Goal: Information Seeking & Learning: Learn about a topic

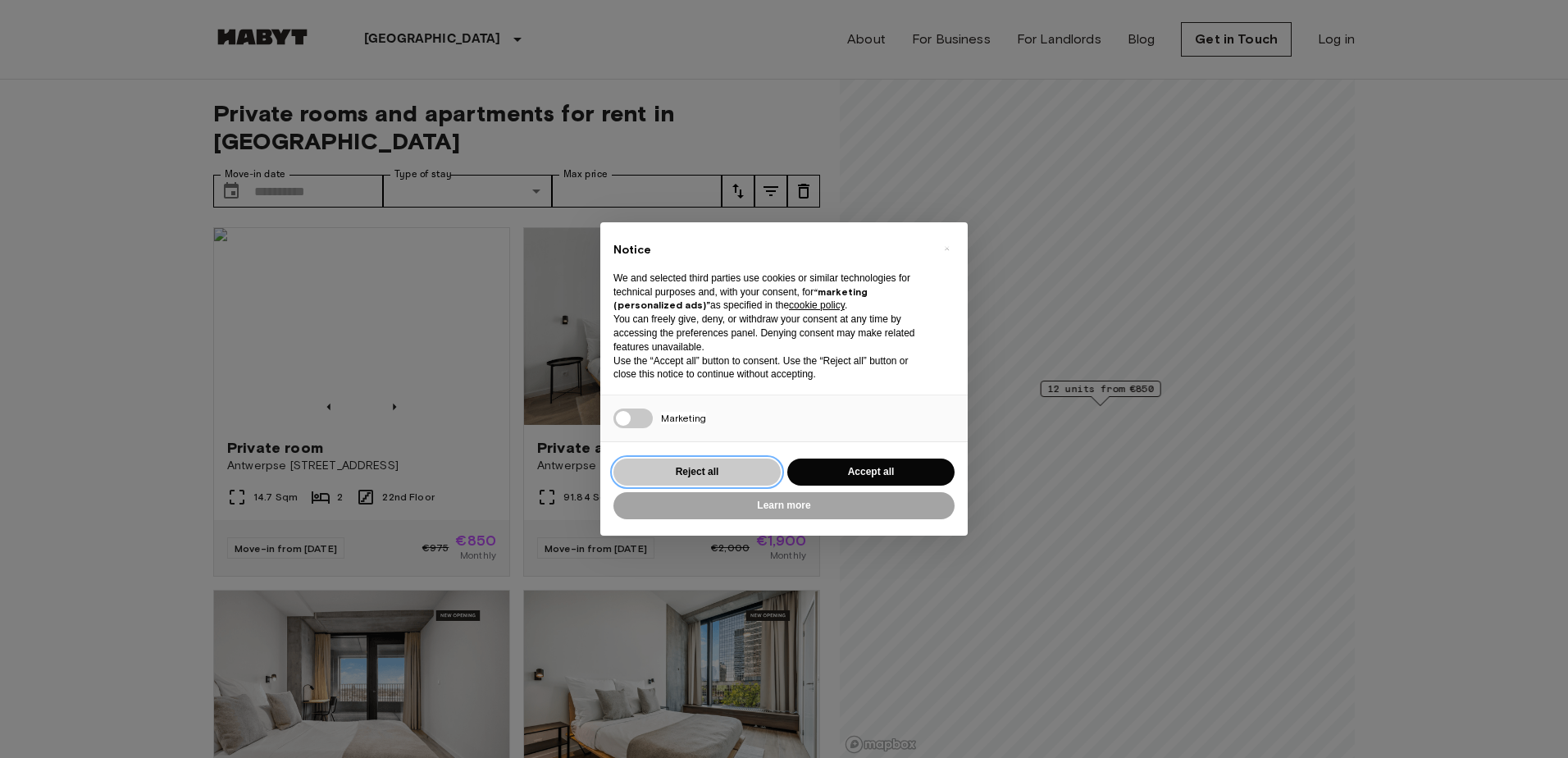
click at [718, 462] on button "Reject all" at bounding box center [697, 472] width 167 height 27
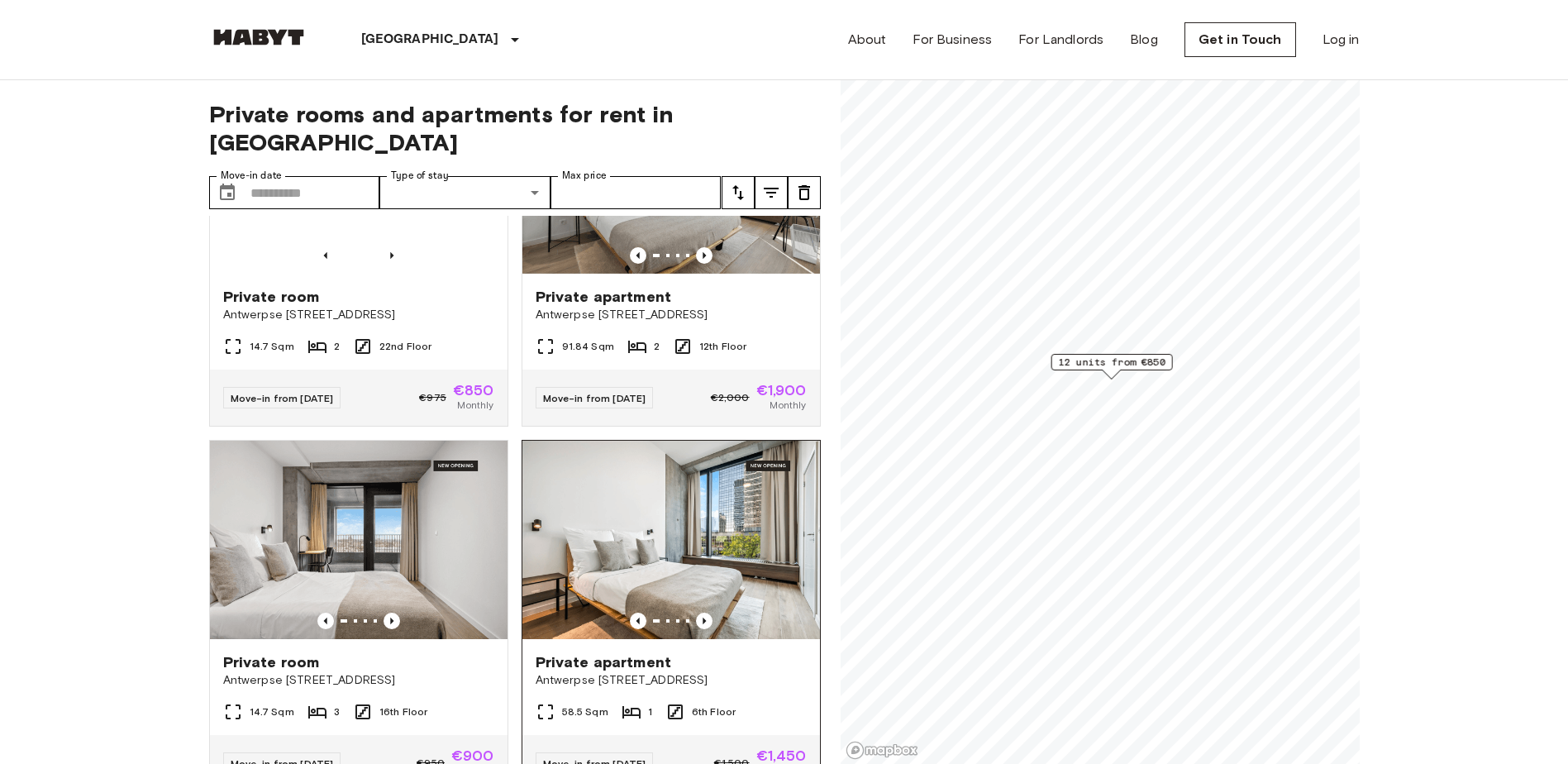
scroll to position [248, 0]
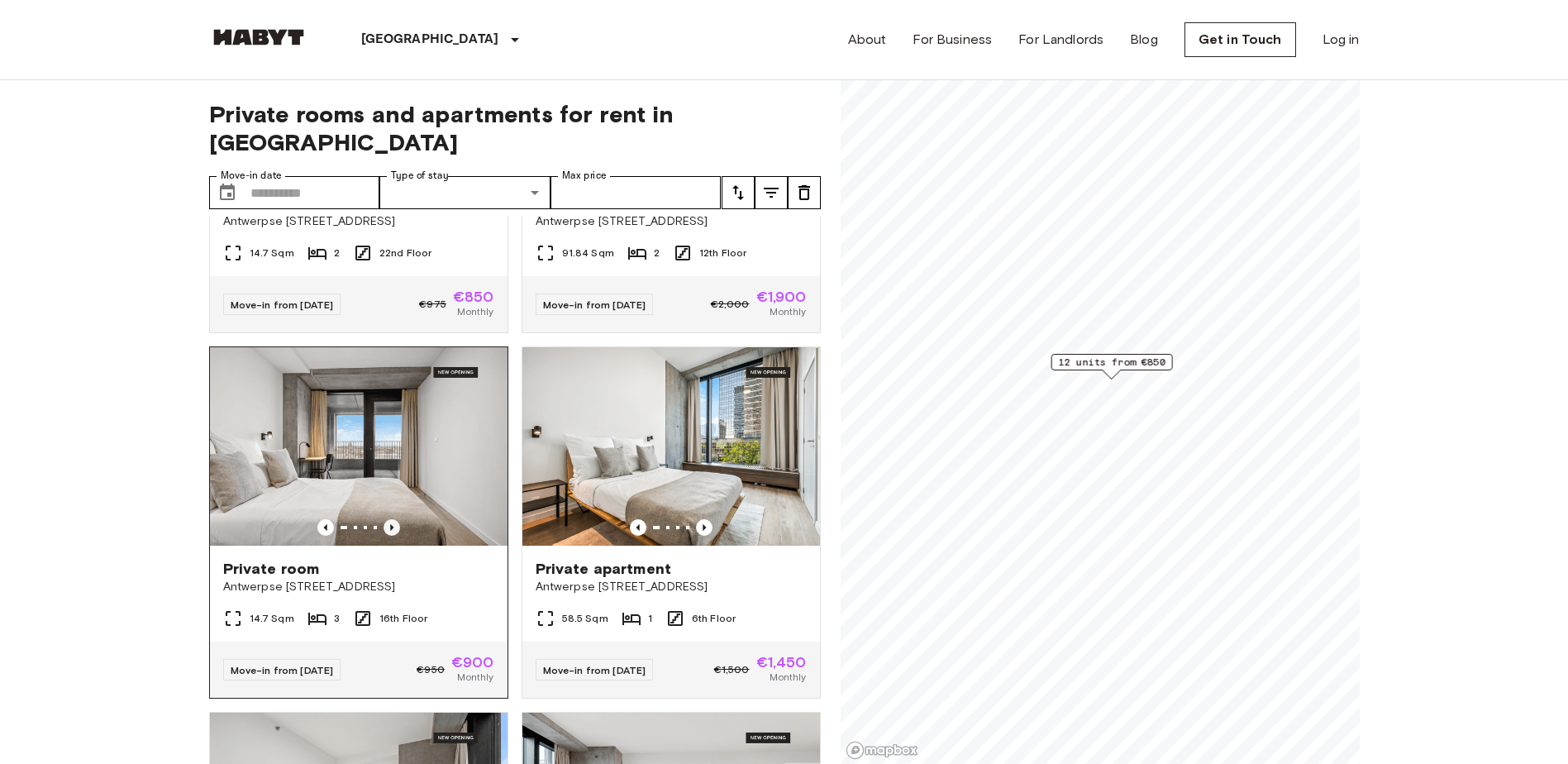
click at [386, 519] on icon "Previous image" at bounding box center [392, 527] width 17 height 17
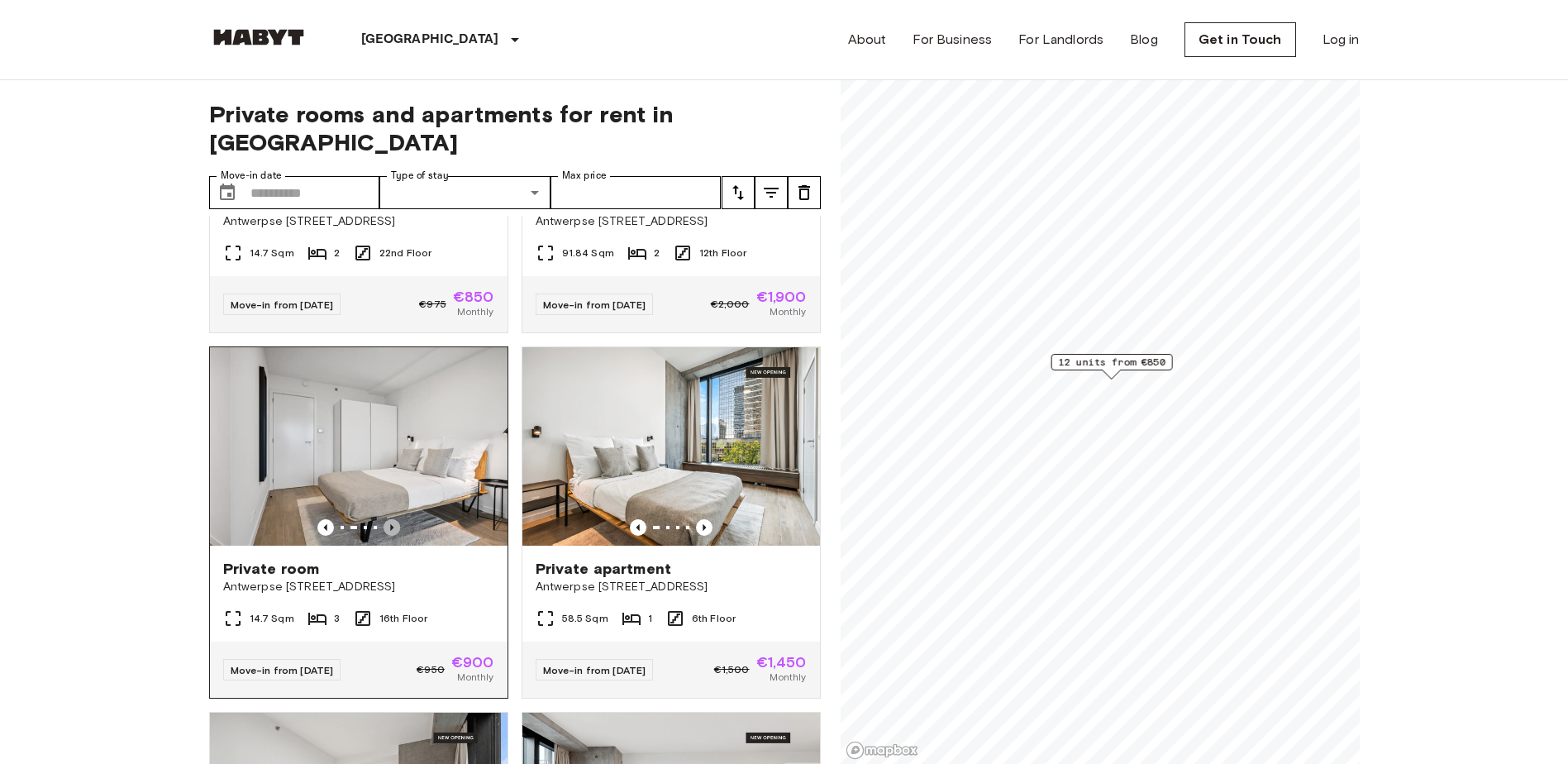
click at [386, 519] on icon "Previous image" at bounding box center [392, 527] width 17 height 17
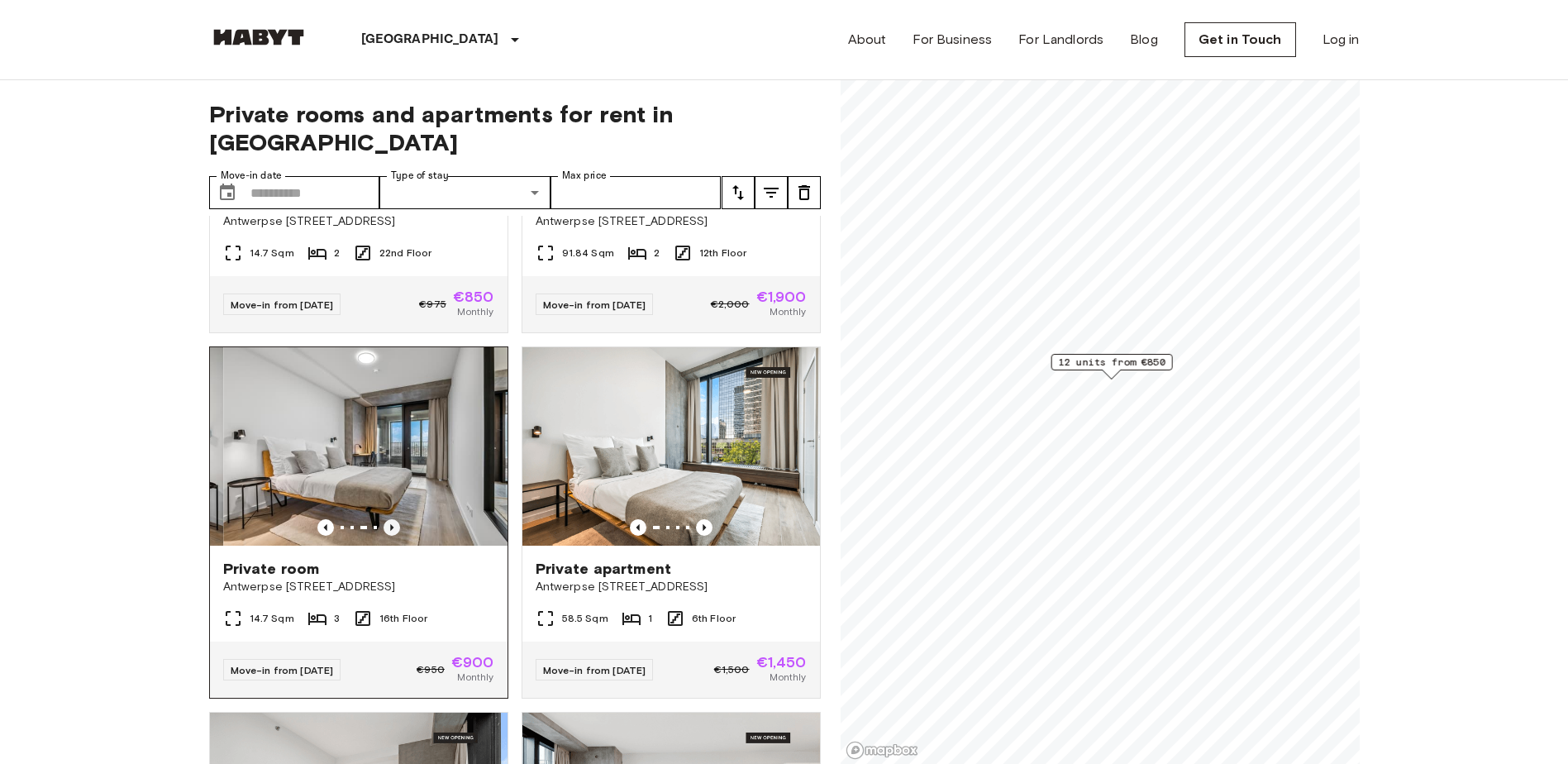
click at [386, 519] on icon "Previous image" at bounding box center [392, 527] width 17 height 17
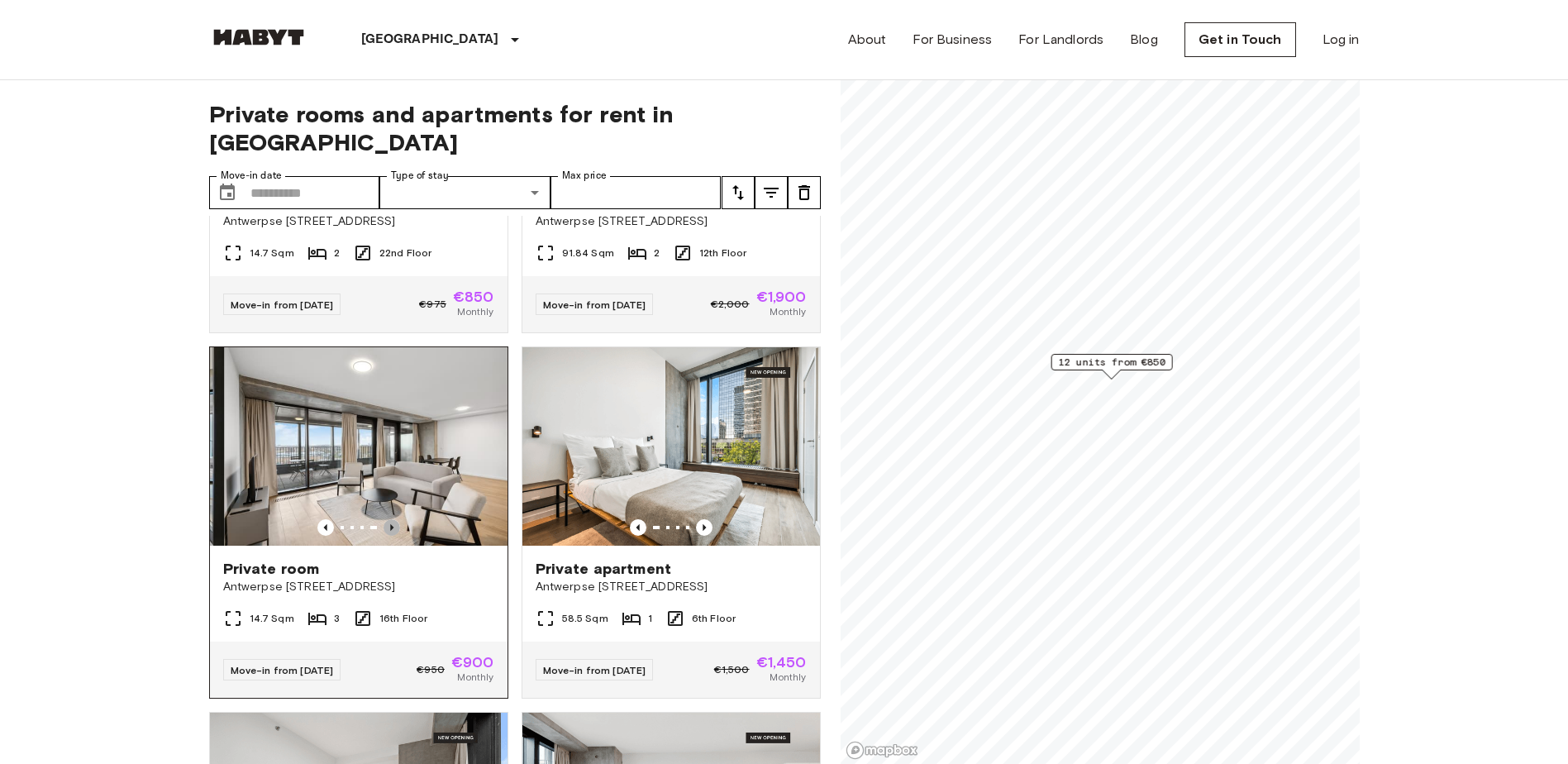
click at [386, 519] on icon "Previous image" at bounding box center [392, 527] width 17 height 17
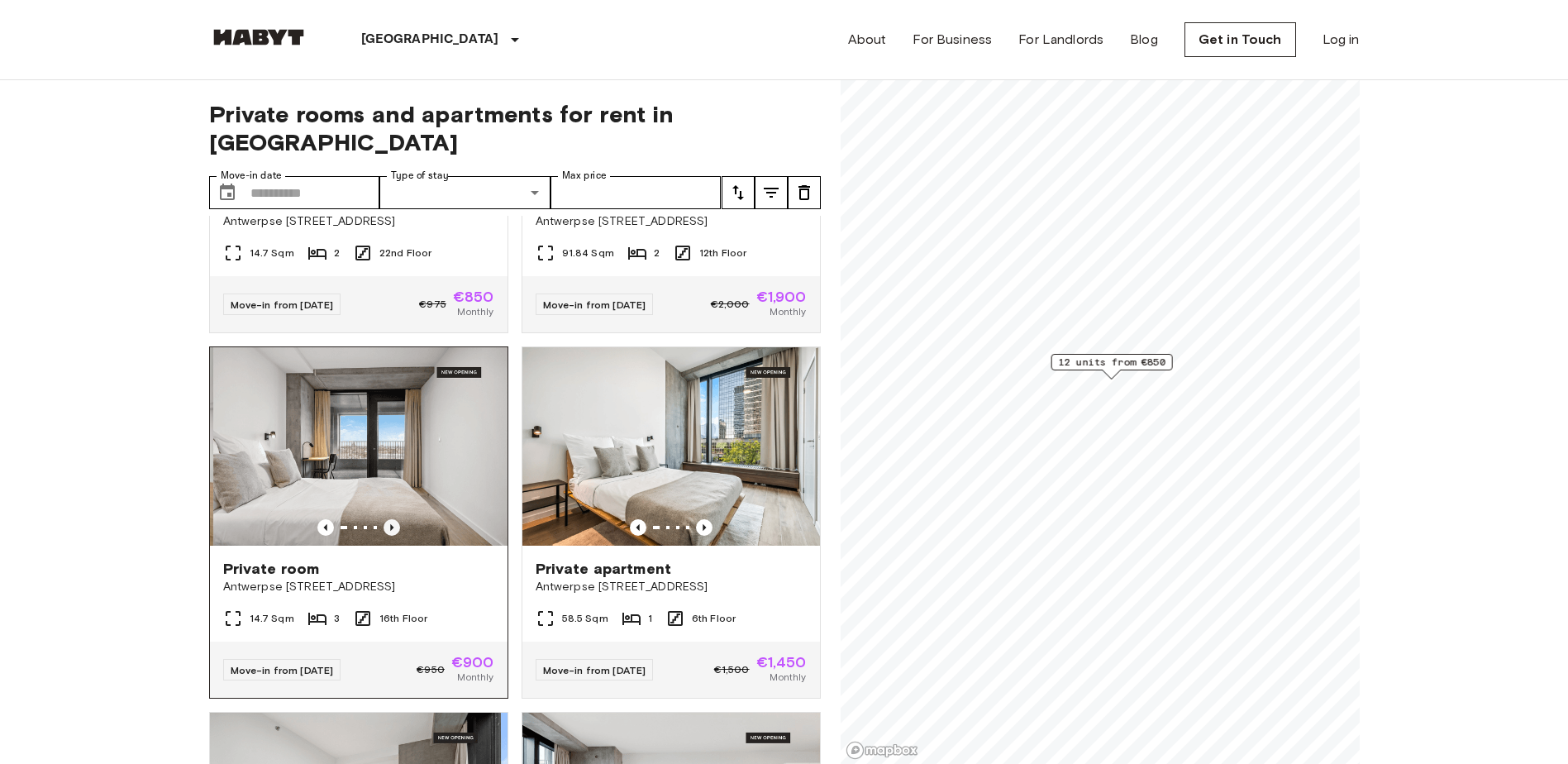
click at [386, 519] on icon "Previous image" at bounding box center [392, 527] width 17 height 17
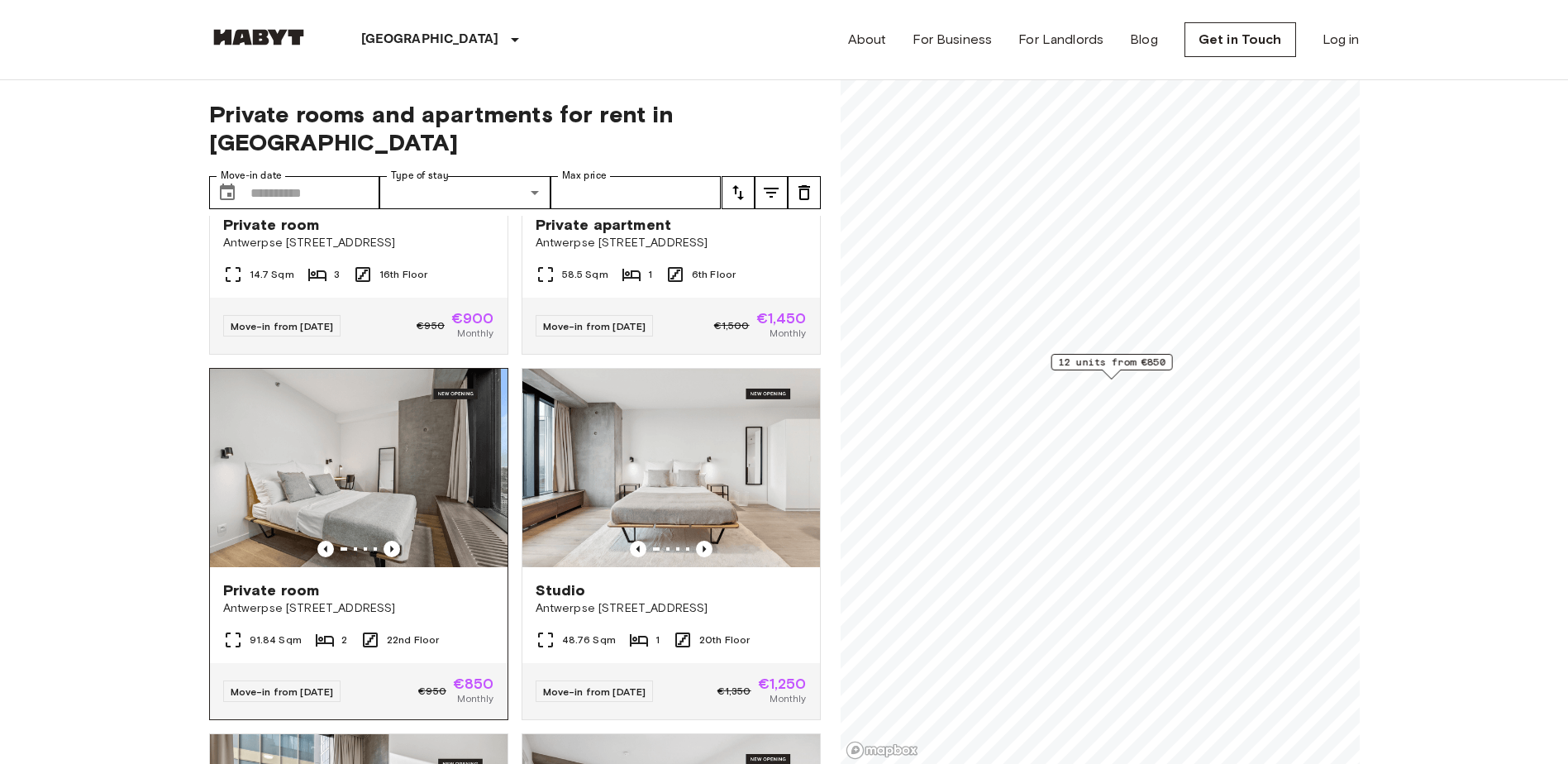
scroll to position [579, 0]
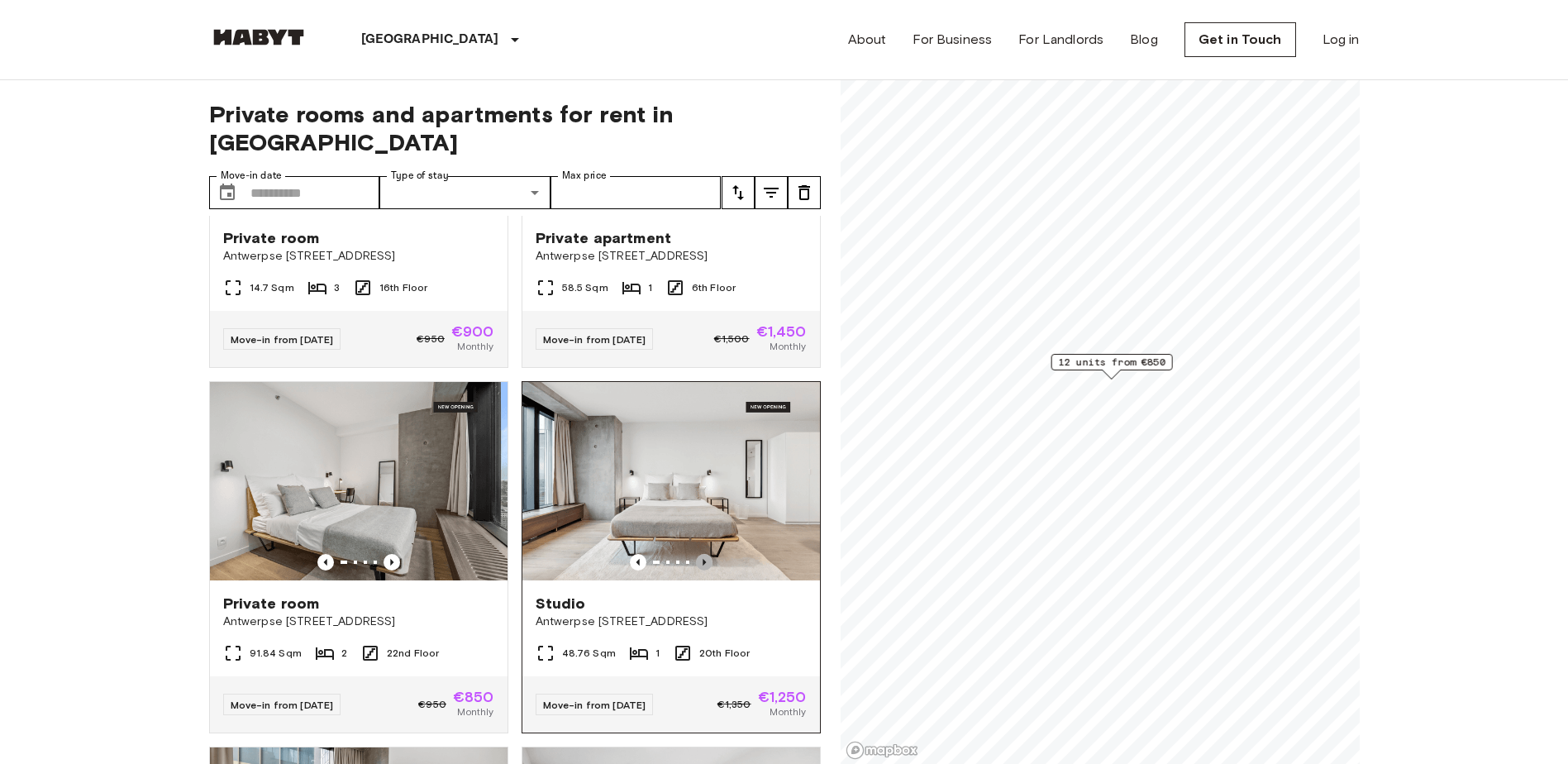
click at [703, 559] on icon "Previous image" at bounding box center [704, 562] width 3 height 7
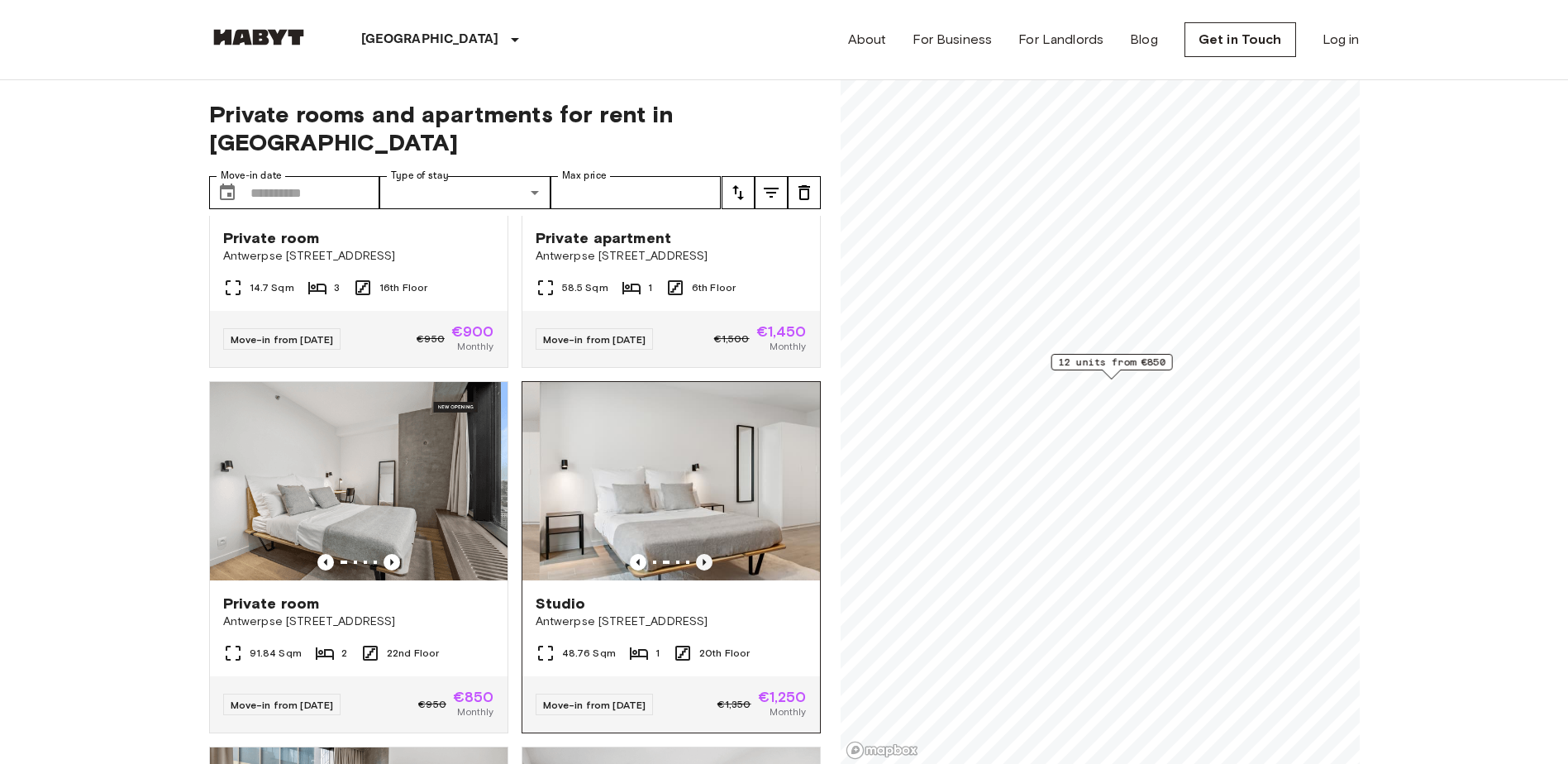
click at [703, 559] on icon "Previous image" at bounding box center [704, 562] width 3 height 7
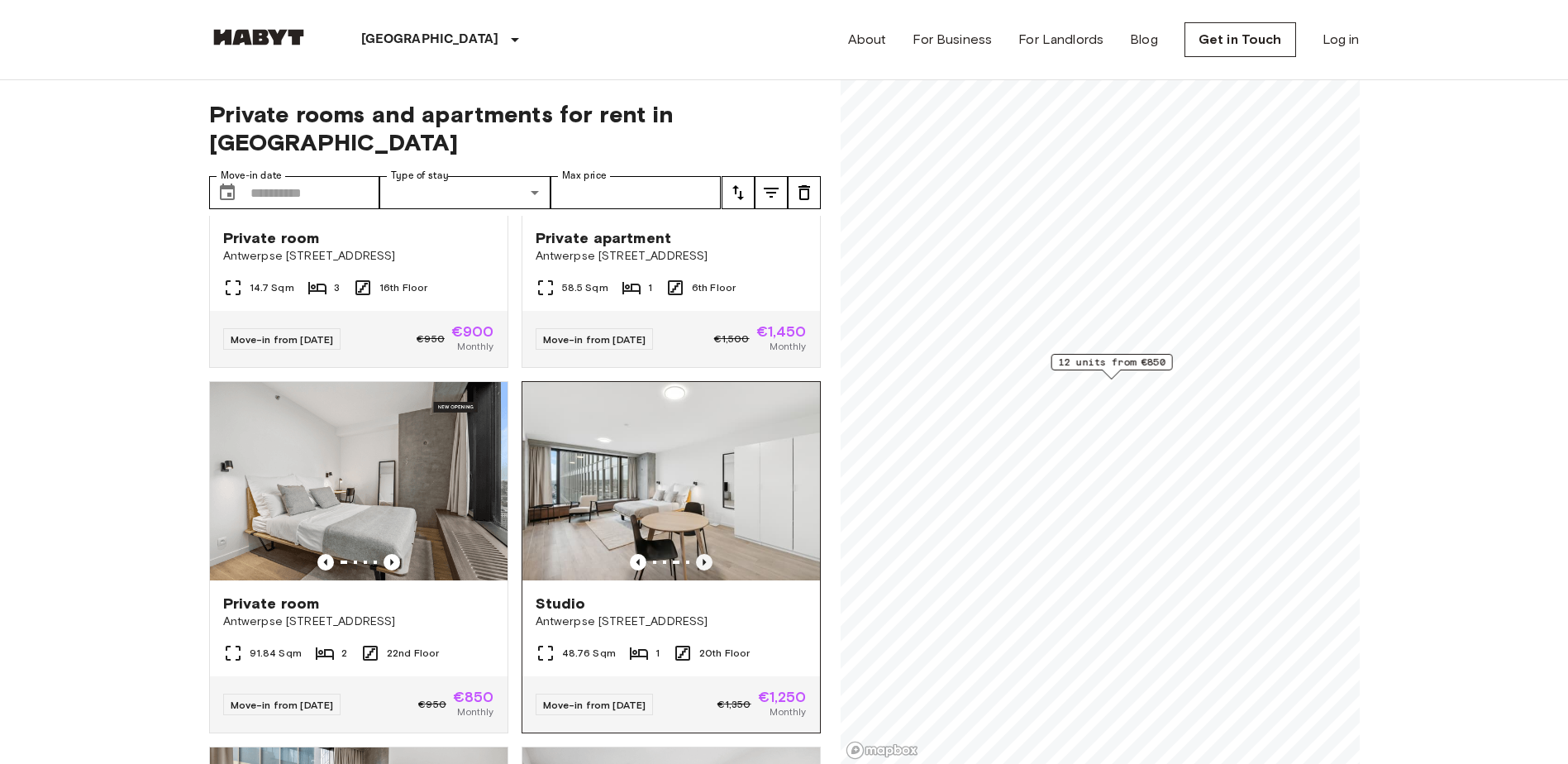
click at [703, 559] on icon "Previous image" at bounding box center [704, 562] width 3 height 7
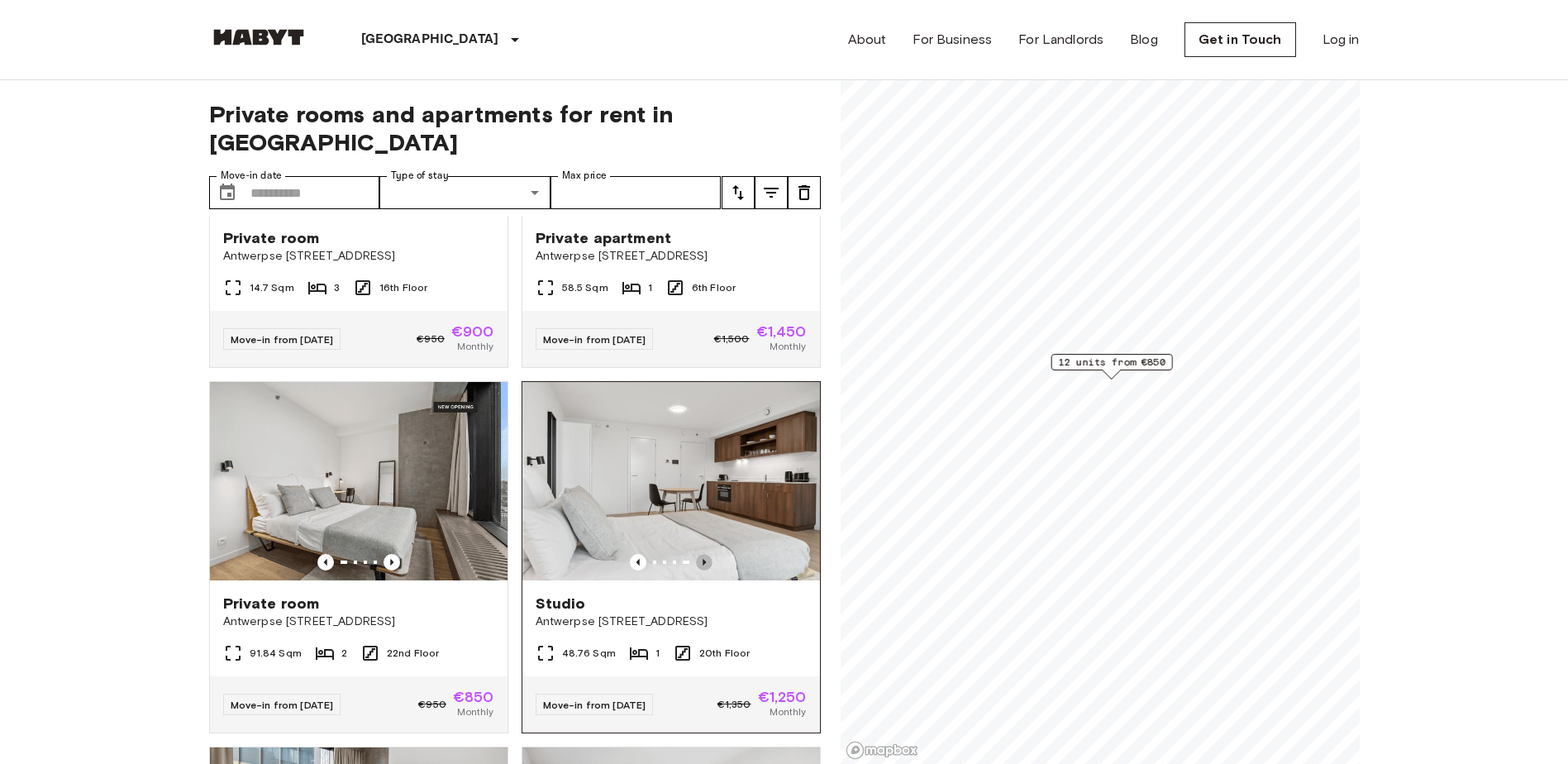
click at [703, 559] on icon "Previous image" at bounding box center [704, 562] width 3 height 7
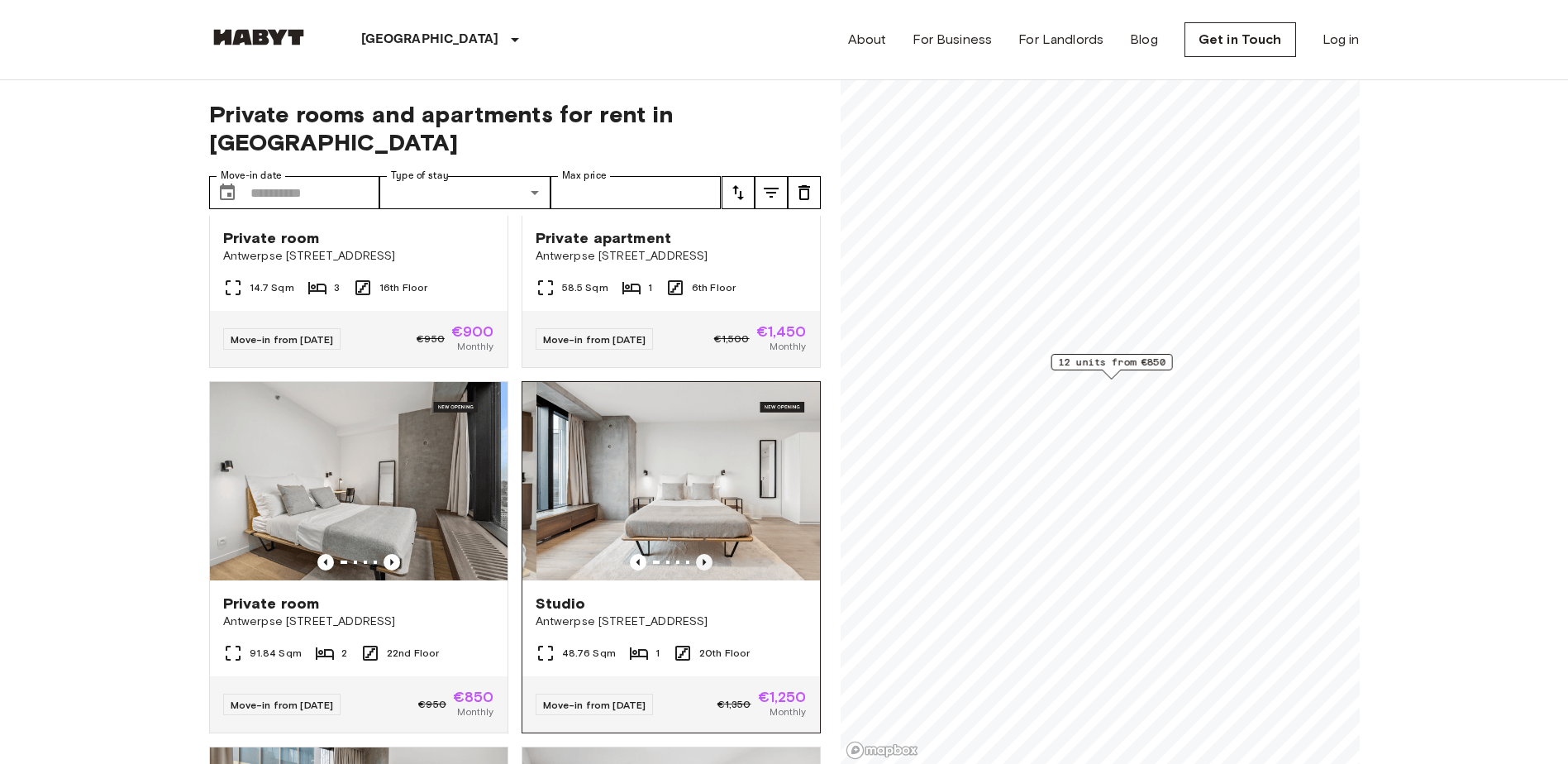
click at [703, 559] on icon "Previous image" at bounding box center [704, 562] width 3 height 7
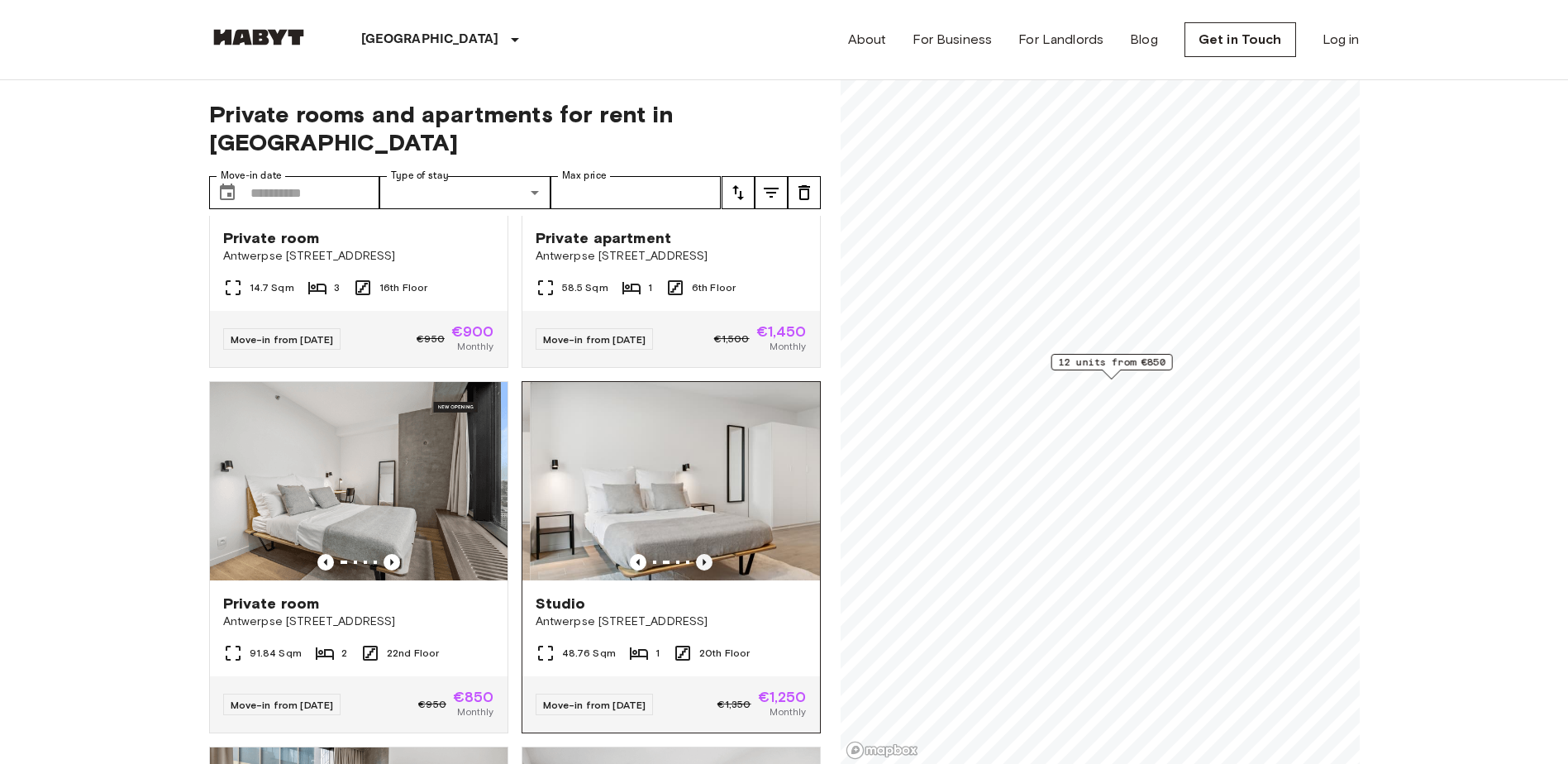
click at [703, 559] on icon "Previous image" at bounding box center [704, 562] width 3 height 7
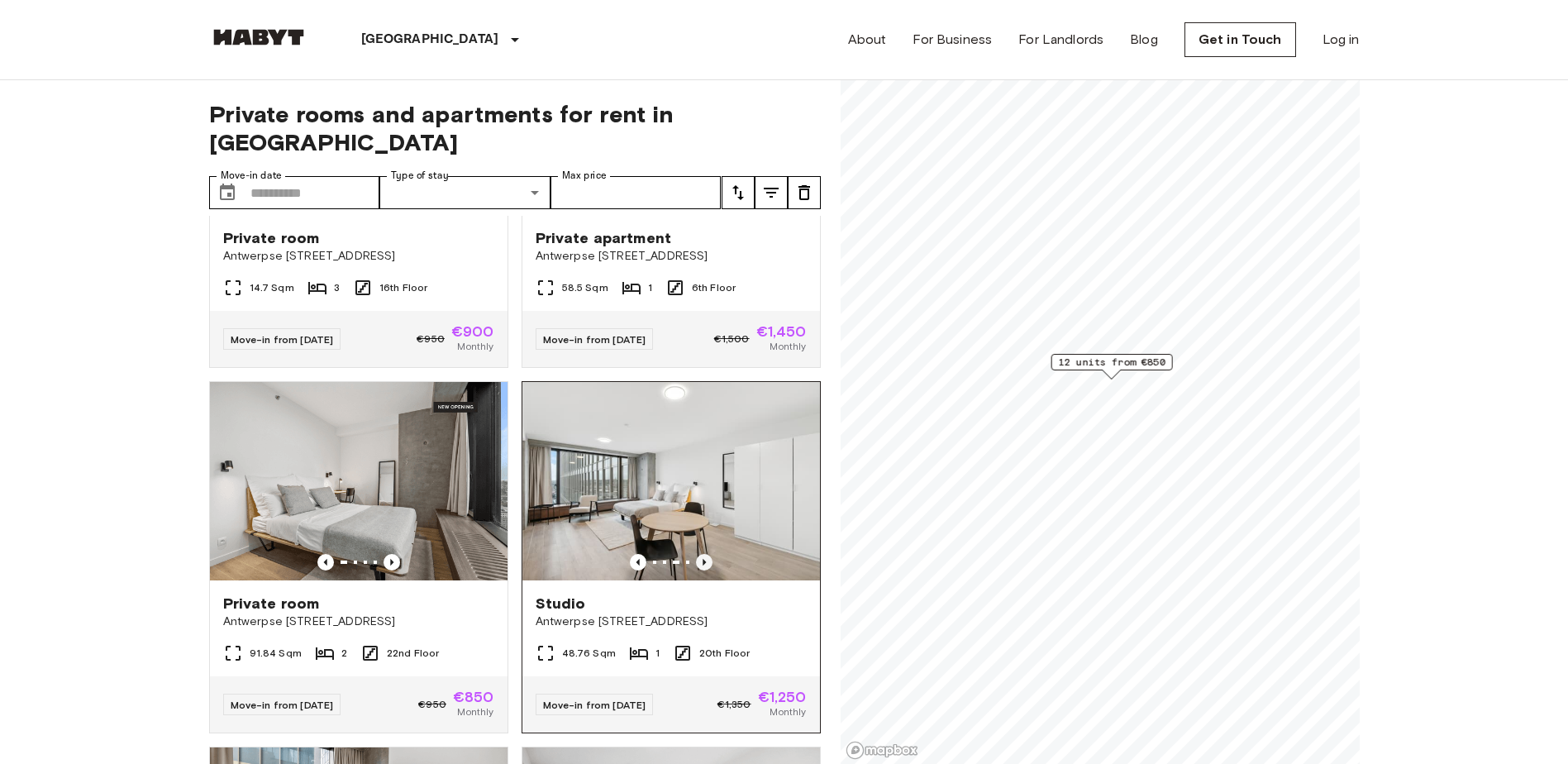
click at [703, 559] on icon "Previous image" at bounding box center [704, 562] width 3 height 7
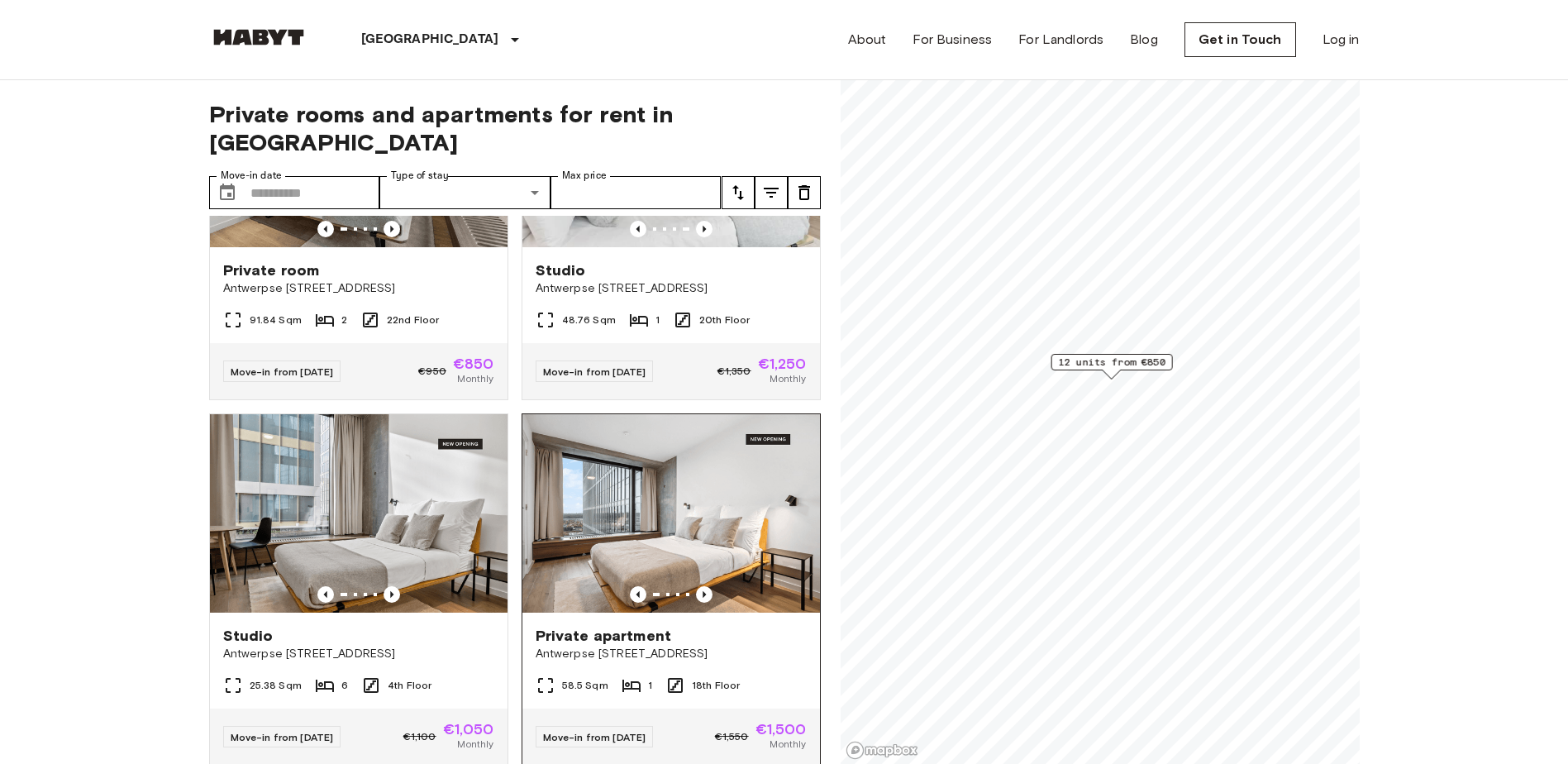
scroll to position [992, 0]
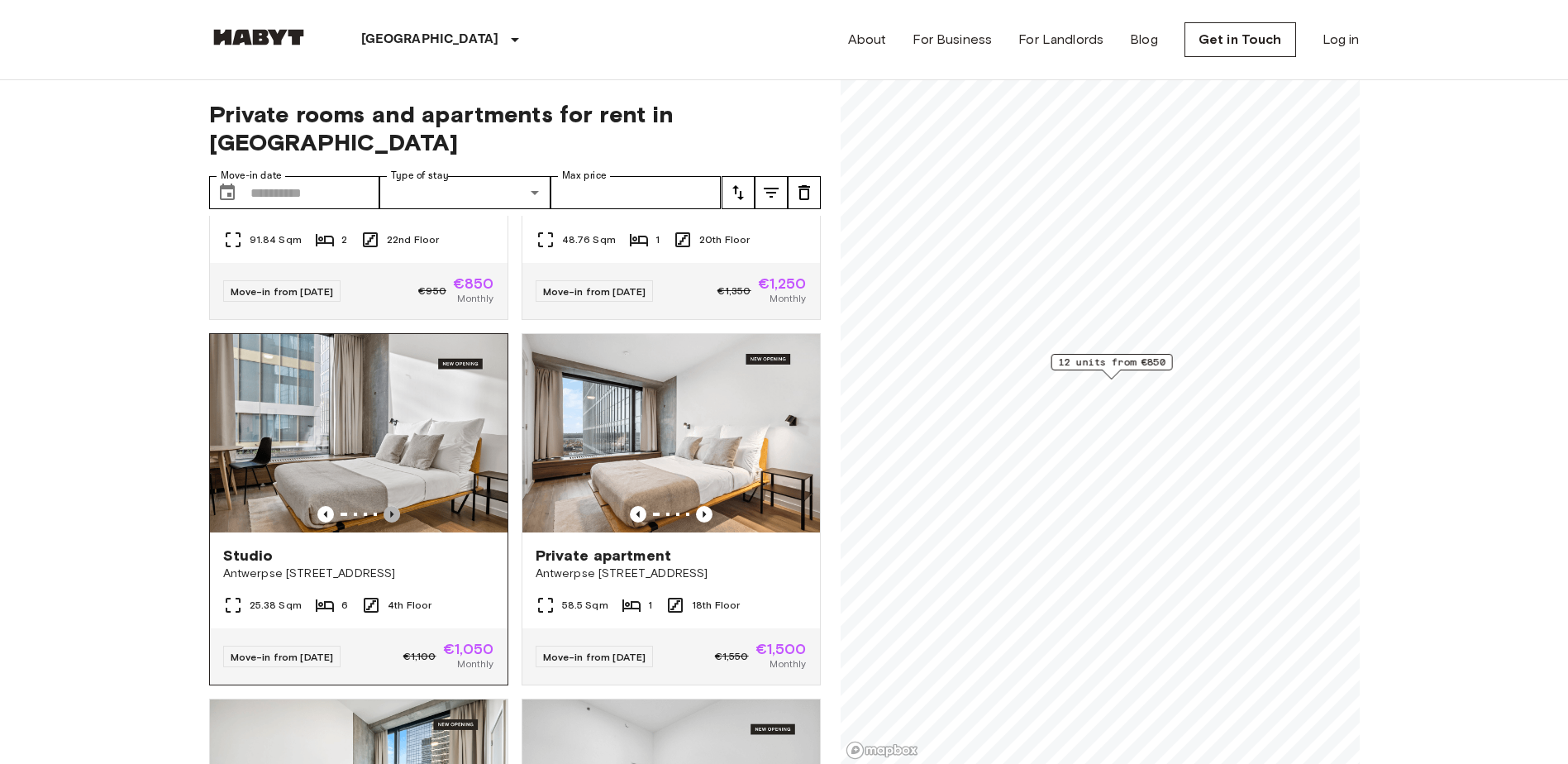
click at [392, 505] on icon "Previous image" at bounding box center [392, 514] width 17 height 17
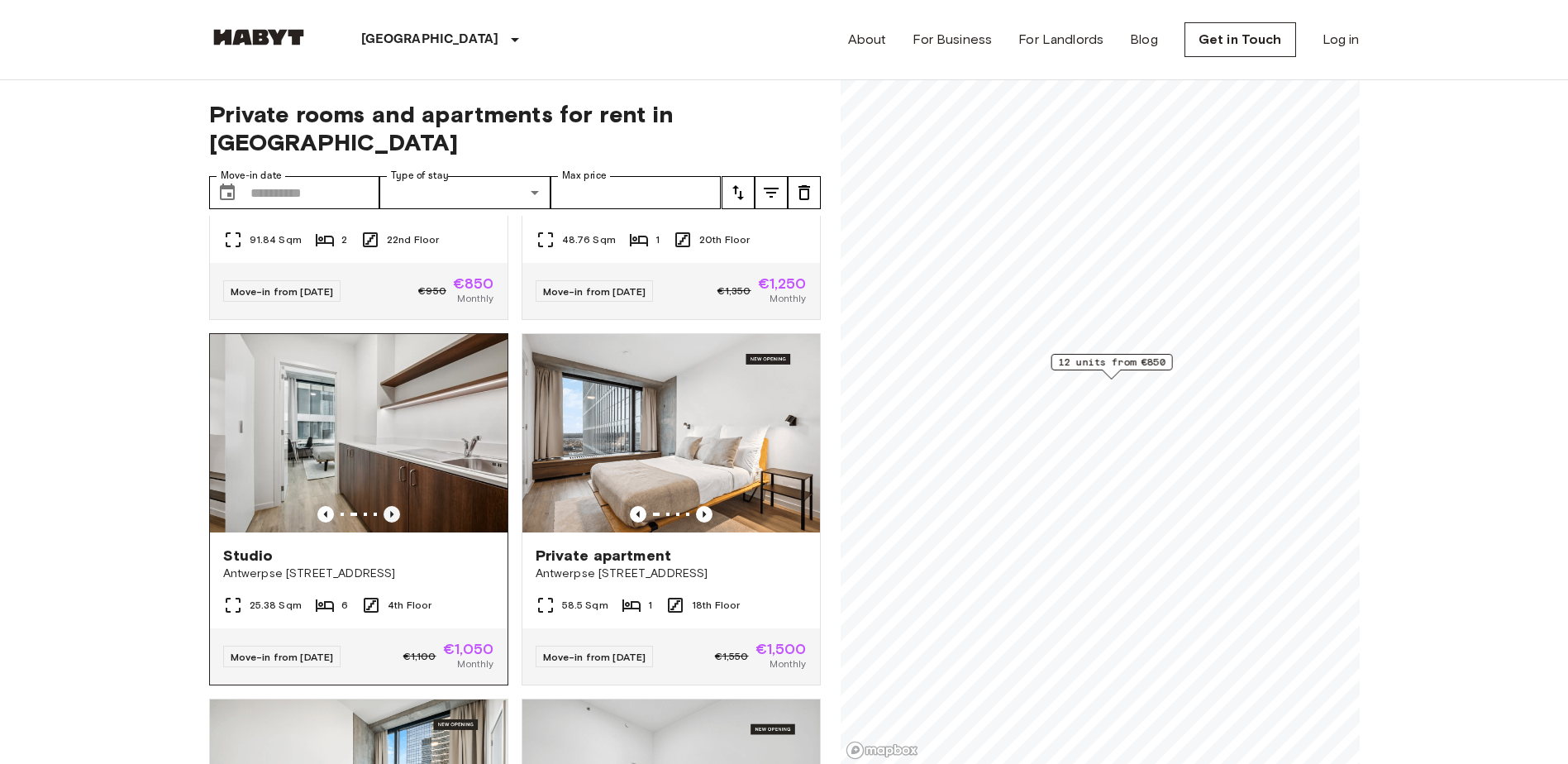
click at [392, 505] on icon "Previous image" at bounding box center [392, 514] width 17 height 17
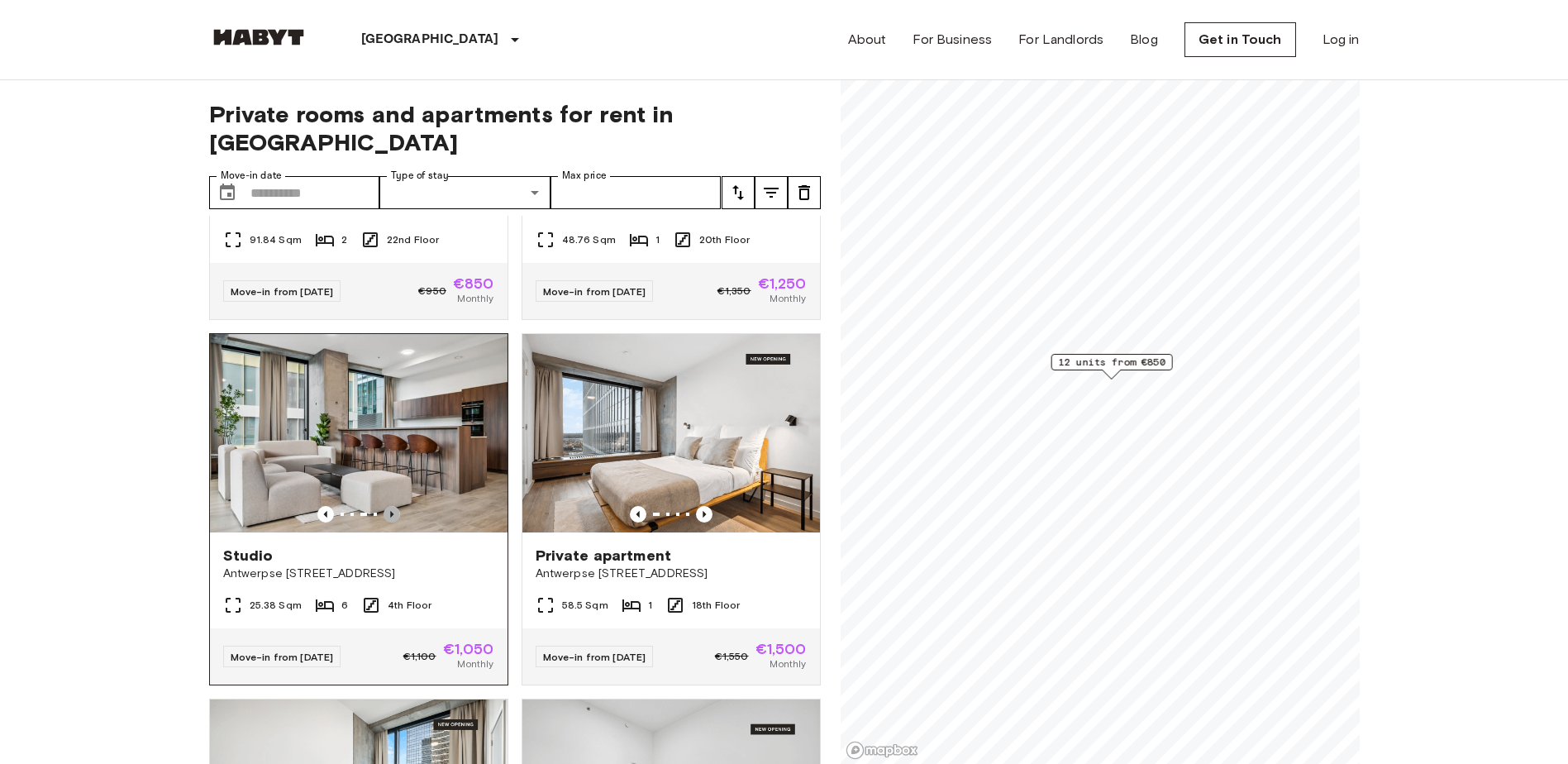
click at [392, 505] on icon "Previous image" at bounding box center [392, 514] width 17 height 17
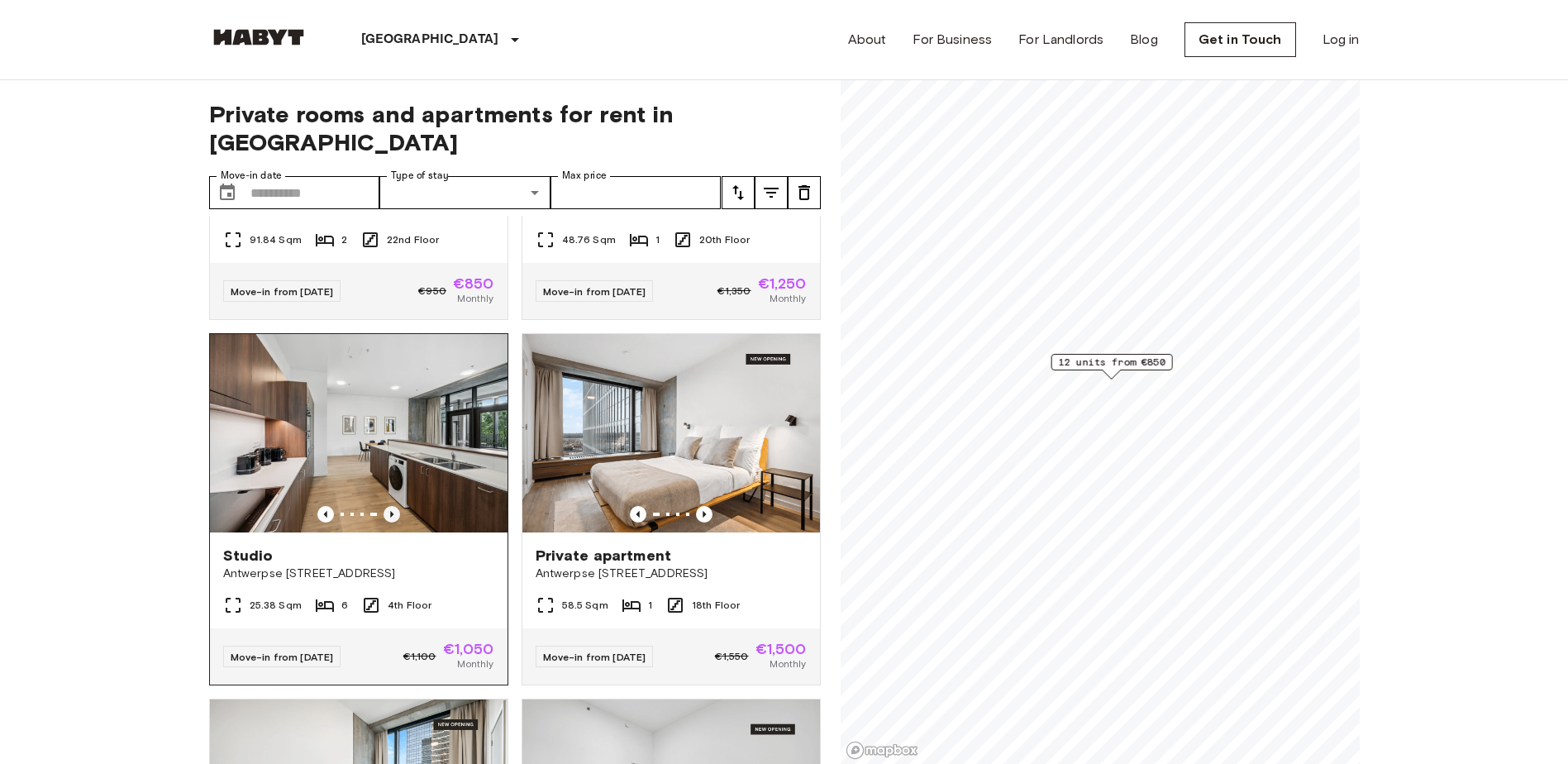
click at [392, 505] on icon "Previous image" at bounding box center [392, 514] width 17 height 17
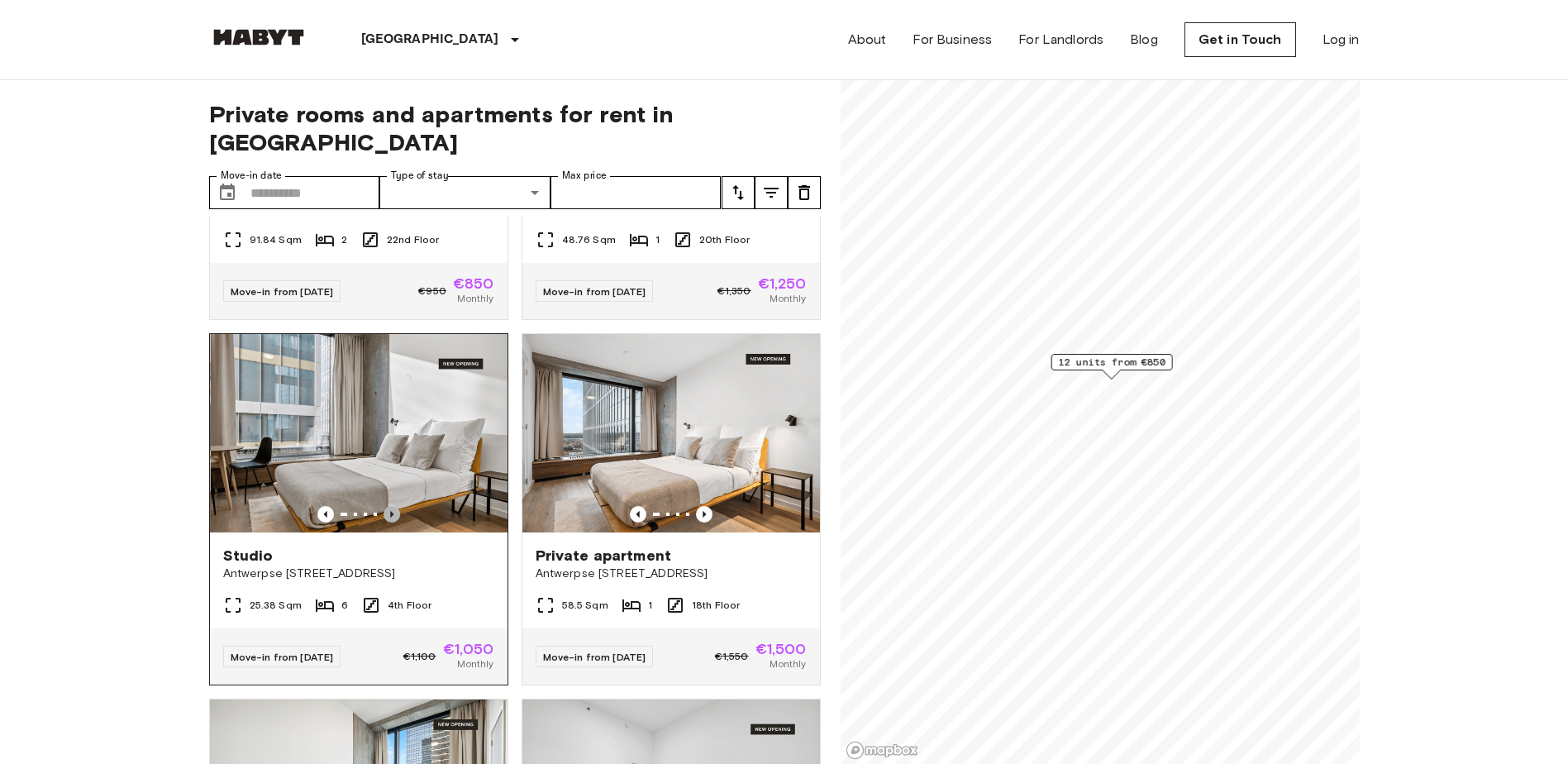
click at [392, 505] on icon "Previous image" at bounding box center [392, 514] width 17 height 17
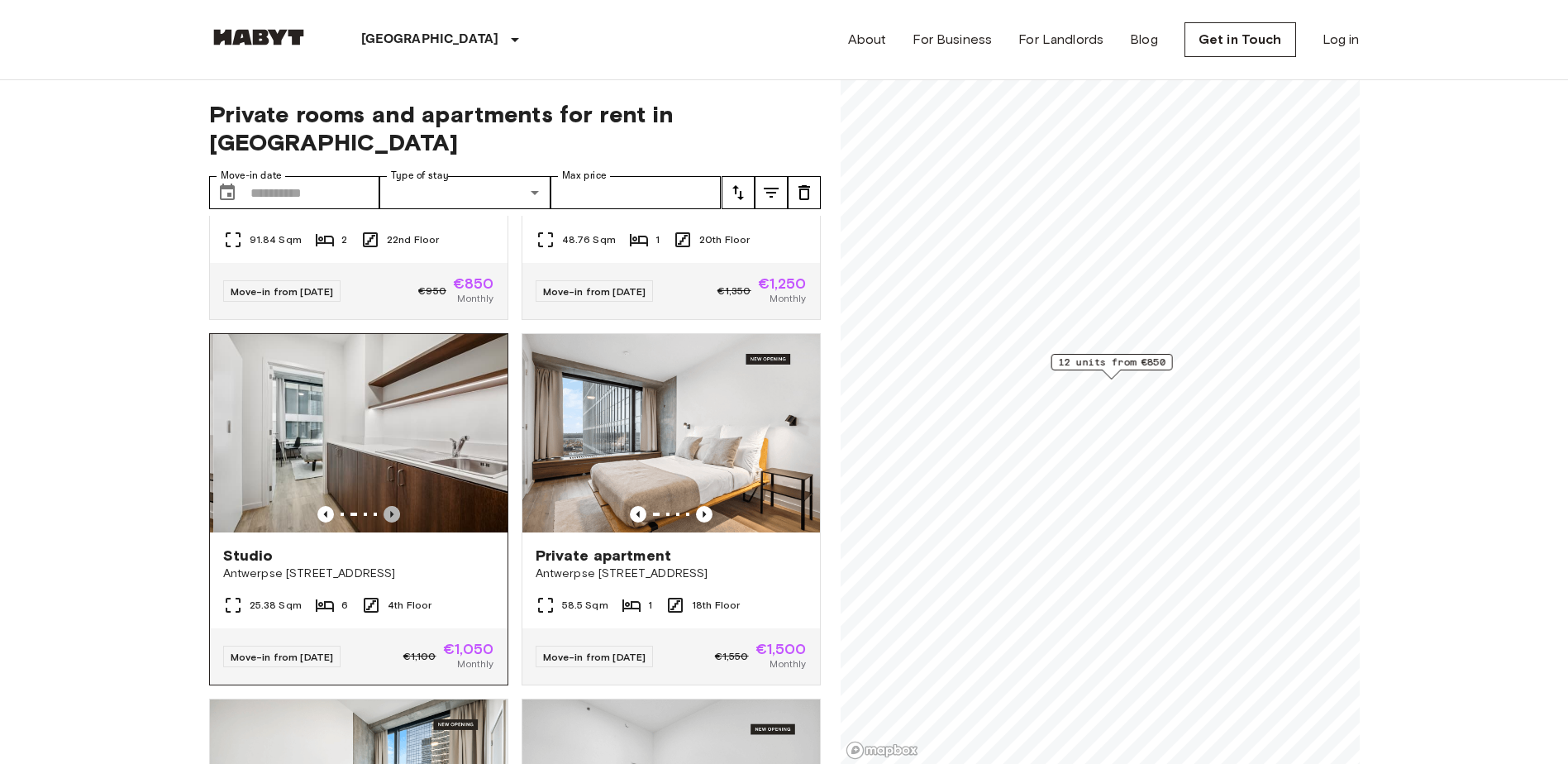
click at [392, 505] on icon "Previous image" at bounding box center [392, 514] width 17 height 17
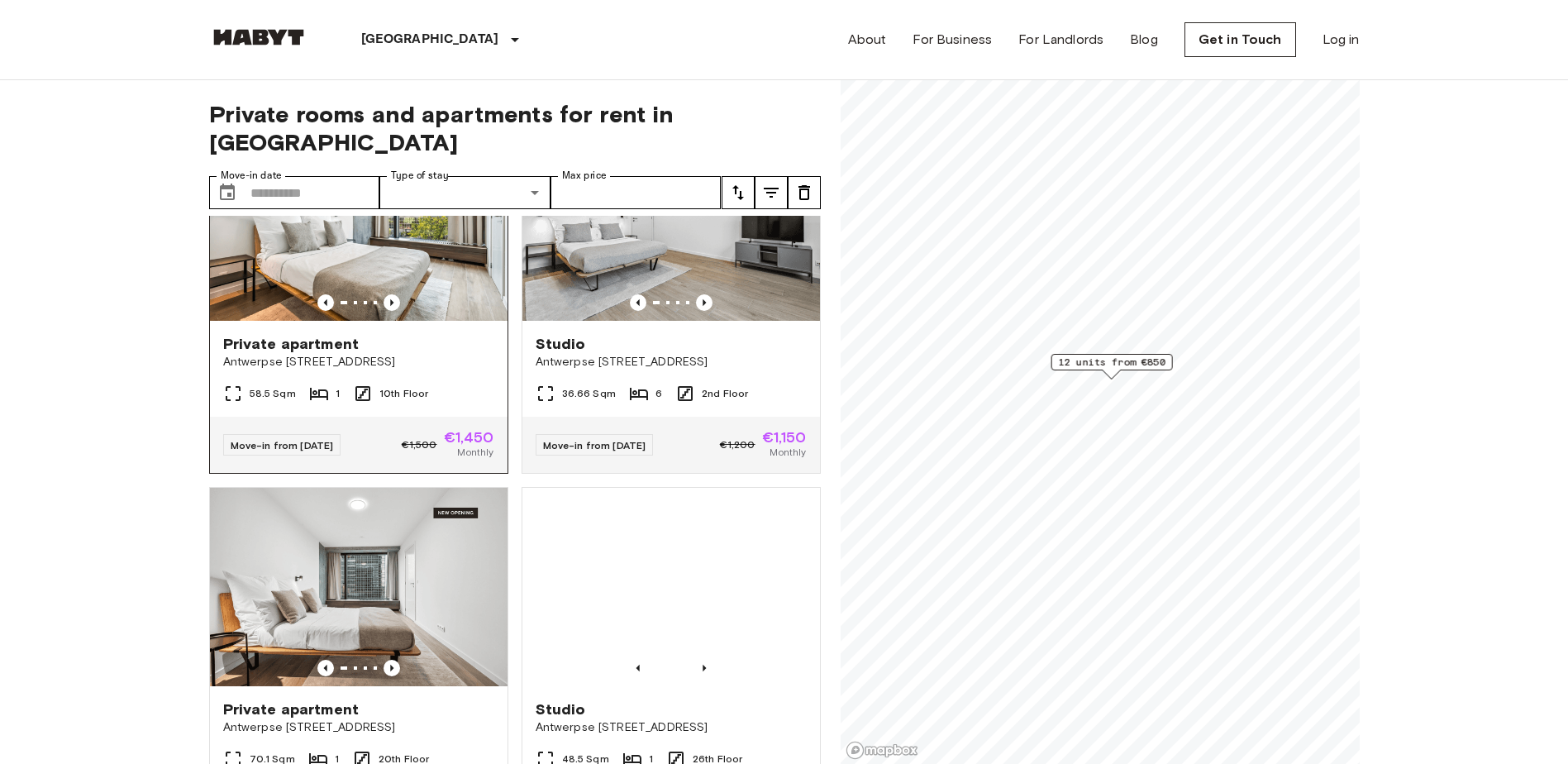
scroll to position [1710, 0]
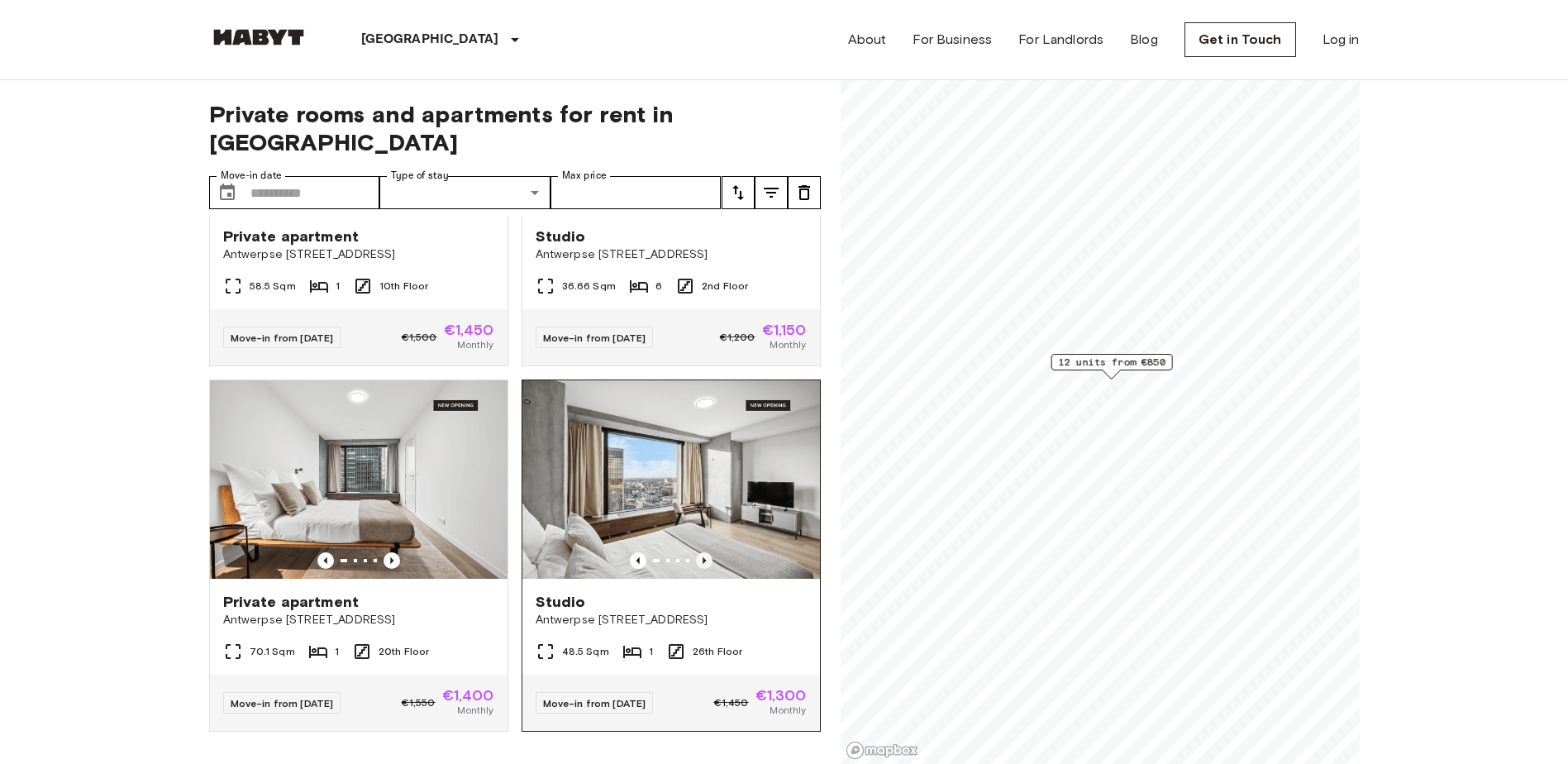
click at [697, 552] on icon "Previous image" at bounding box center [704, 560] width 17 height 17
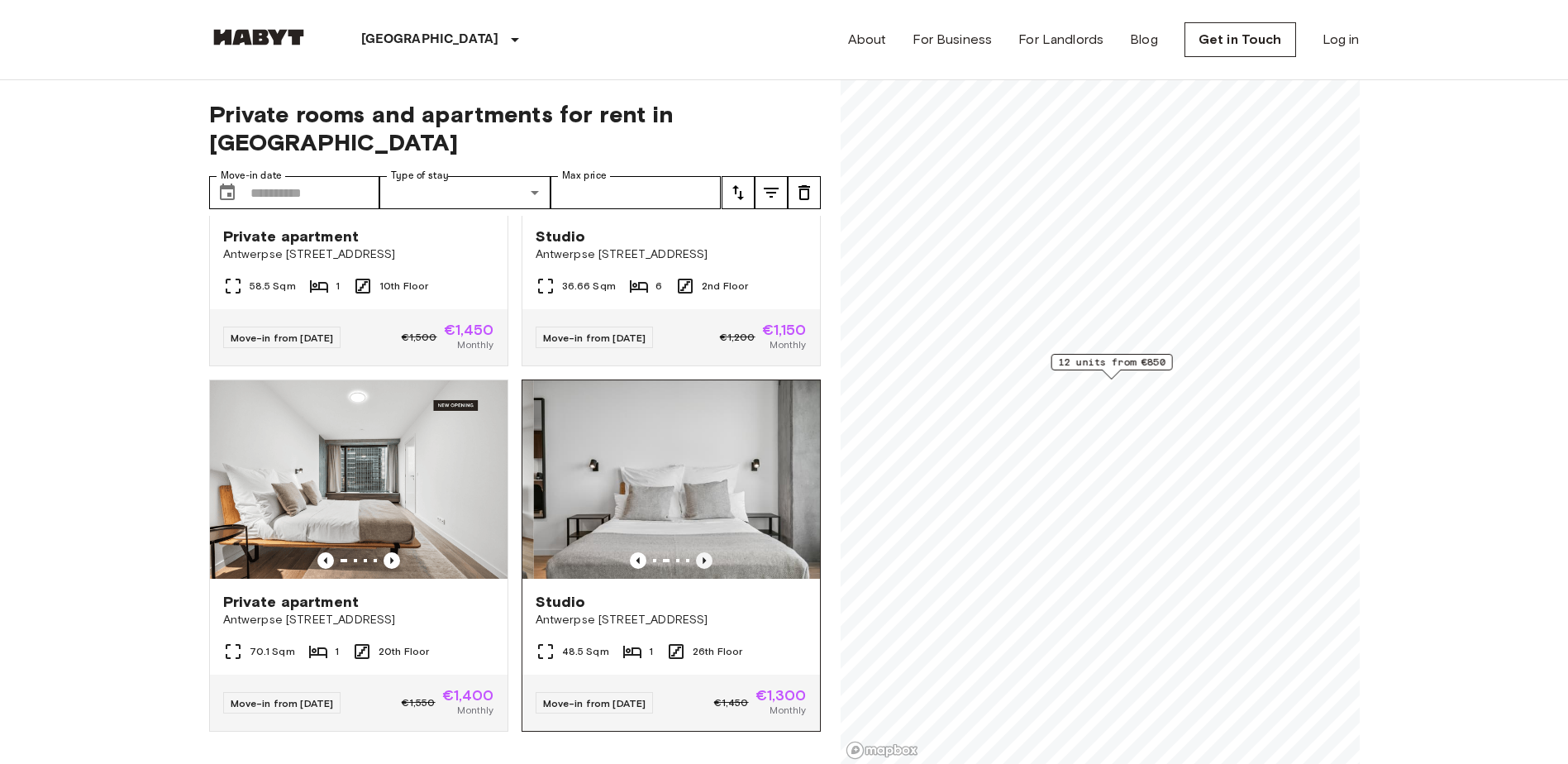
click at [697, 552] on icon "Previous image" at bounding box center [704, 560] width 17 height 17
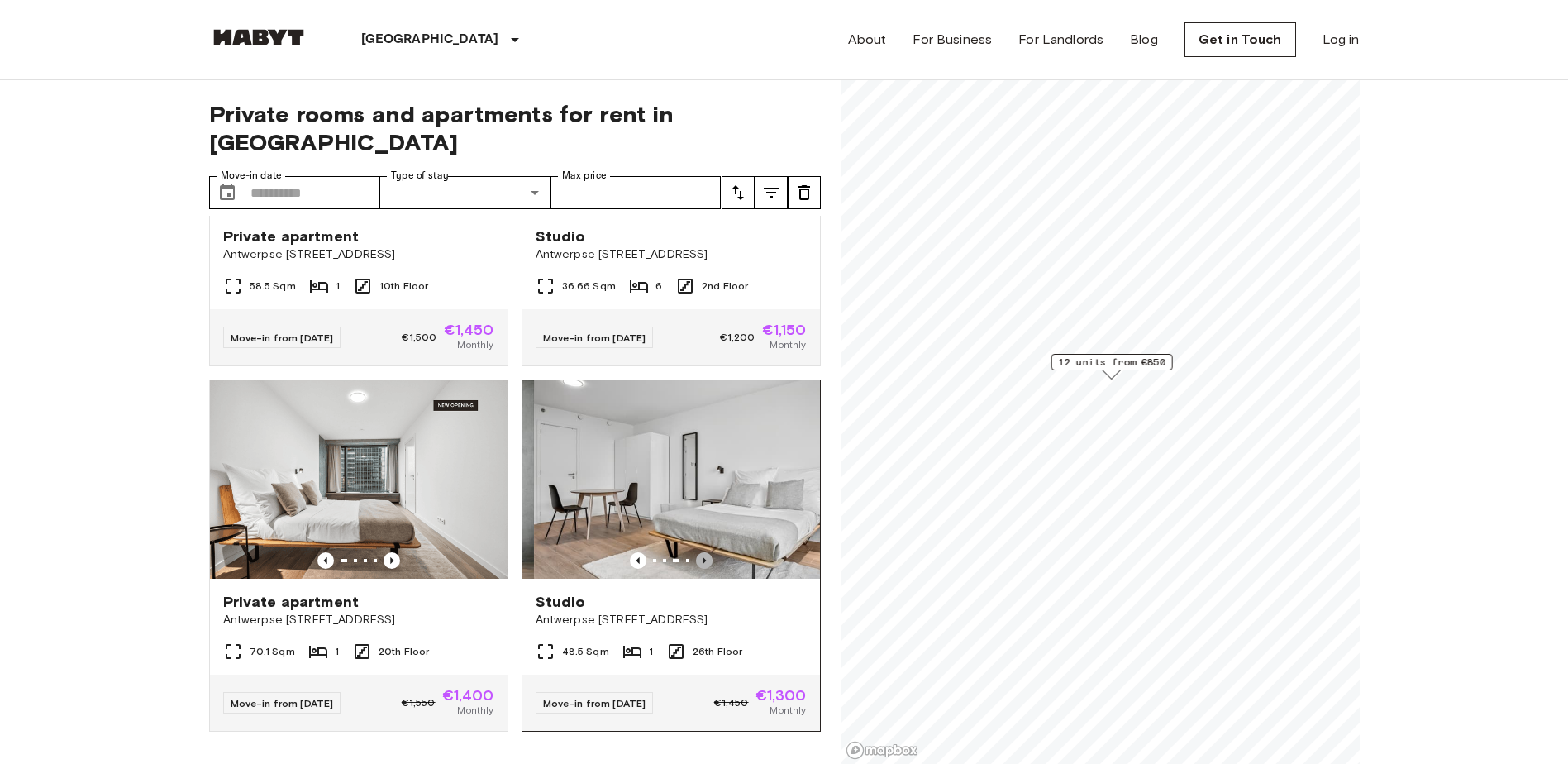
click at [697, 552] on icon "Previous image" at bounding box center [704, 560] width 17 height 17
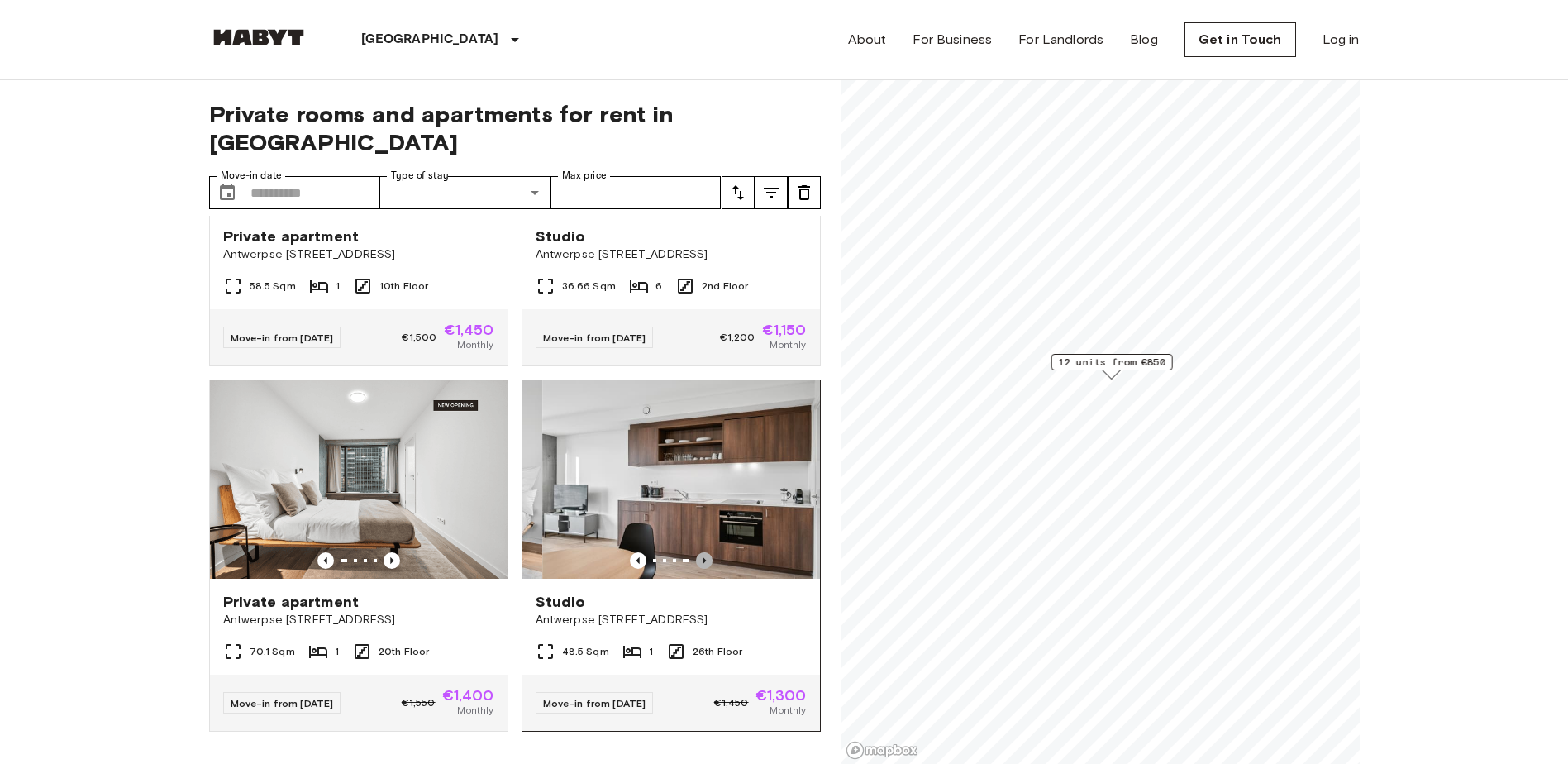
click at [697, 552] on icon "Previous image" at bounding box center [704, 560] width 17 height 17
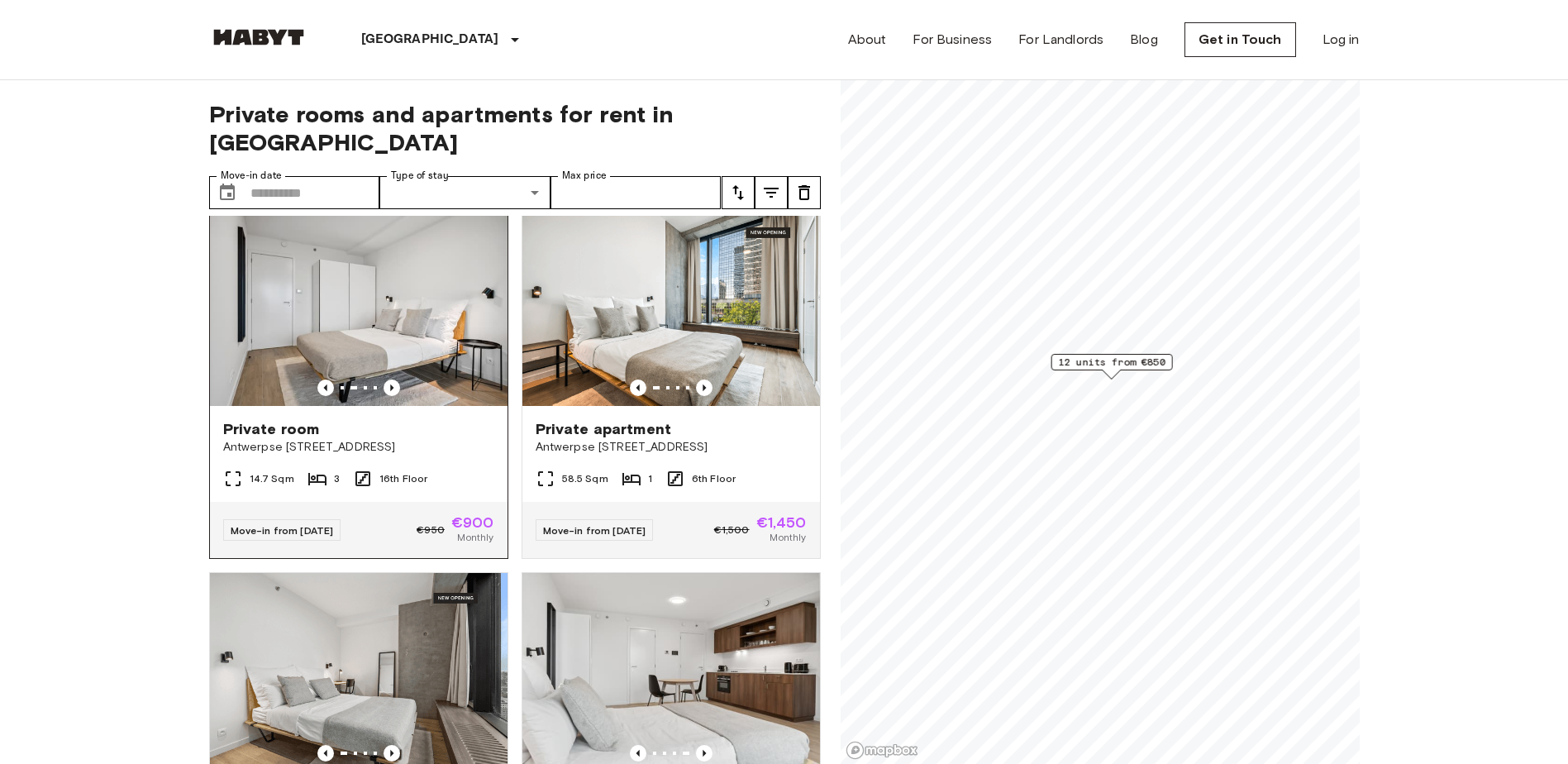
scroll to position [0, 0]
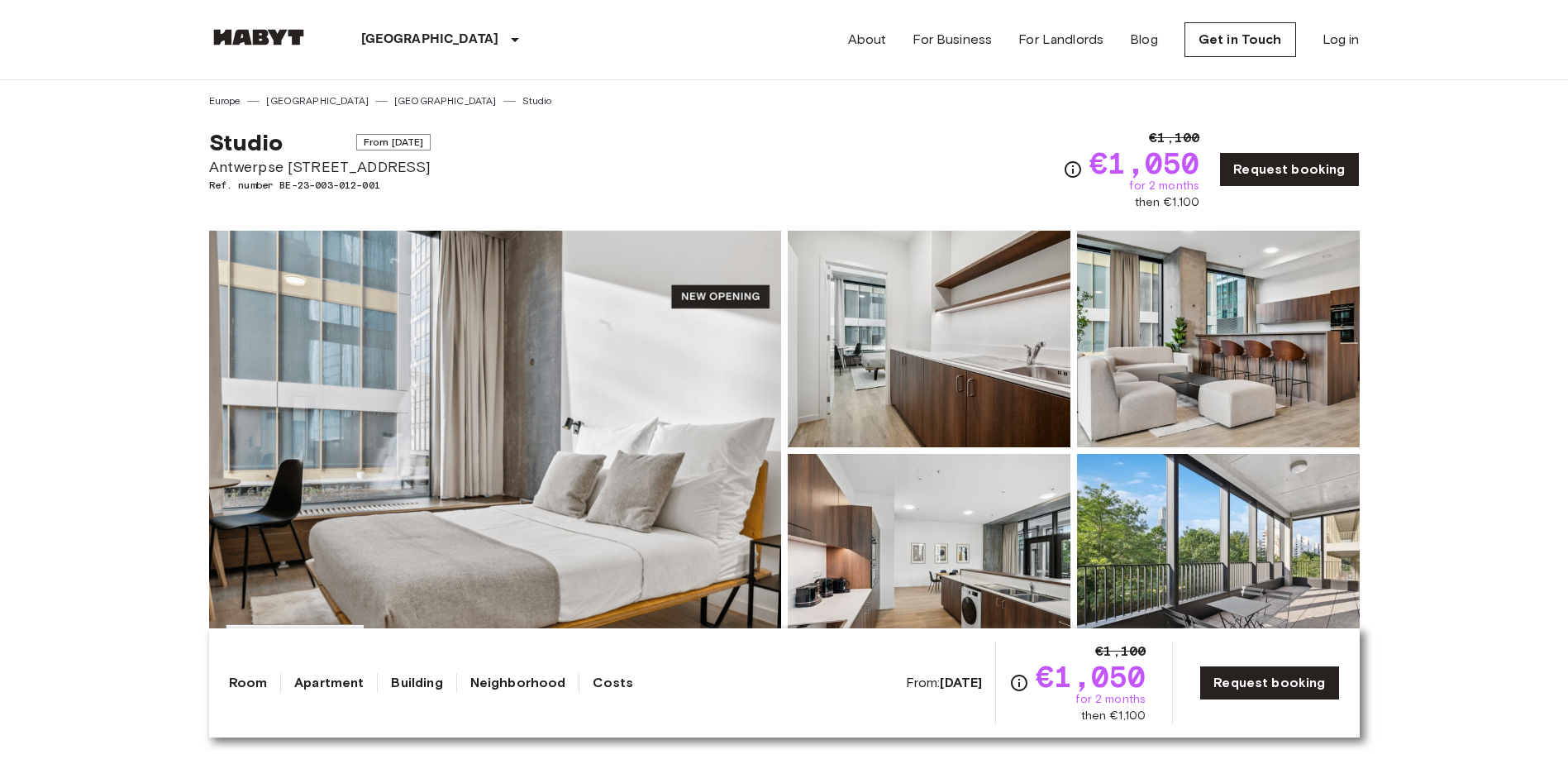
click at [605, 388] on img at bounding box center [496, 450] width 572 height 440
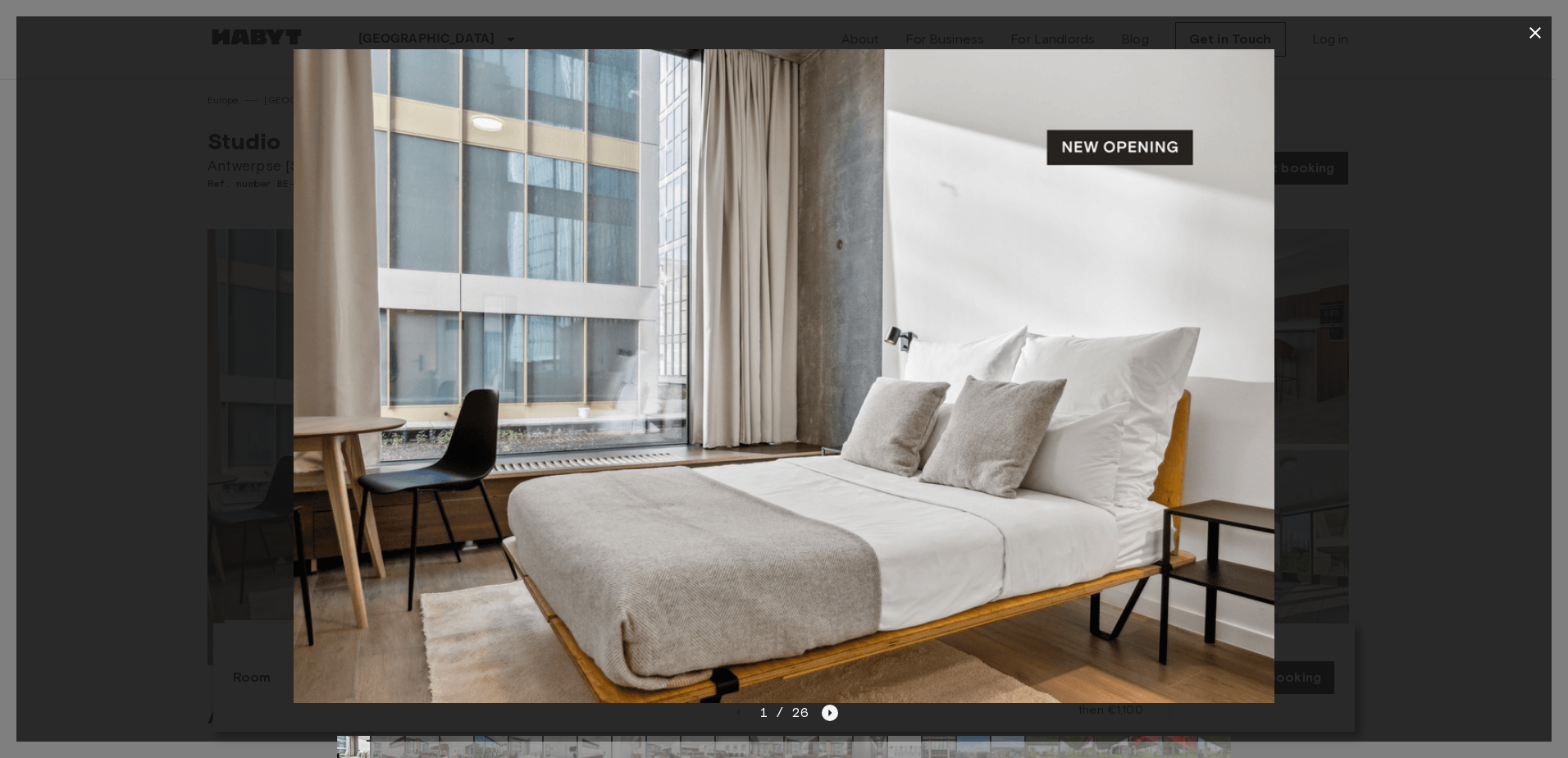
click at [831, 711] on icon "Next image" at bounding box center [830, 713] width 16 height 16
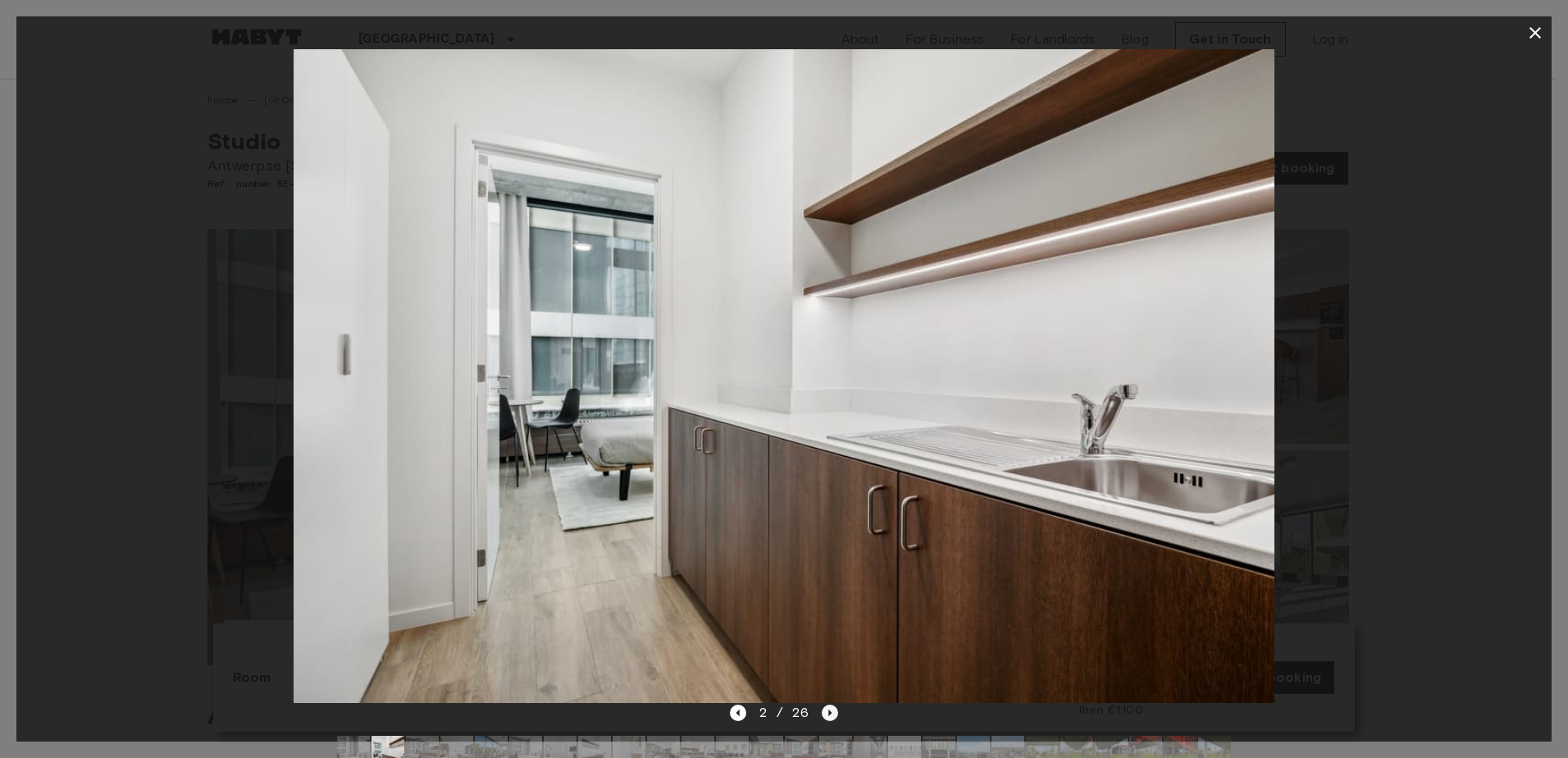
click at [830, 711] on icon "Next image" at bounding box center [830, 713] width 16 height 16
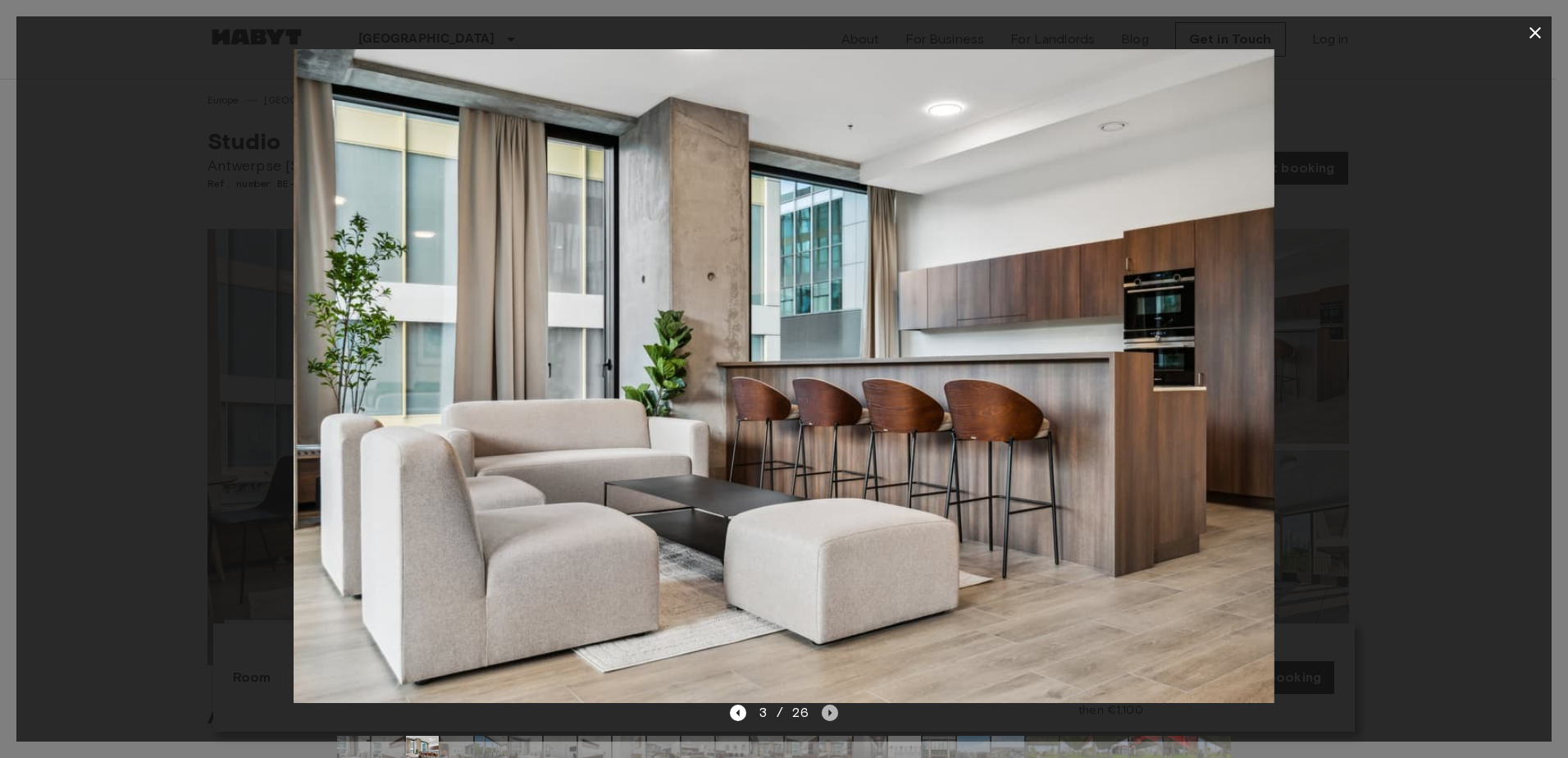
click at [830, 711] on icon "Next image" at bounding box center [830, 713] width 16 height 16
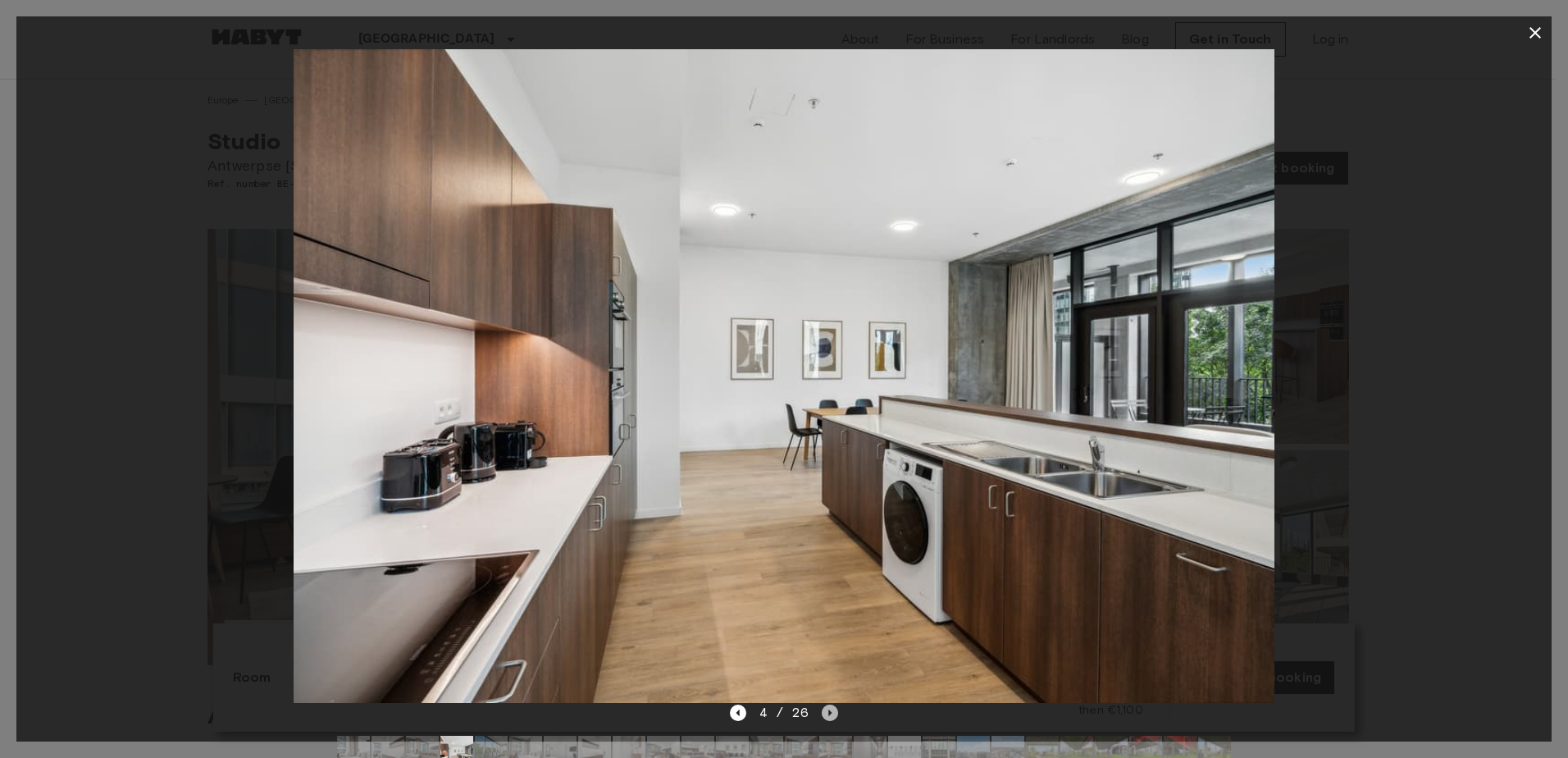
click at [830, 711] on icon "Next image" at bounding box center [830, 713] width 16 height 16
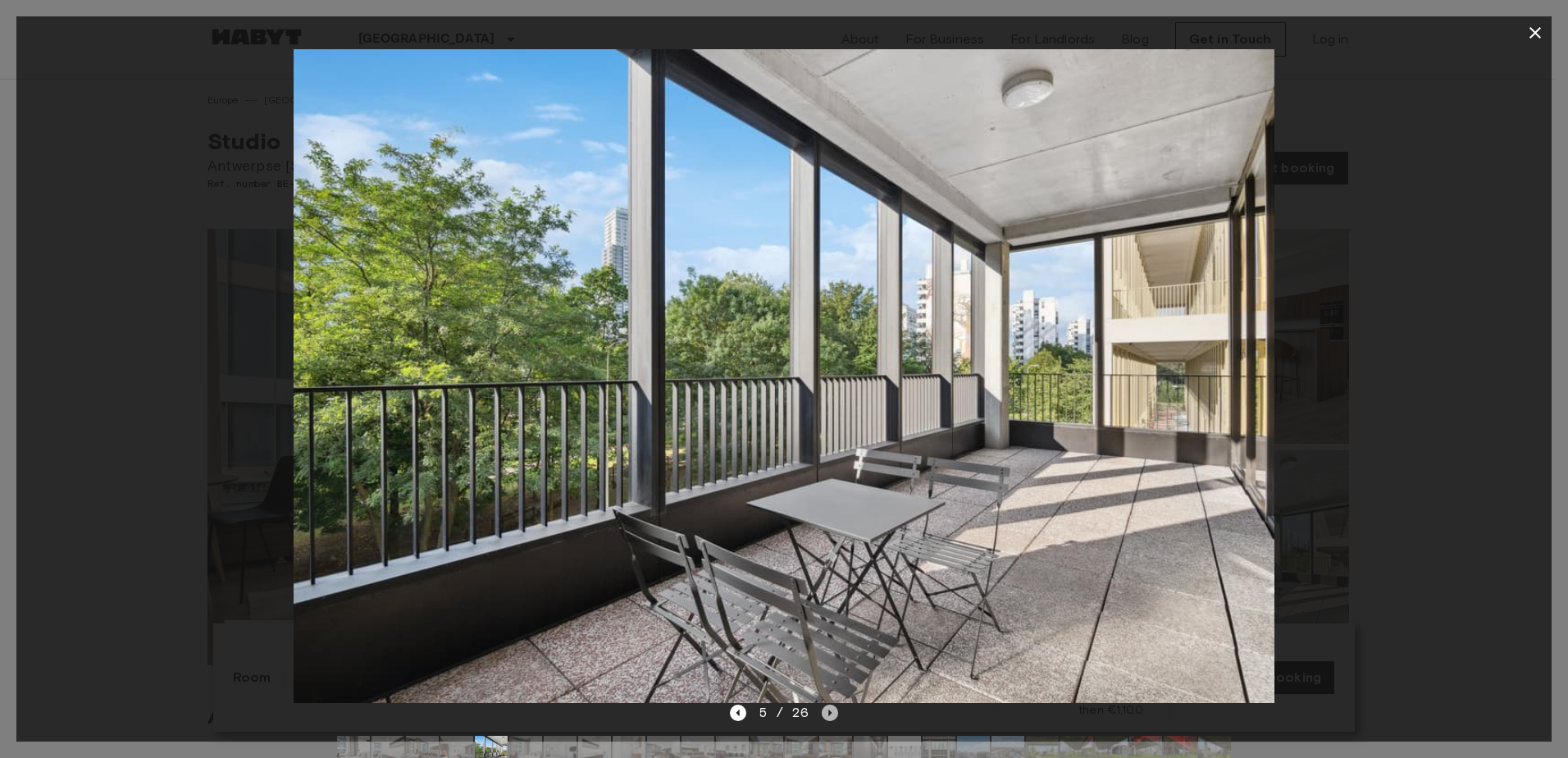
click at [830, 711] on icon "Next image" at bounding box center [830, 713] width 16 height 16
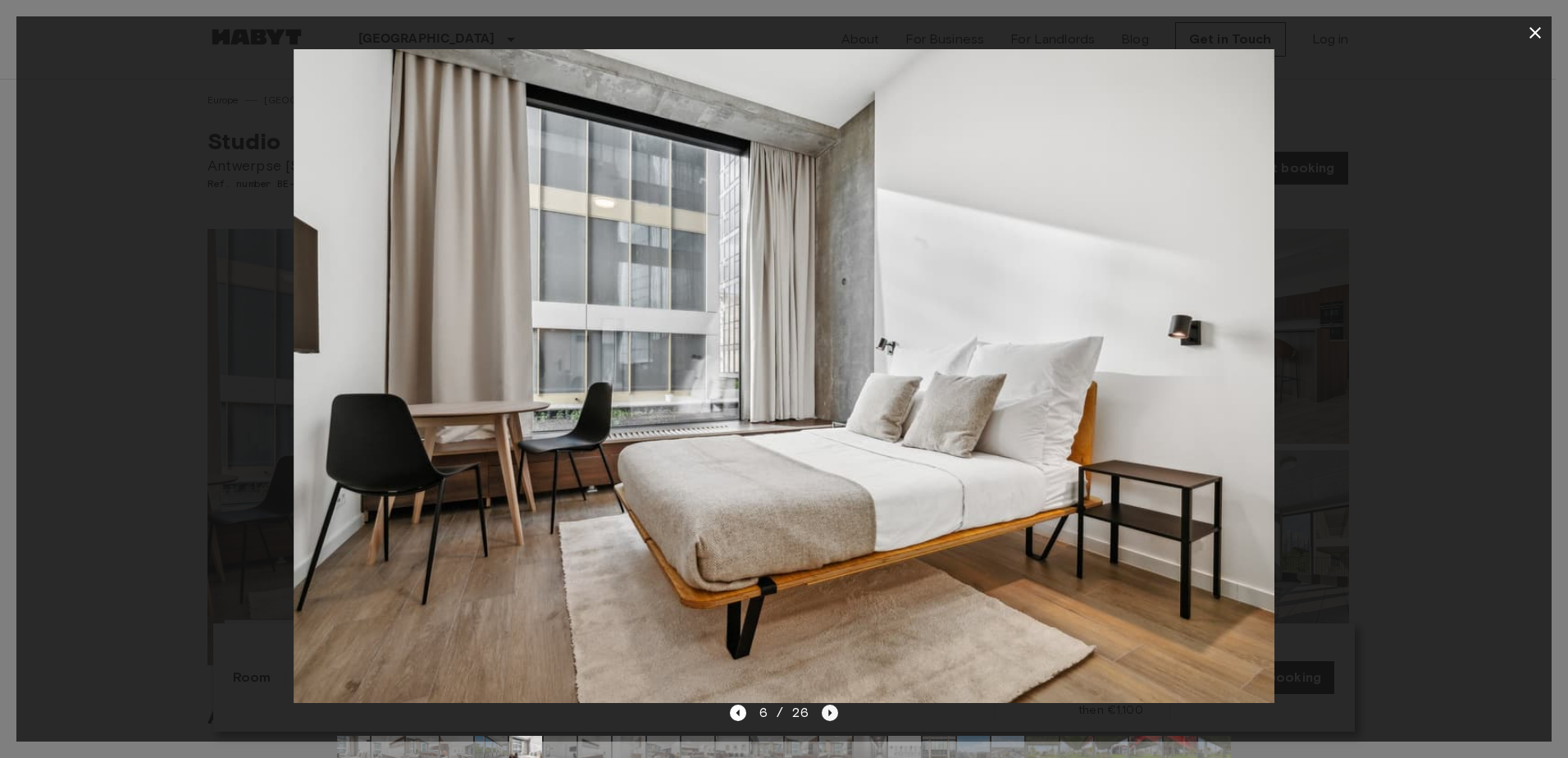
click at [830, 711] on icon "Next image" at bounding box center [830, 713] width 16 height 16
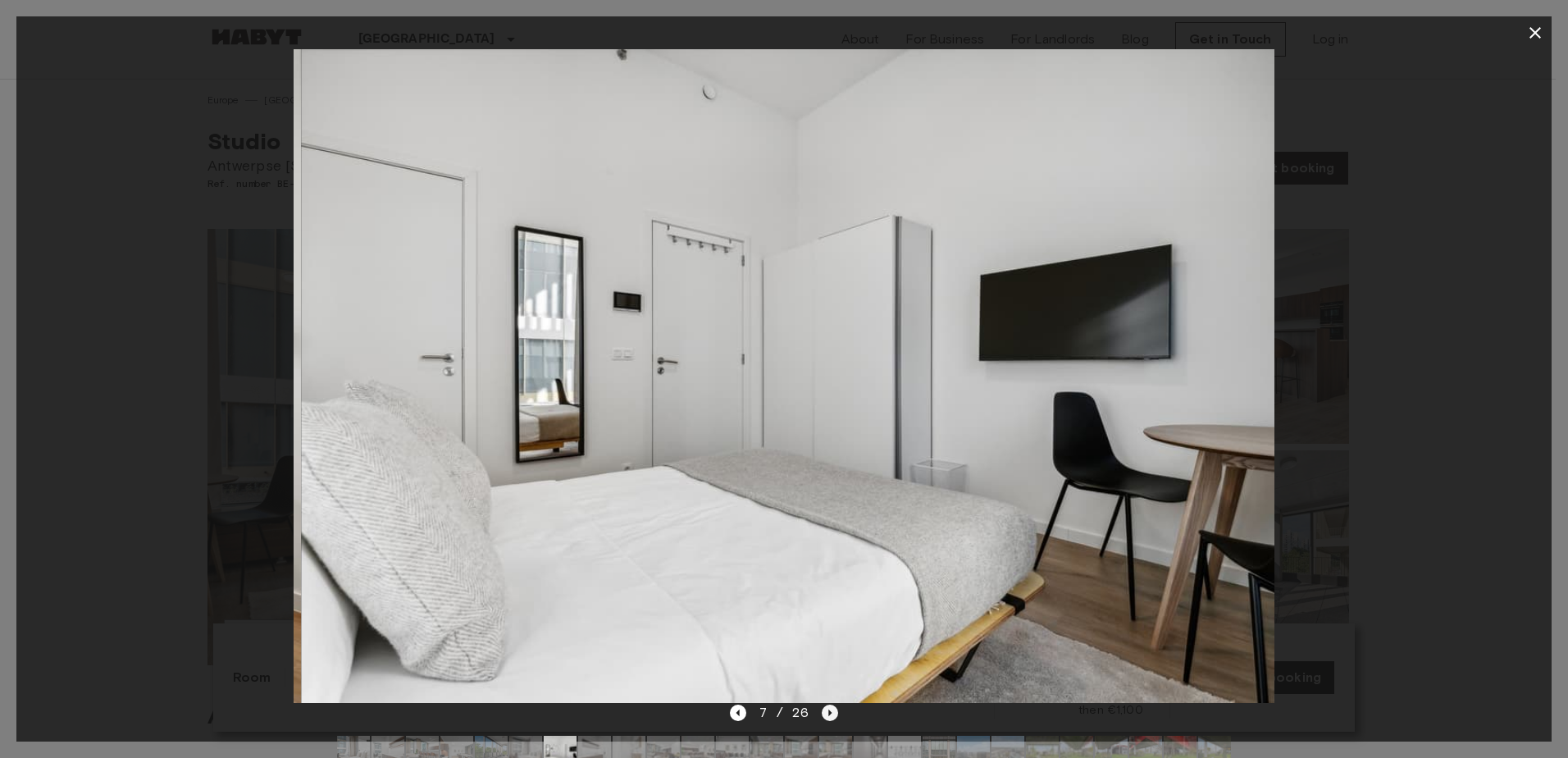
click at [830, 711] on icon "Next image" at bounding box center [830, 713] width 16 height 16
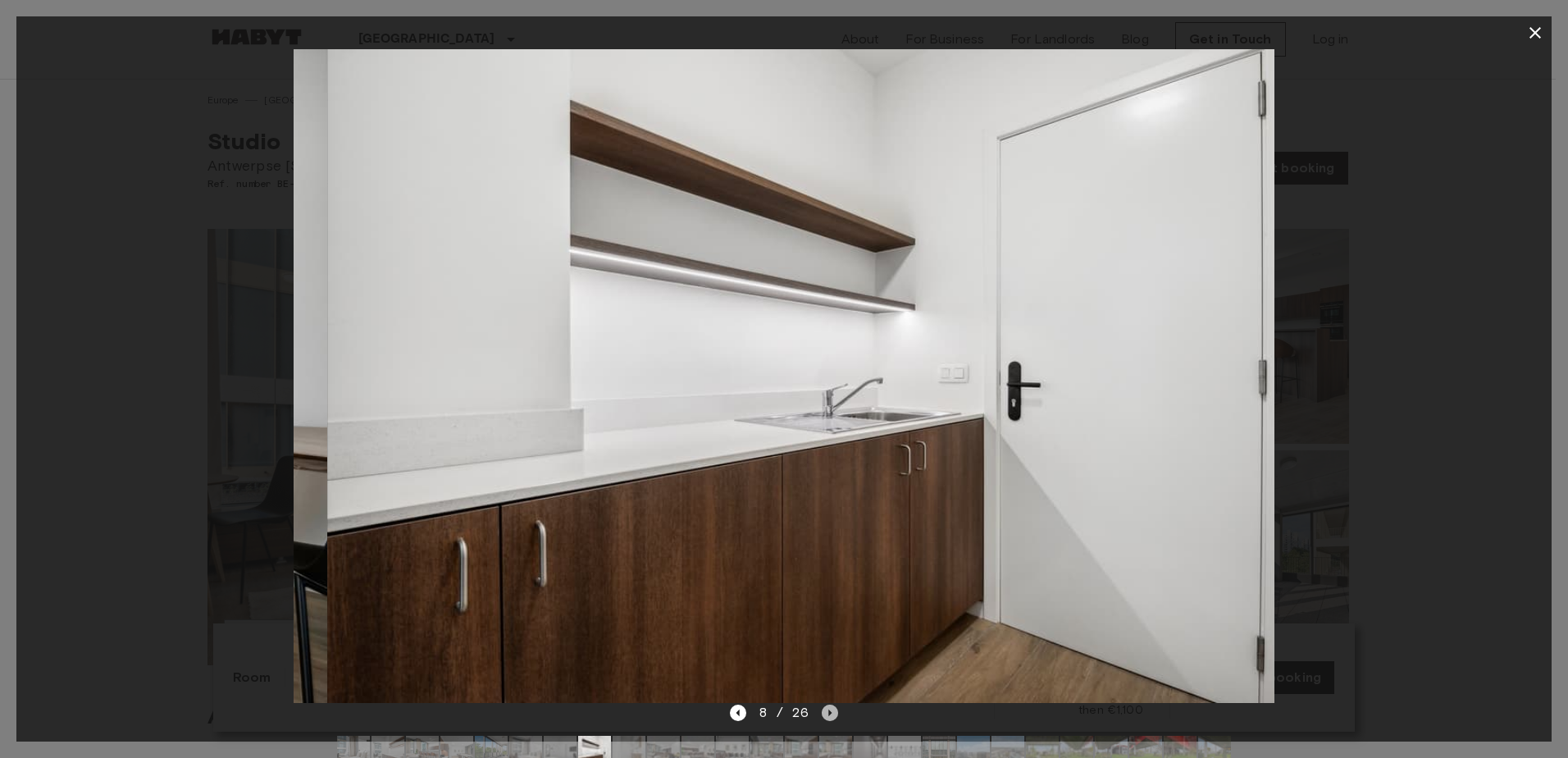
click at [830, 711] on icon "Next image" at bounding box center [830, 713] width 16 height 16
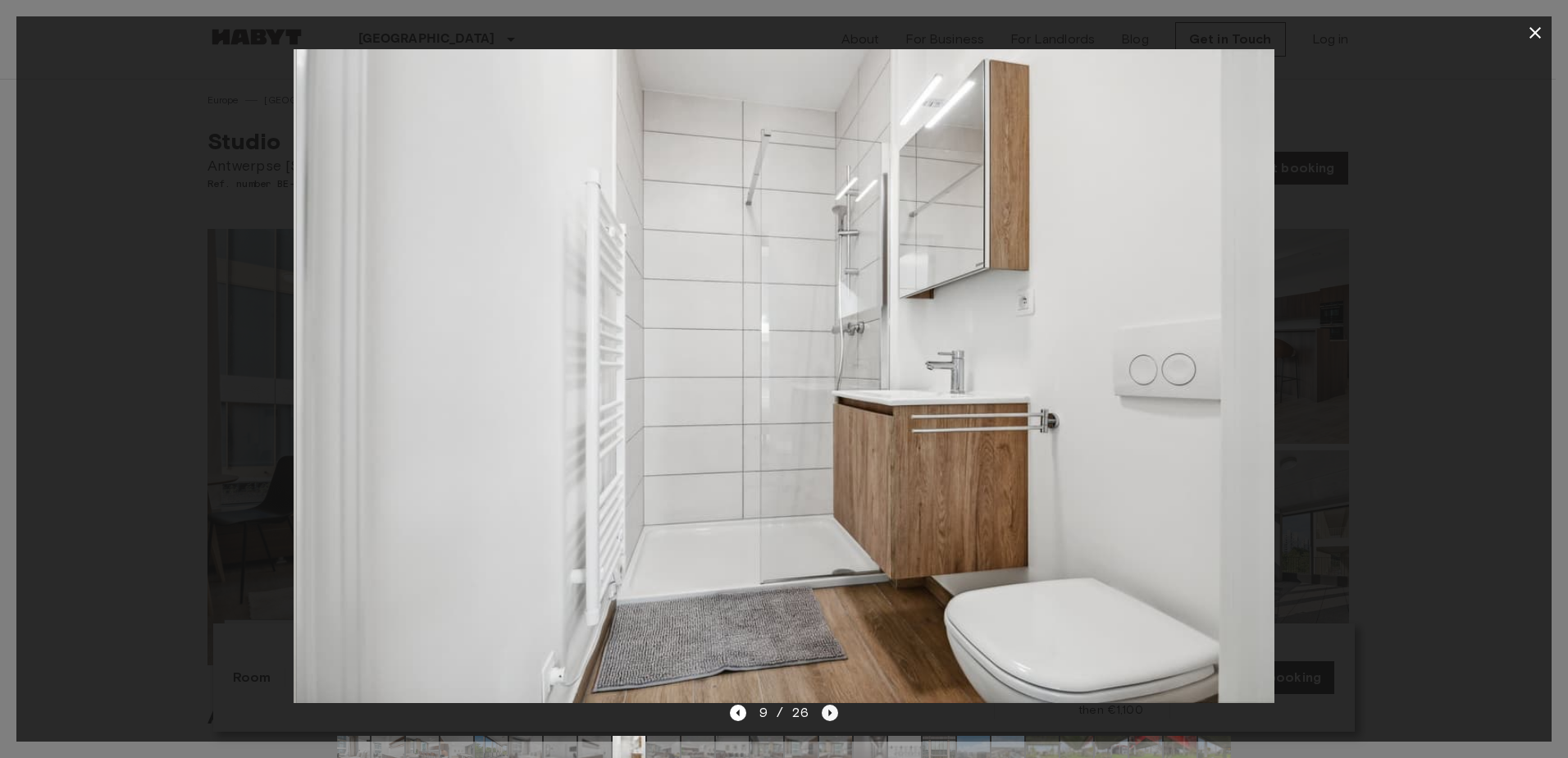
click at [830, 711] on icon "Next image" at bounding box center [830, 713] width 16 height 16
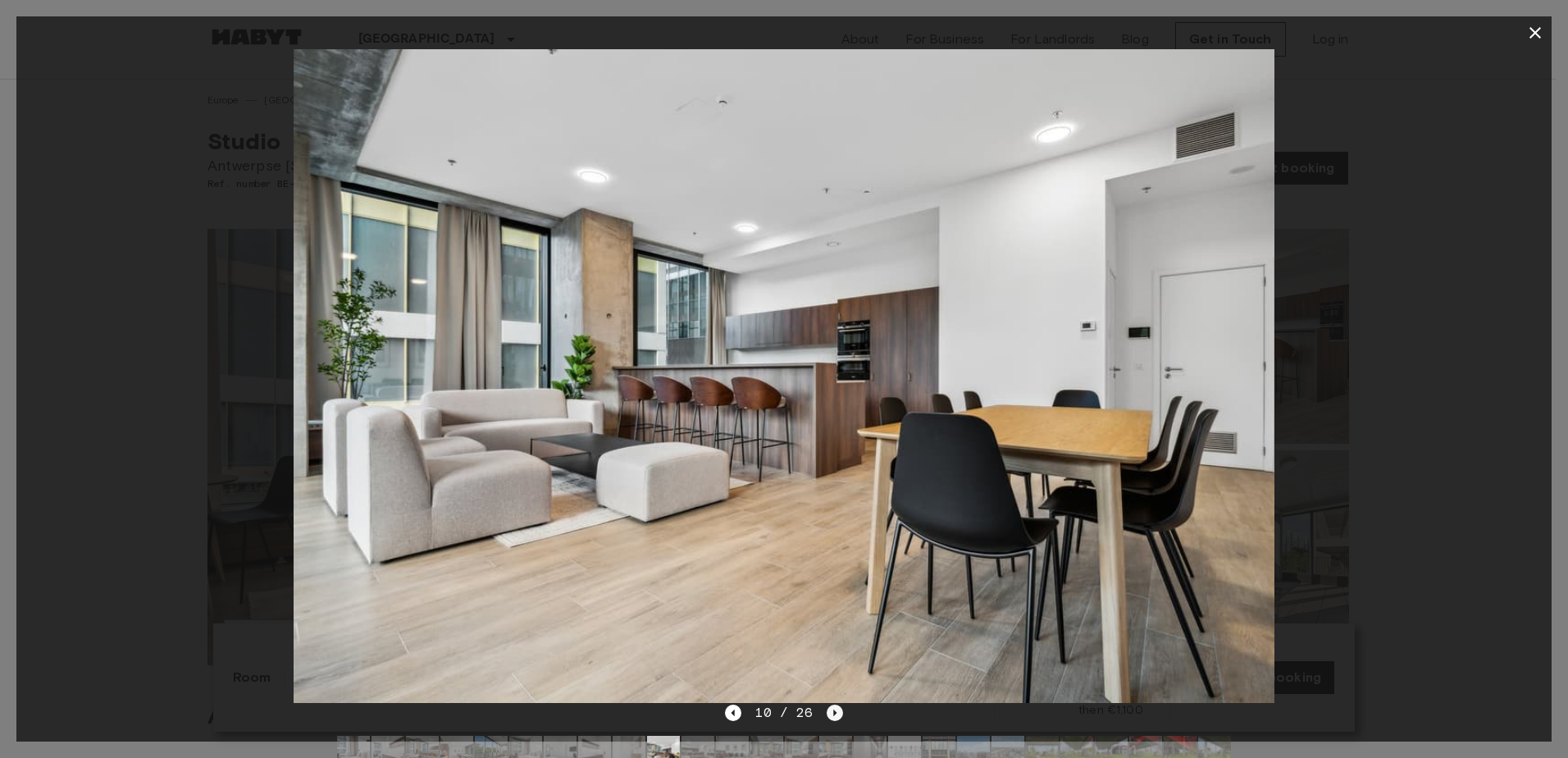
click at [830, 711] on icon "Next image" at bounding box center [835, 713] width 16 height 16
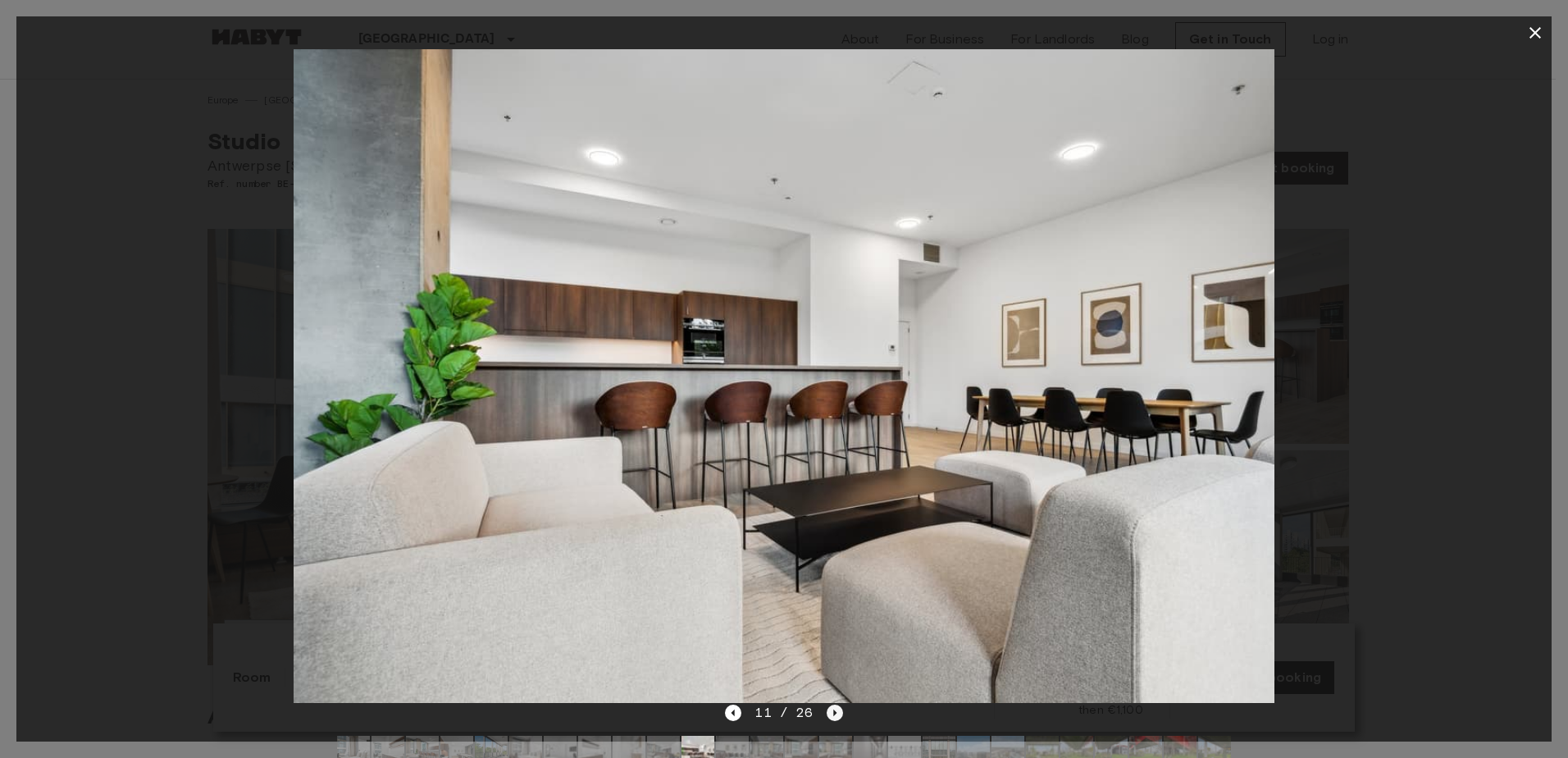
click at [830, 711] on icon "Next image" at bounding box center [835, 713] width 16 height 16
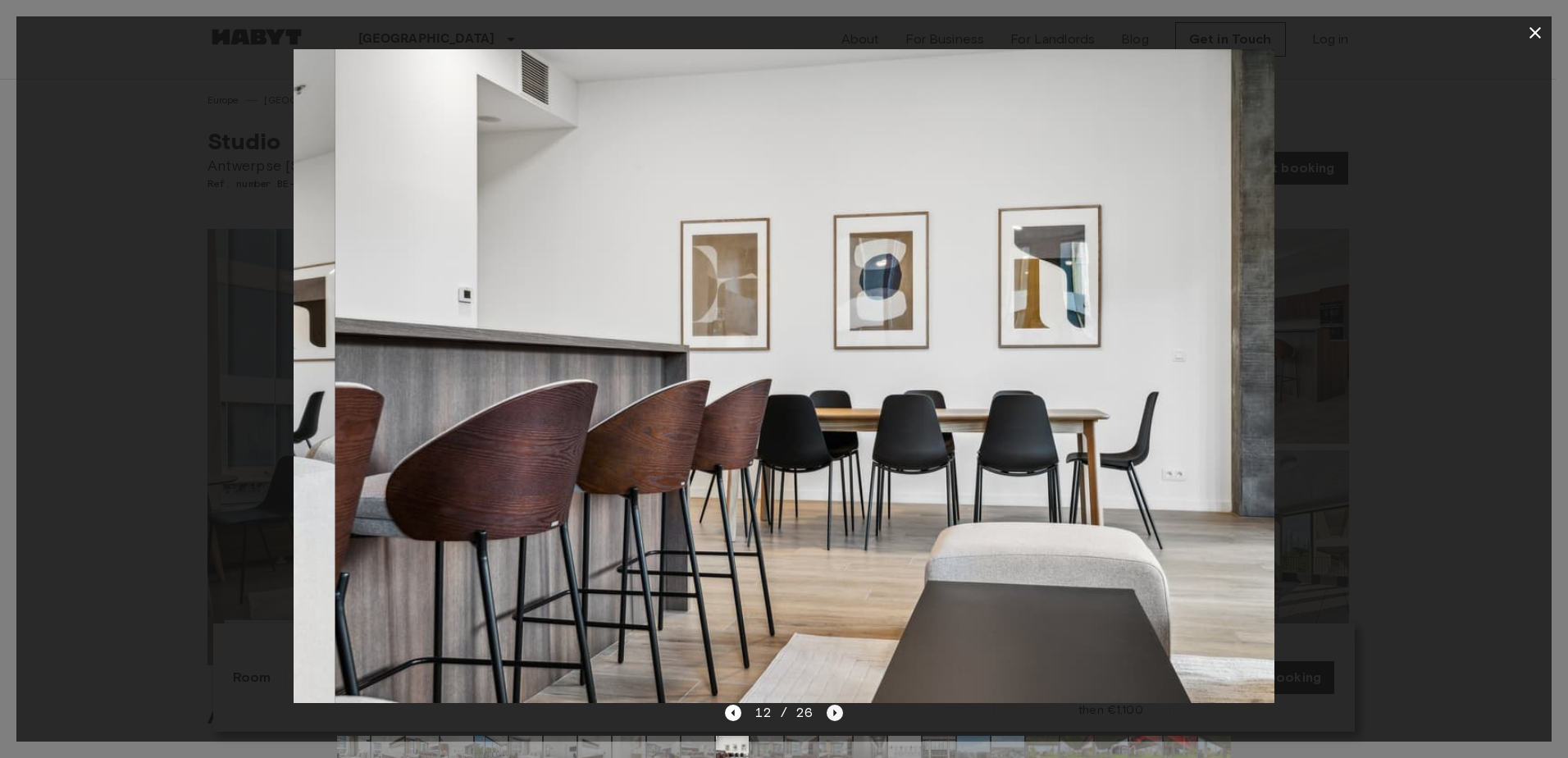
click at [830, 711] on icon "Next image" at bounding box center [835, 713] width 16 height 16
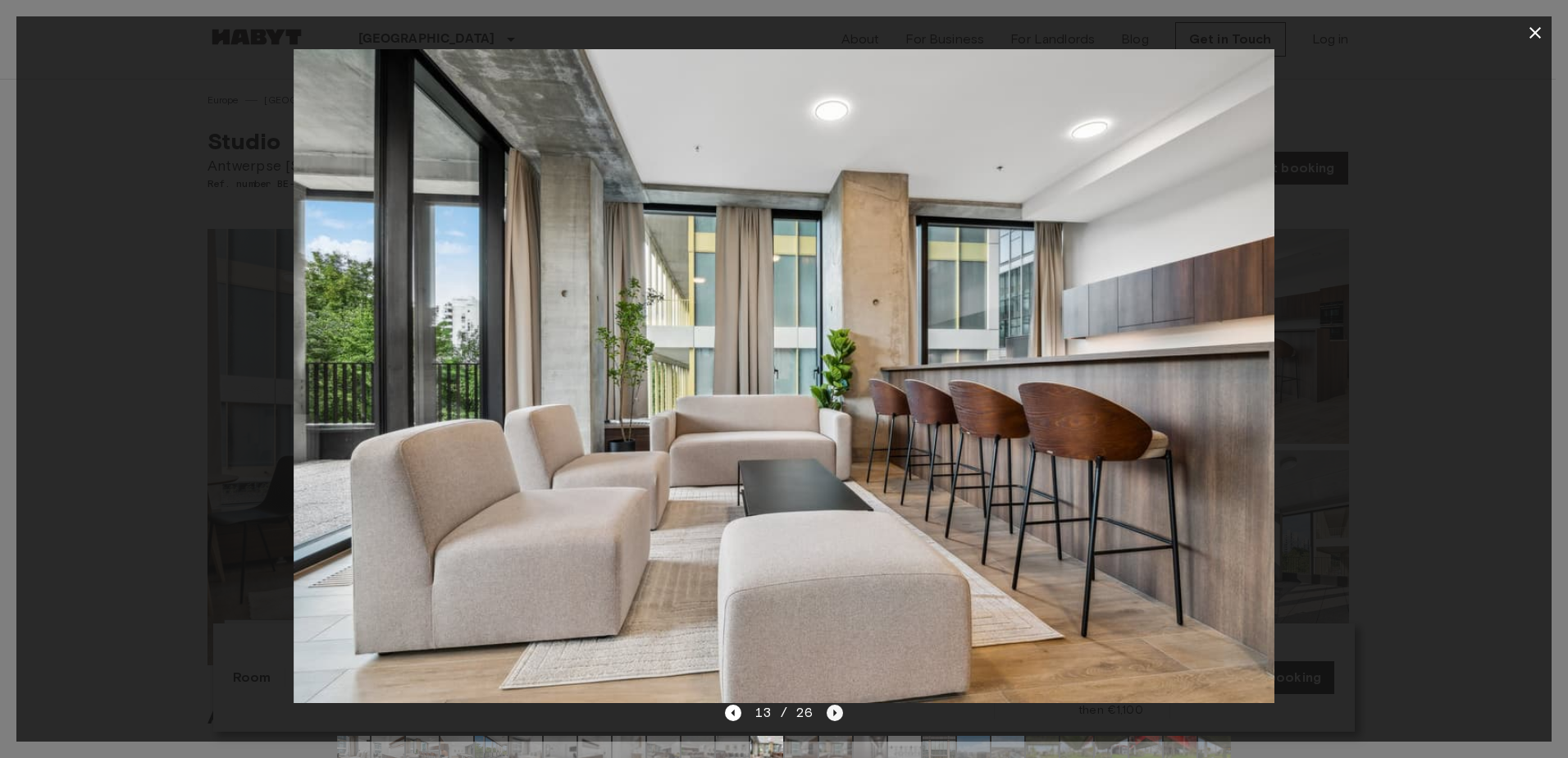
click at [830, 711] on icon "Next image" at bounding box center [835, 713] width 16 height 16
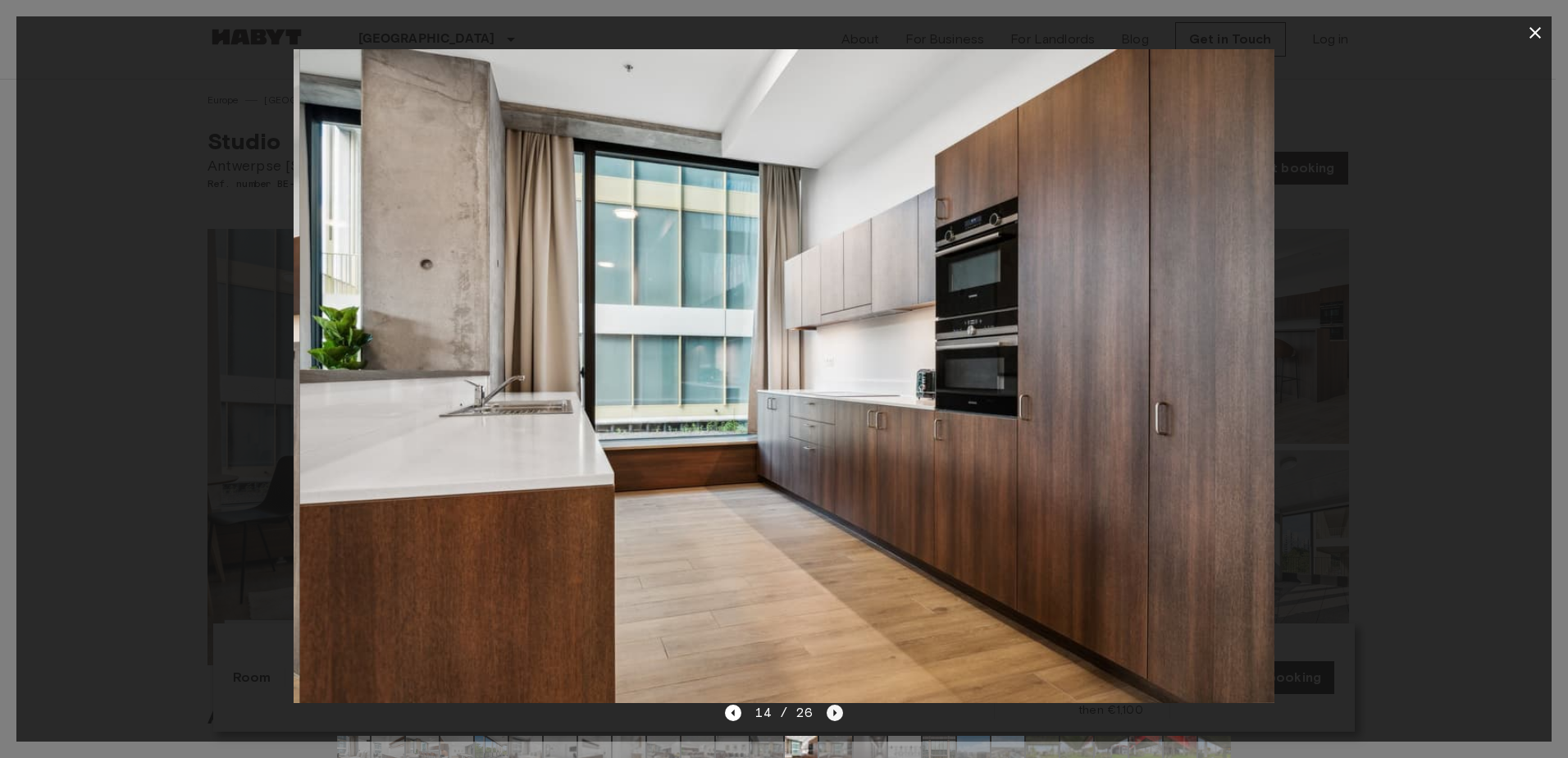
click at [830, 711] on icon "Next image" at bounding box center [835, 713] width 16 height 16
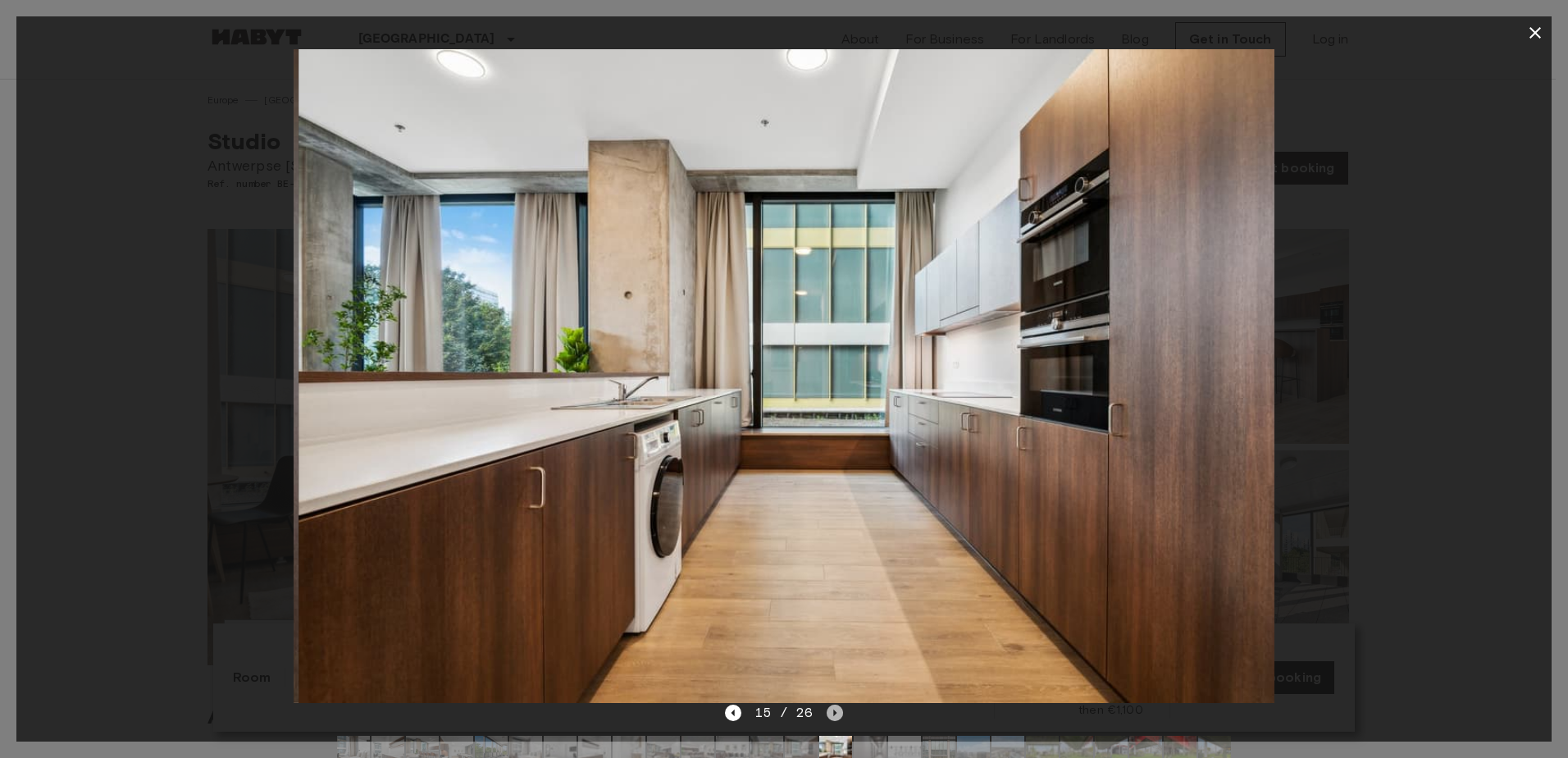
click at [830, 711] on icon "Next image" at bounding box center [835, 713] width 16 height 16
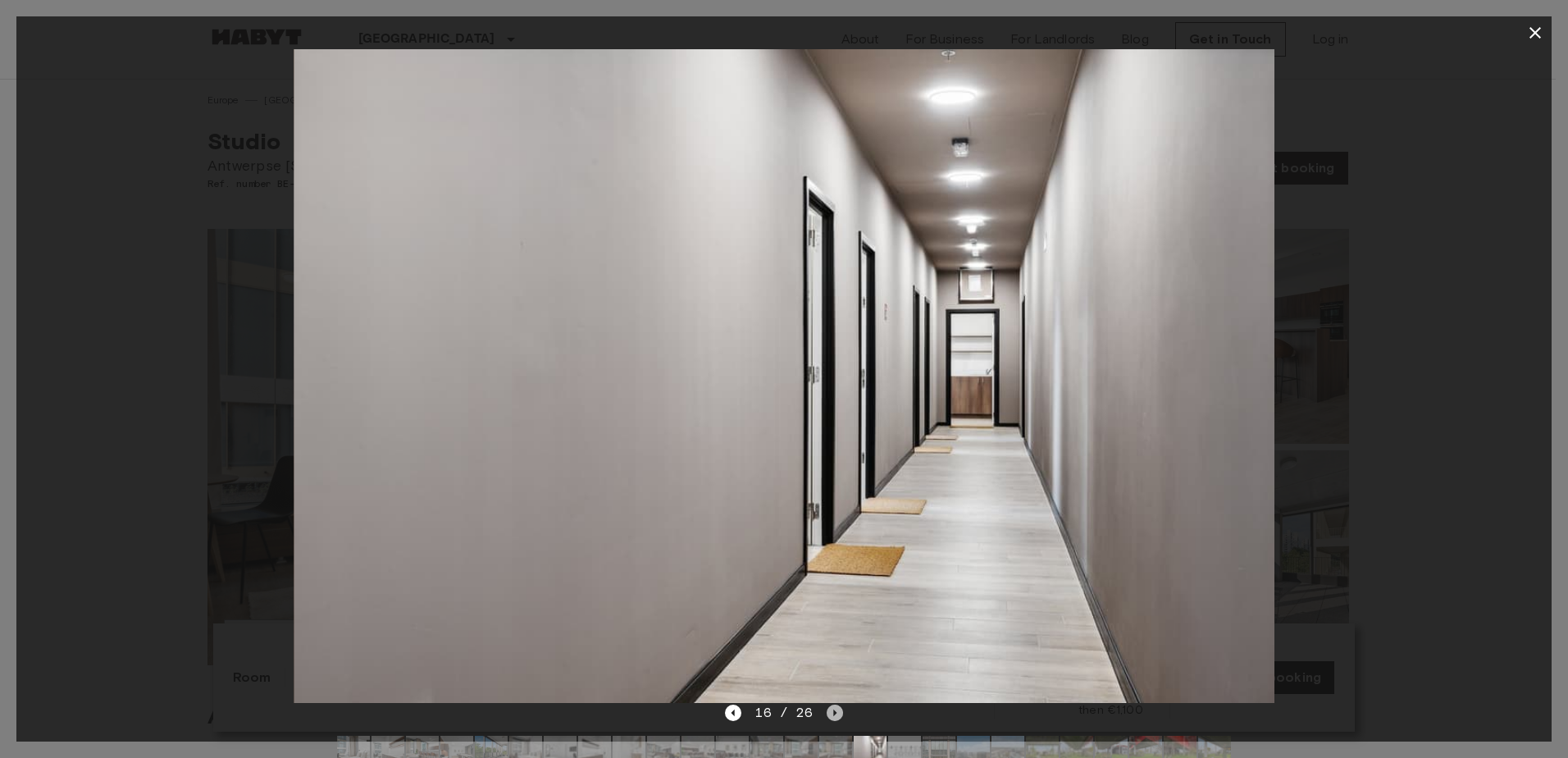
click at [830, 711] on icon "Next image" at bounding box center [835, 713] width 16 height 16
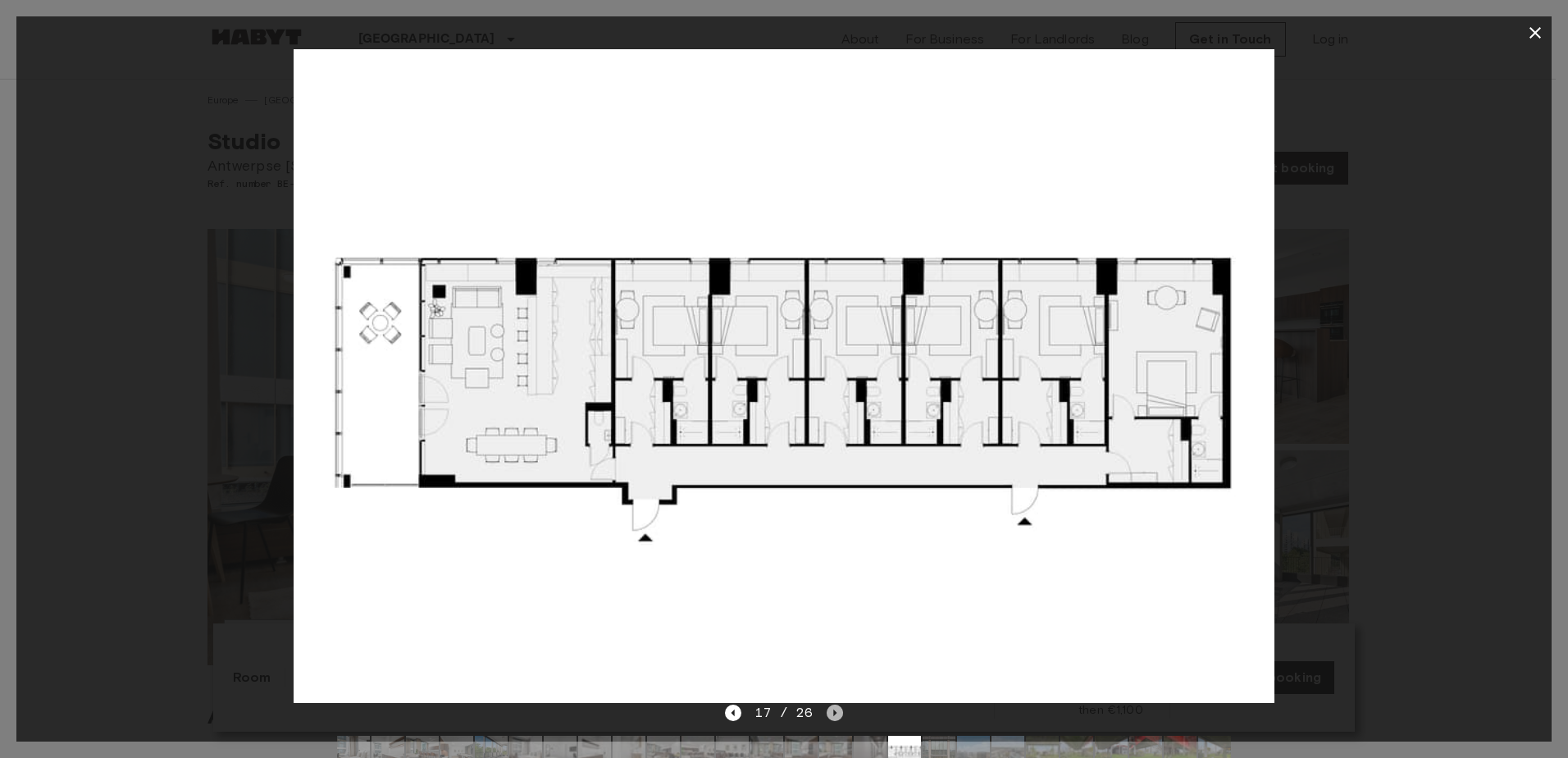
click at [830, 711] on icon "Next image" at bounding box center [835, 713] width 16 height 16
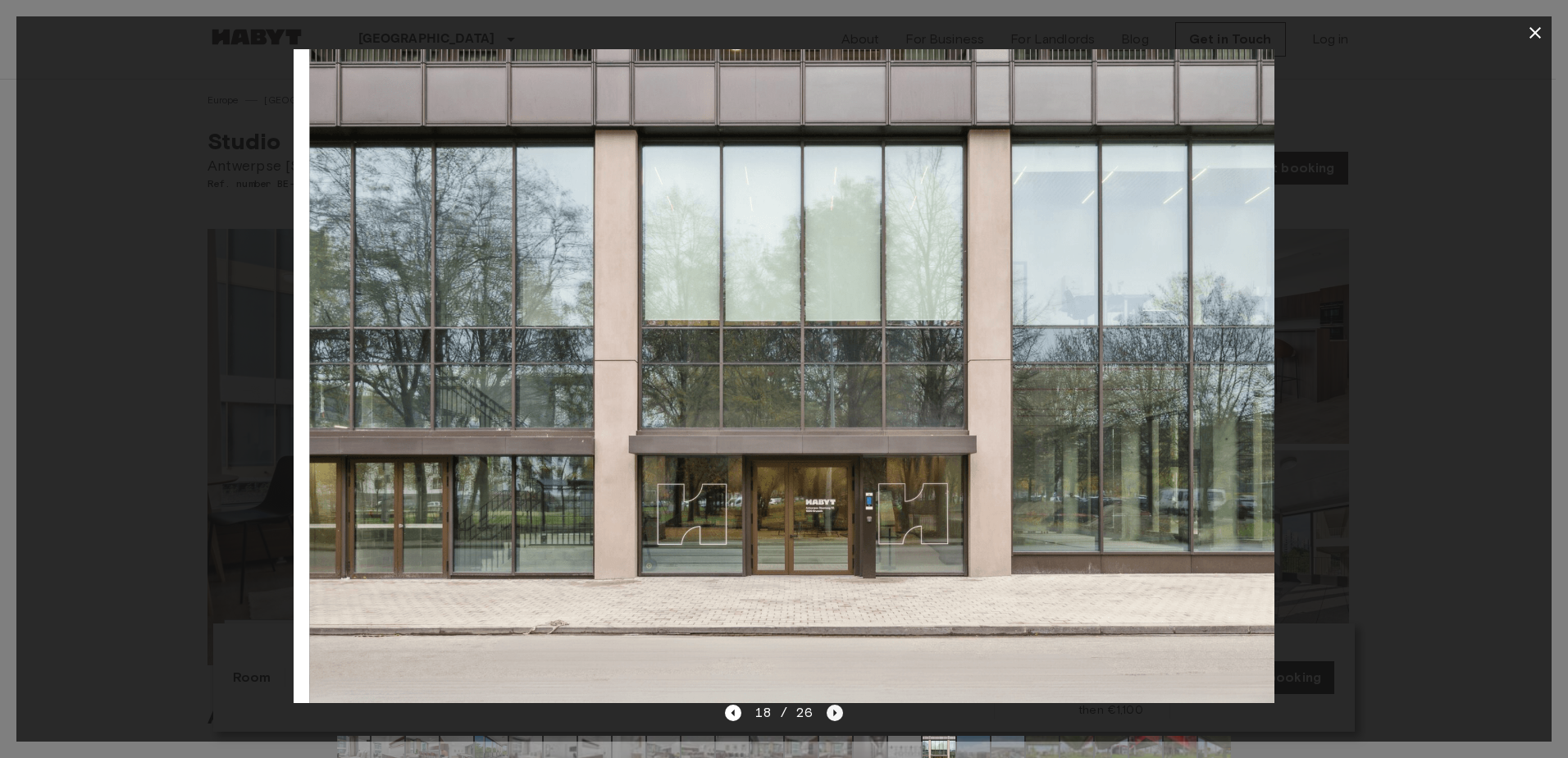
click at [830, 711] on icon "Next image" at bounding box center [835, 713] width 16 height 16
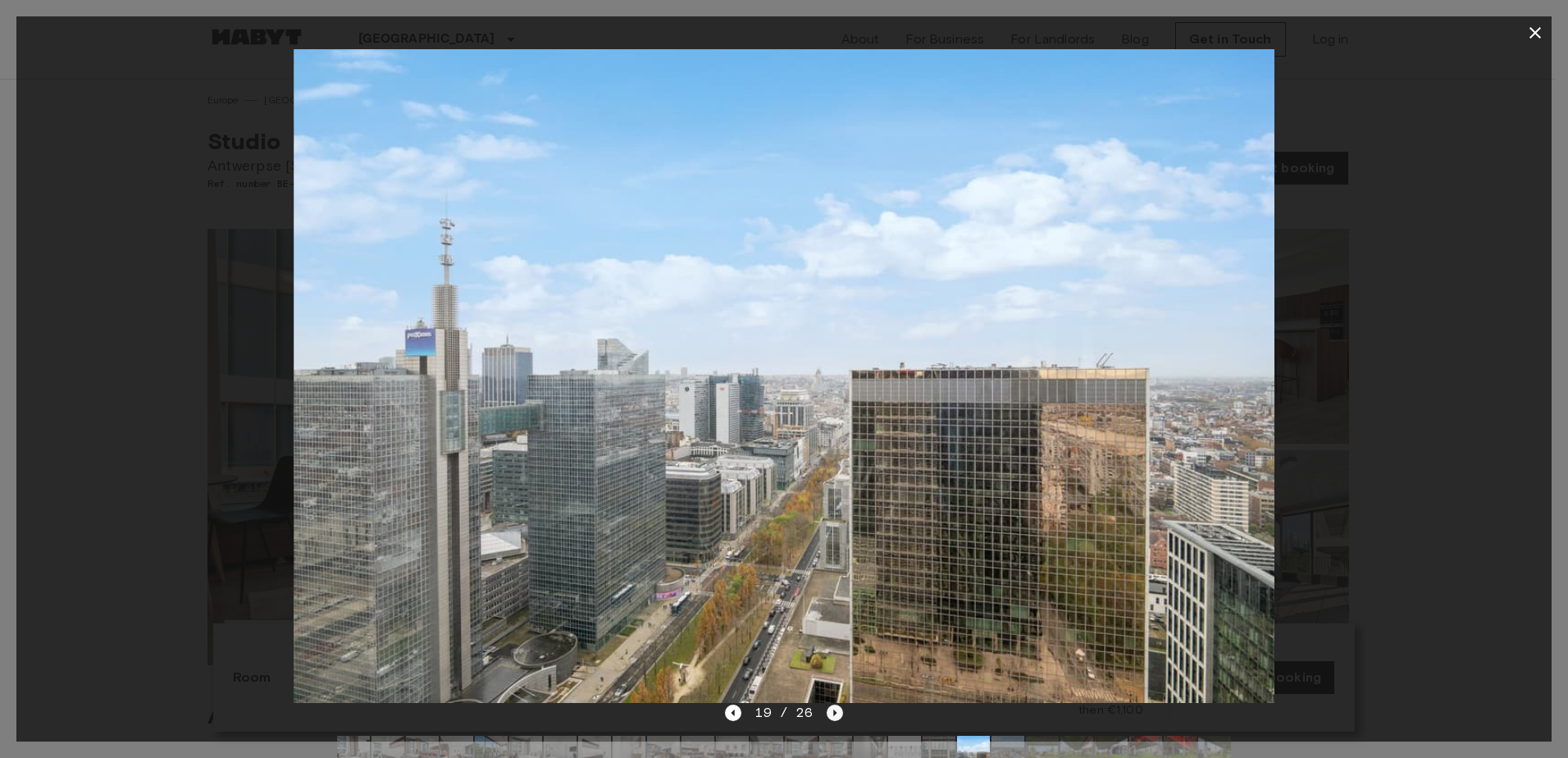
click at [830, 711] on icon "Next image" at bounding box center [835, 713] width 16 height 16
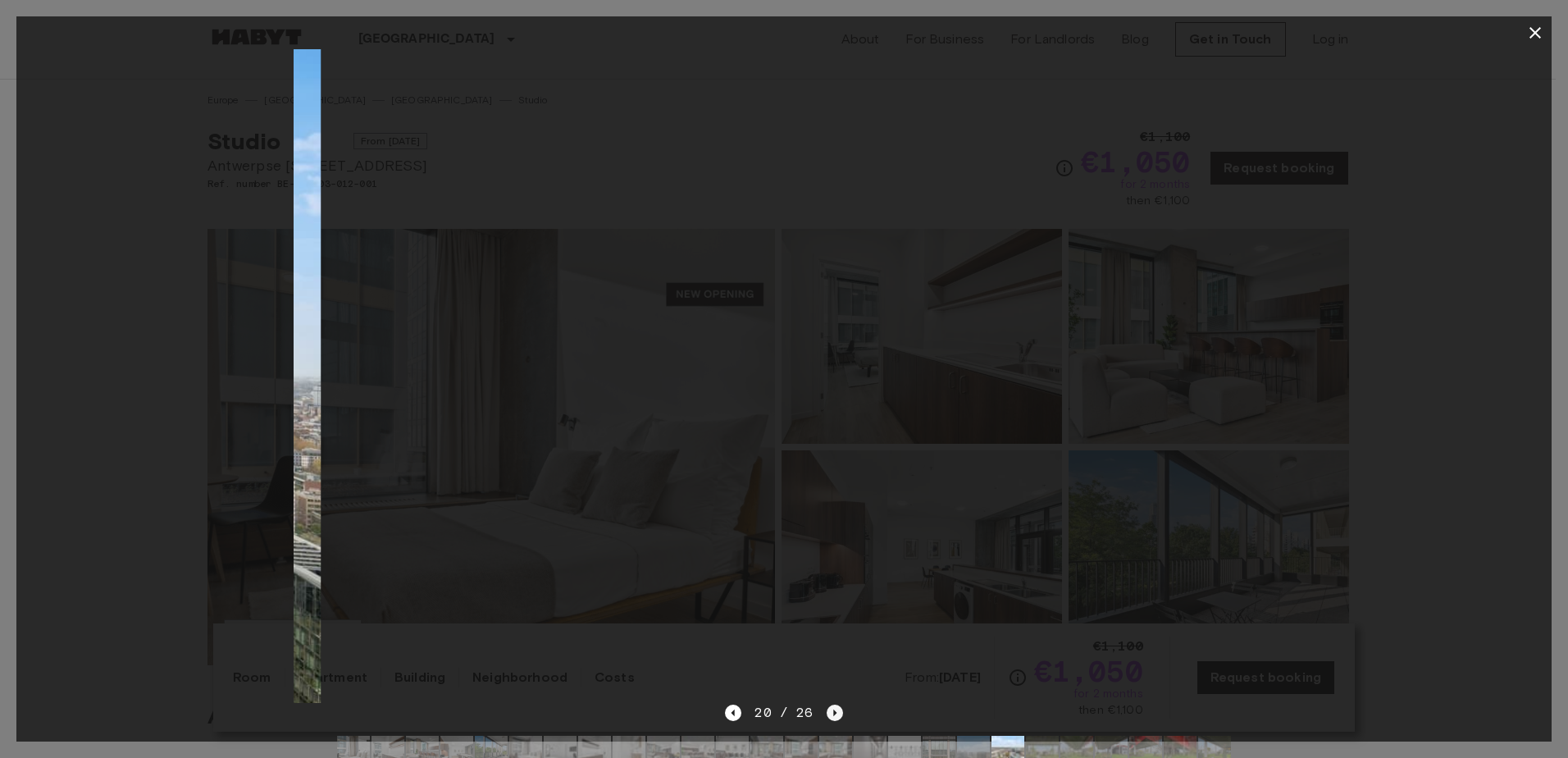
click at [830, 711] on icon "Next image" at bounding box center [835, 713] width 16 height 16
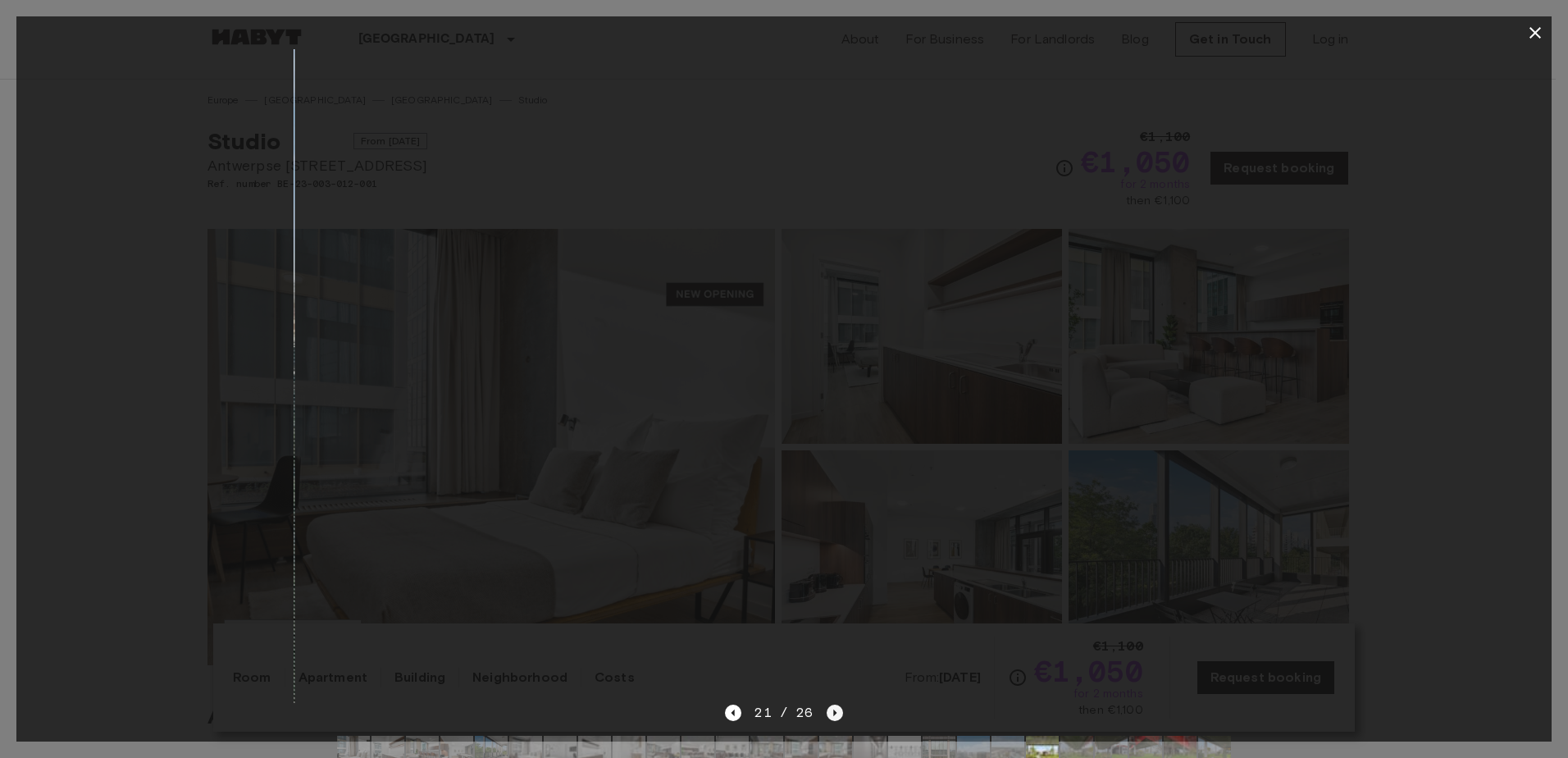
click at [830, 711] on icon "Next image" at bounding box center [835, 713] width 16 height 16
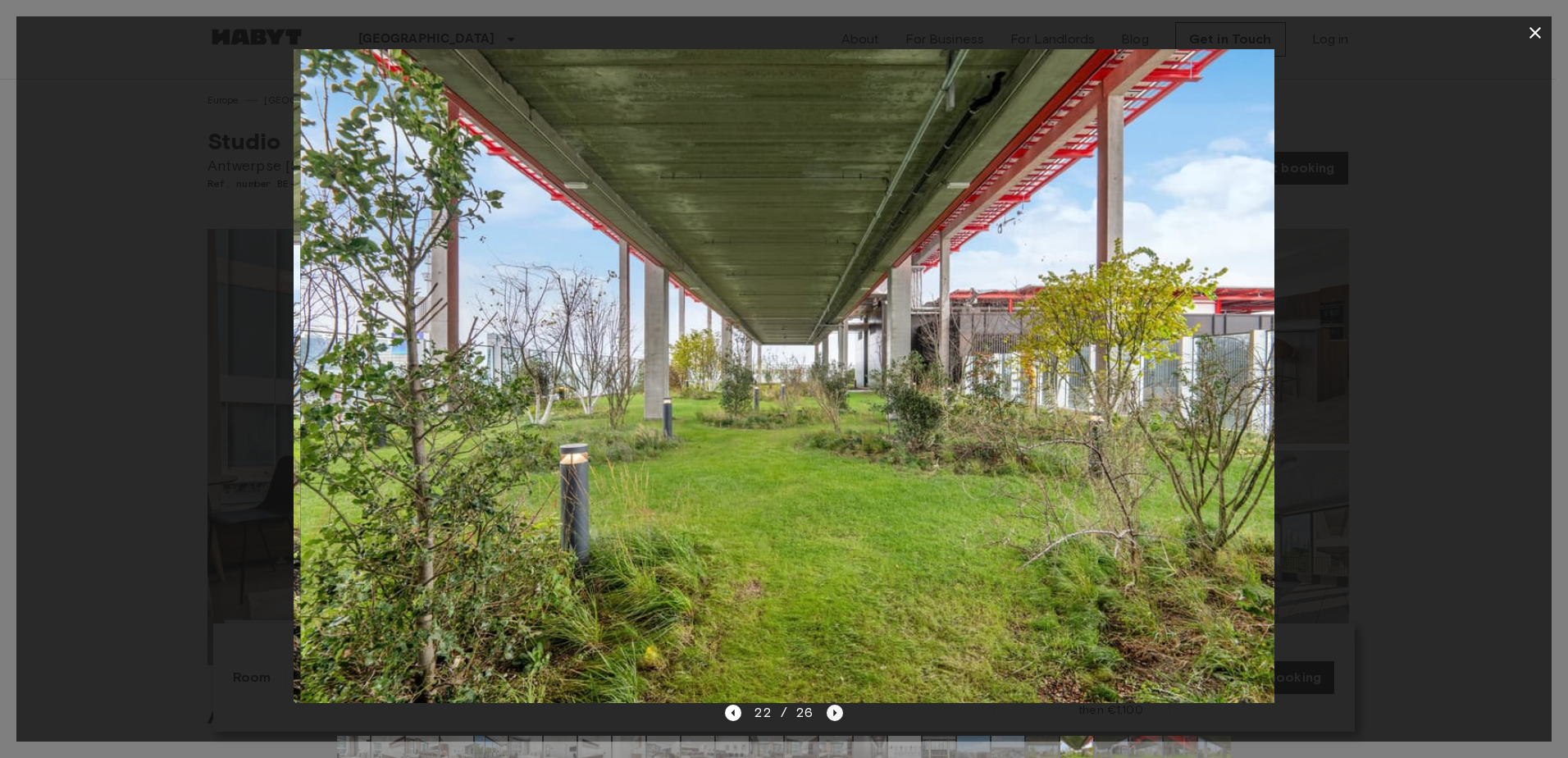
click at [830, 711] on icon "Next image" at bounding box center [835, 713] width 16 height 16
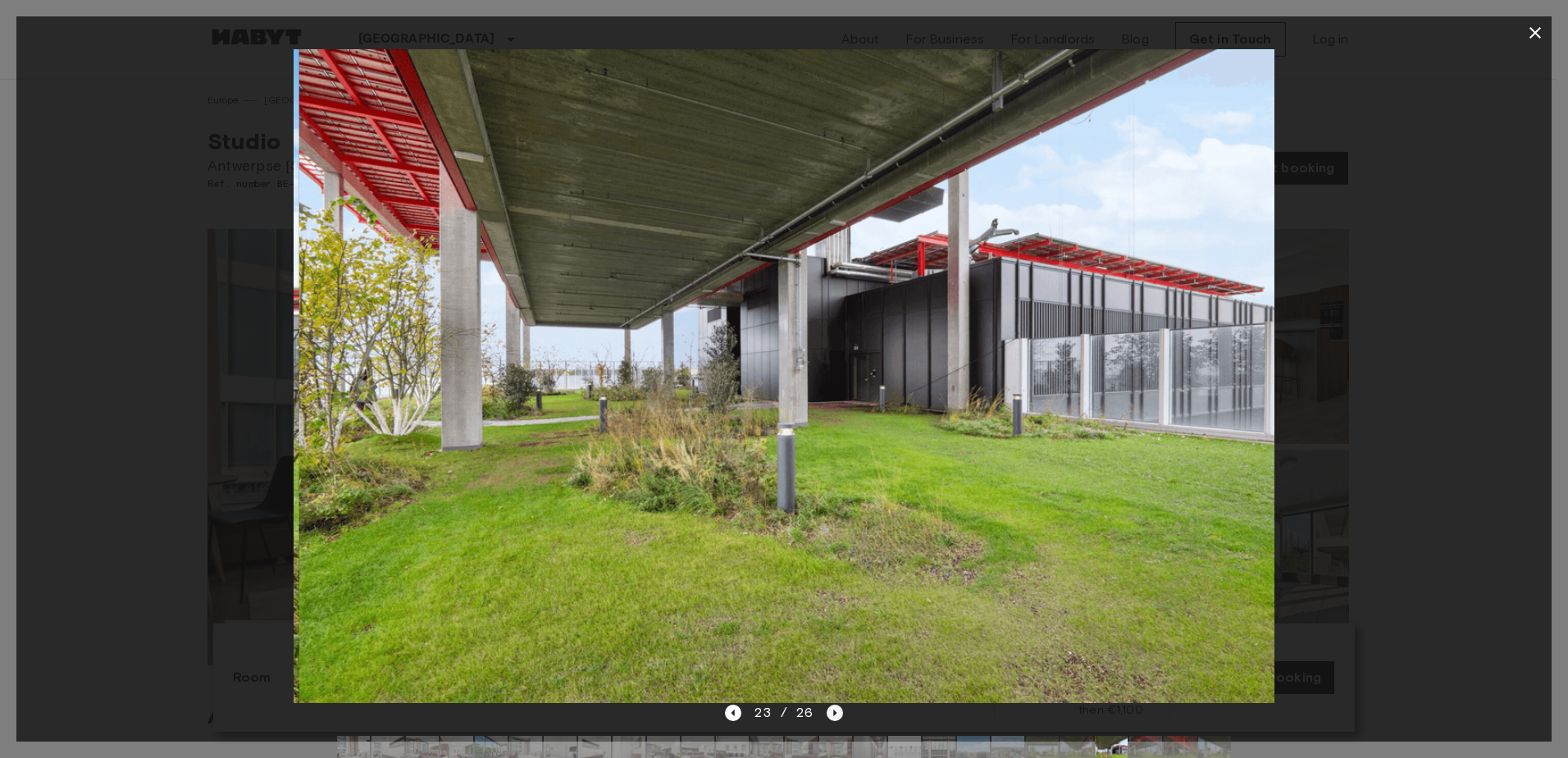
click at [830, 711] on icon "Next image" at bounding box center [835, 713] width 16 height 16
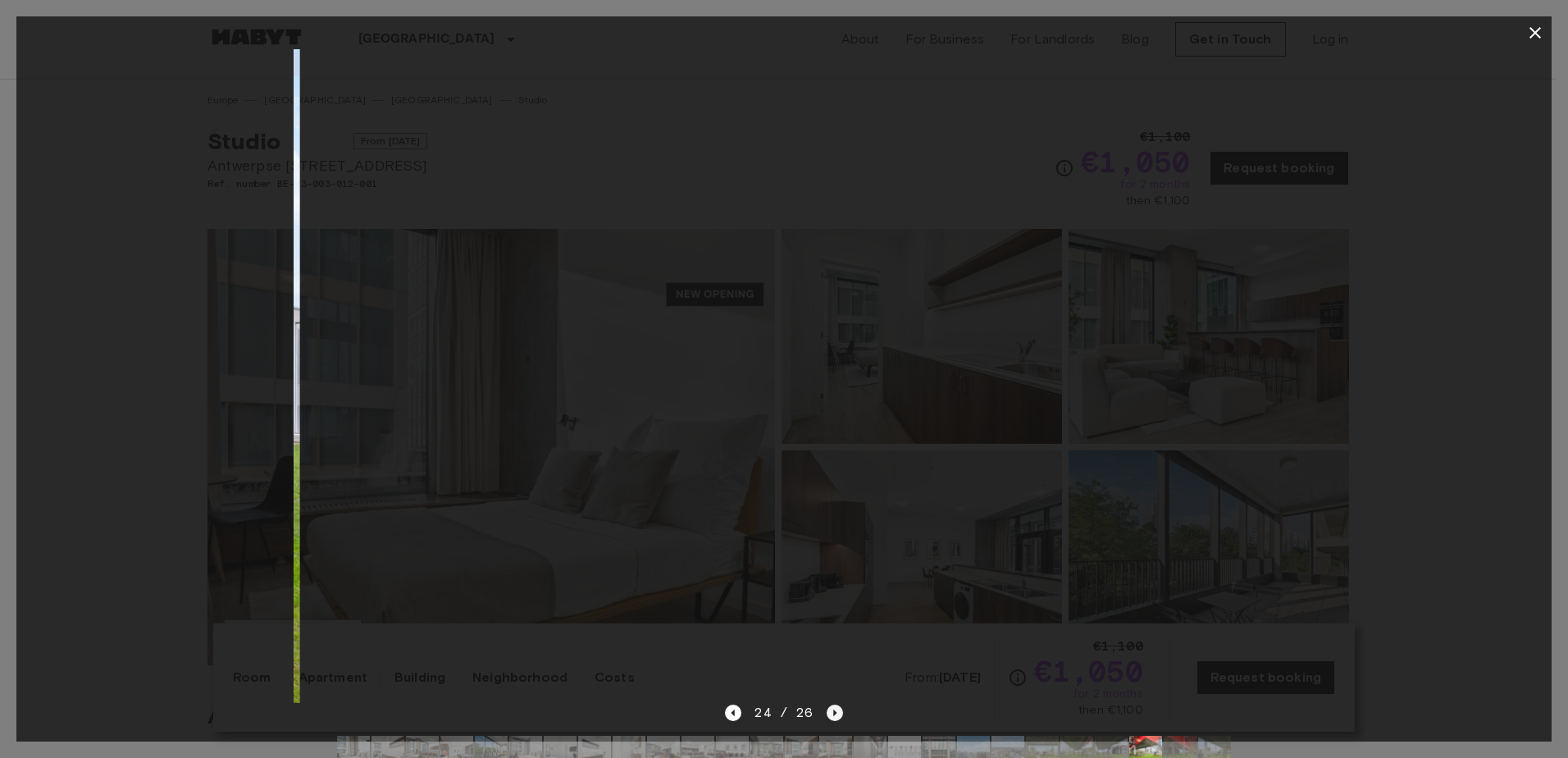
click at [830, 711] on icon "Next image" at bounding box center [835, 713] width 16 height 16
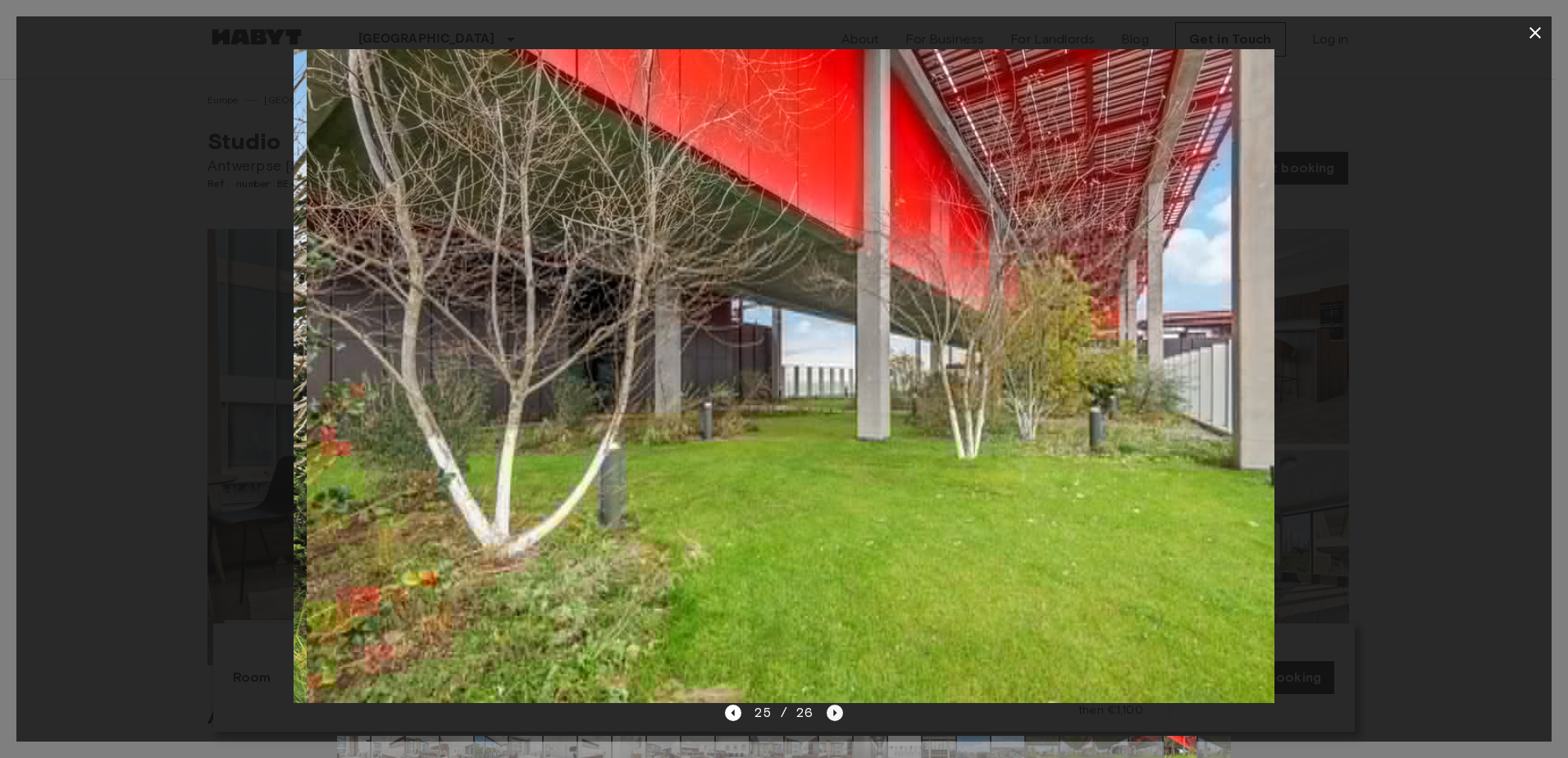
click at [830, 711] on icon "Next image" at bounding box center [835, 713] width 16 height 16
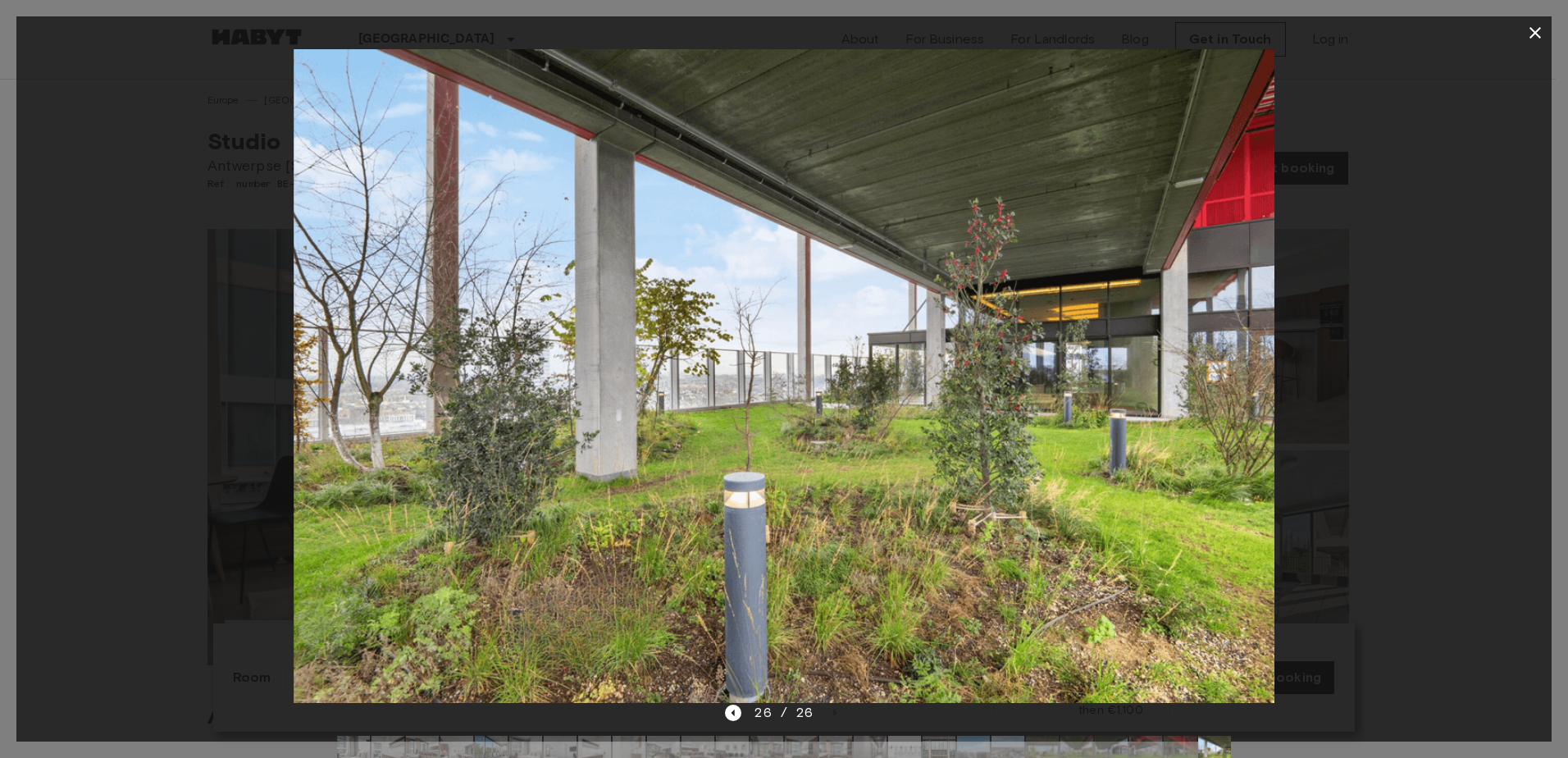
click at [1526, 43] on button "button" at bounding box center [1535, 33] width 33 height 33
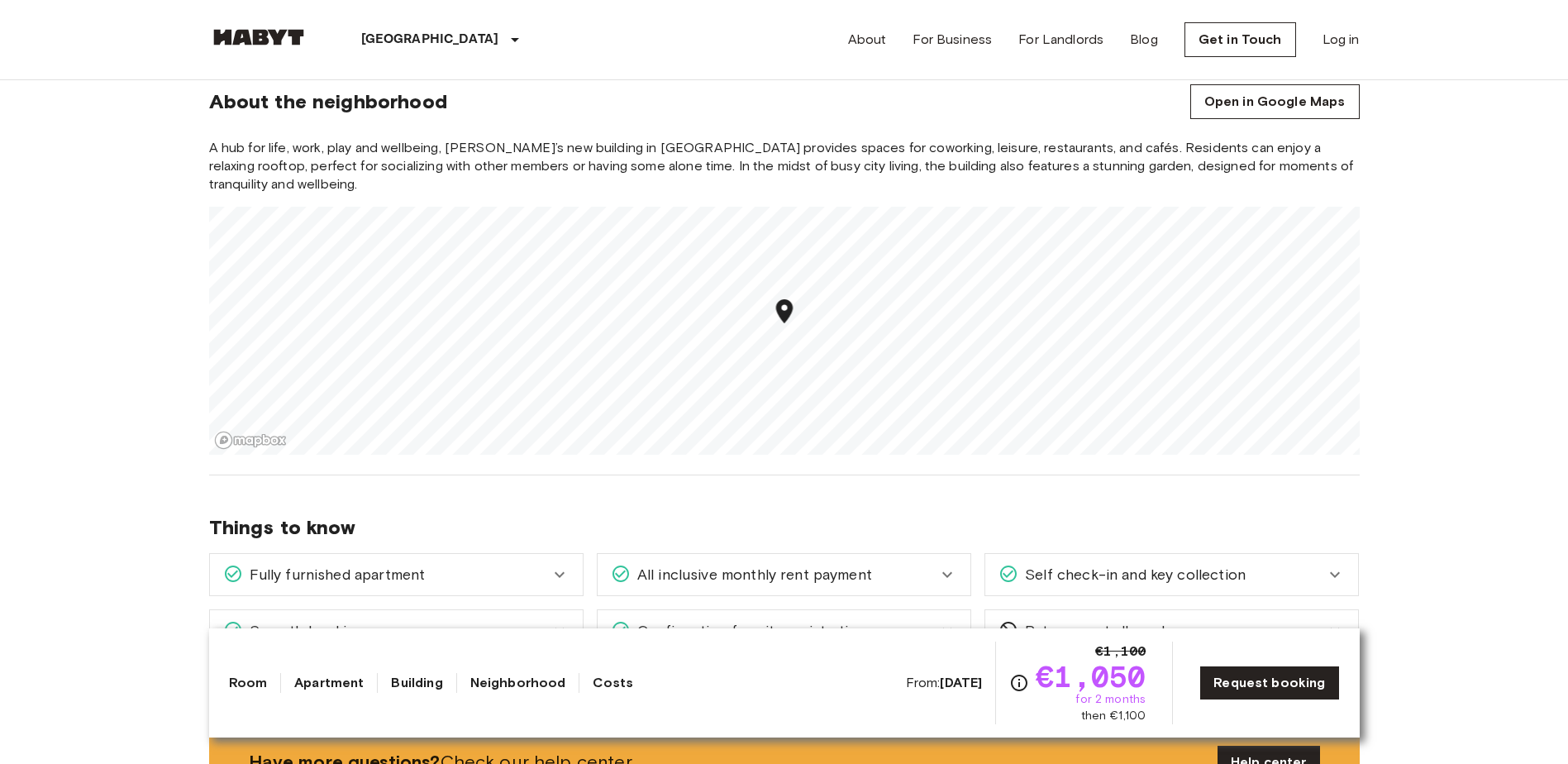
scroll to position [1405, 0]
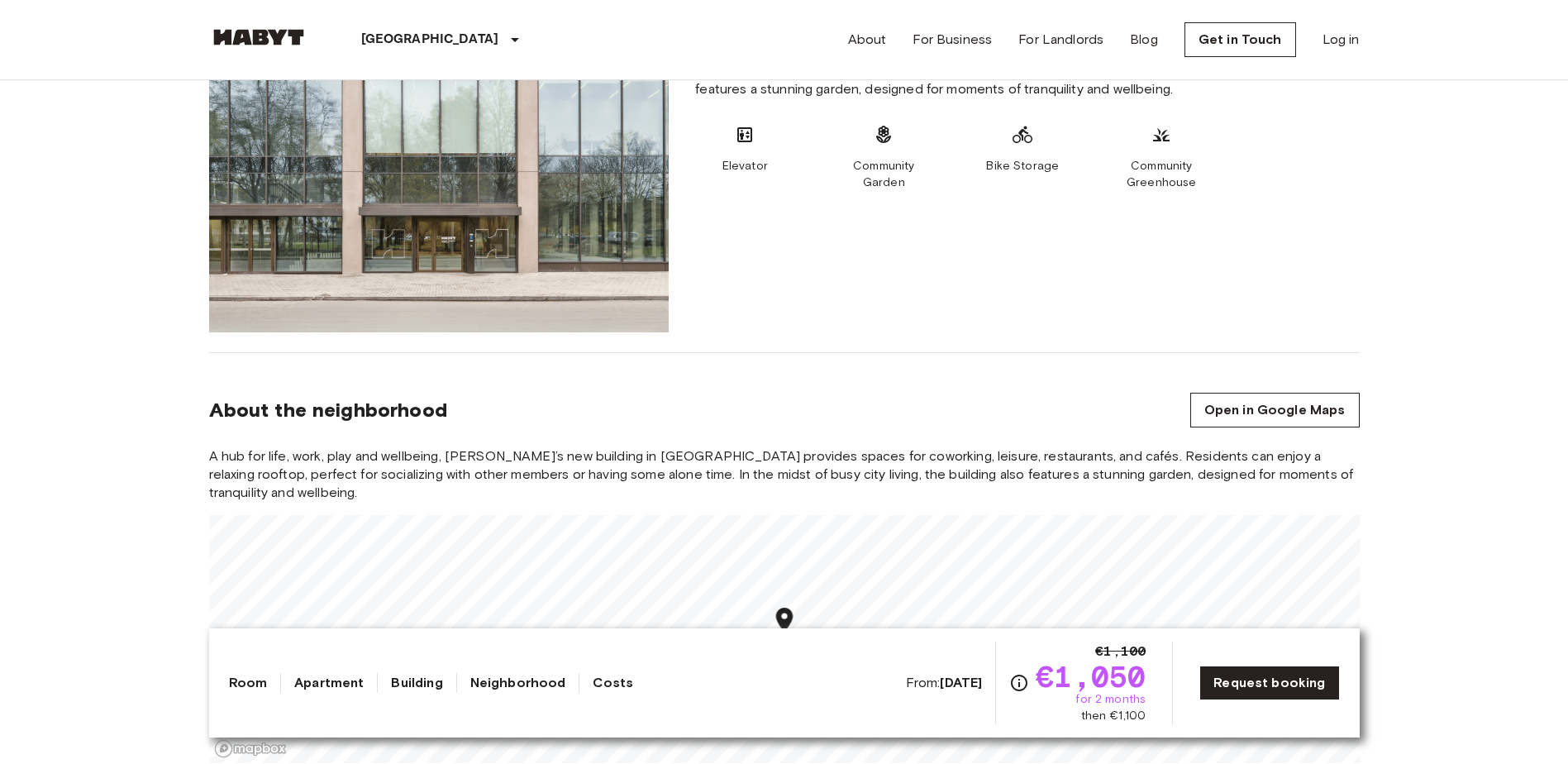
drag, startPoint x: 165, startPoint y: 405, endPoint x: 991, endPoint y: 80, distance: 887.6
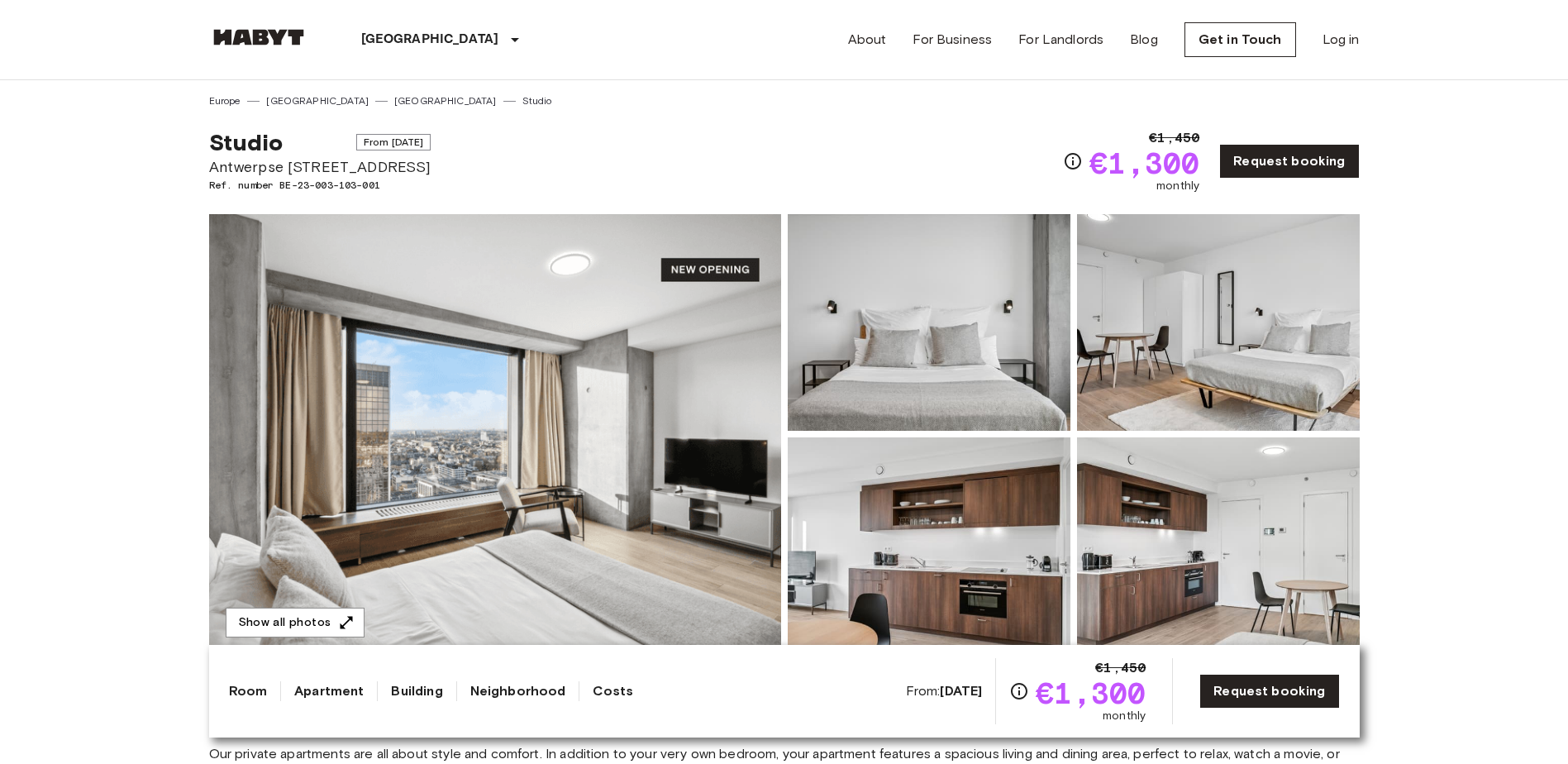
click at [487, 283] on img at bounding box center [496, 433] width 572 height 440
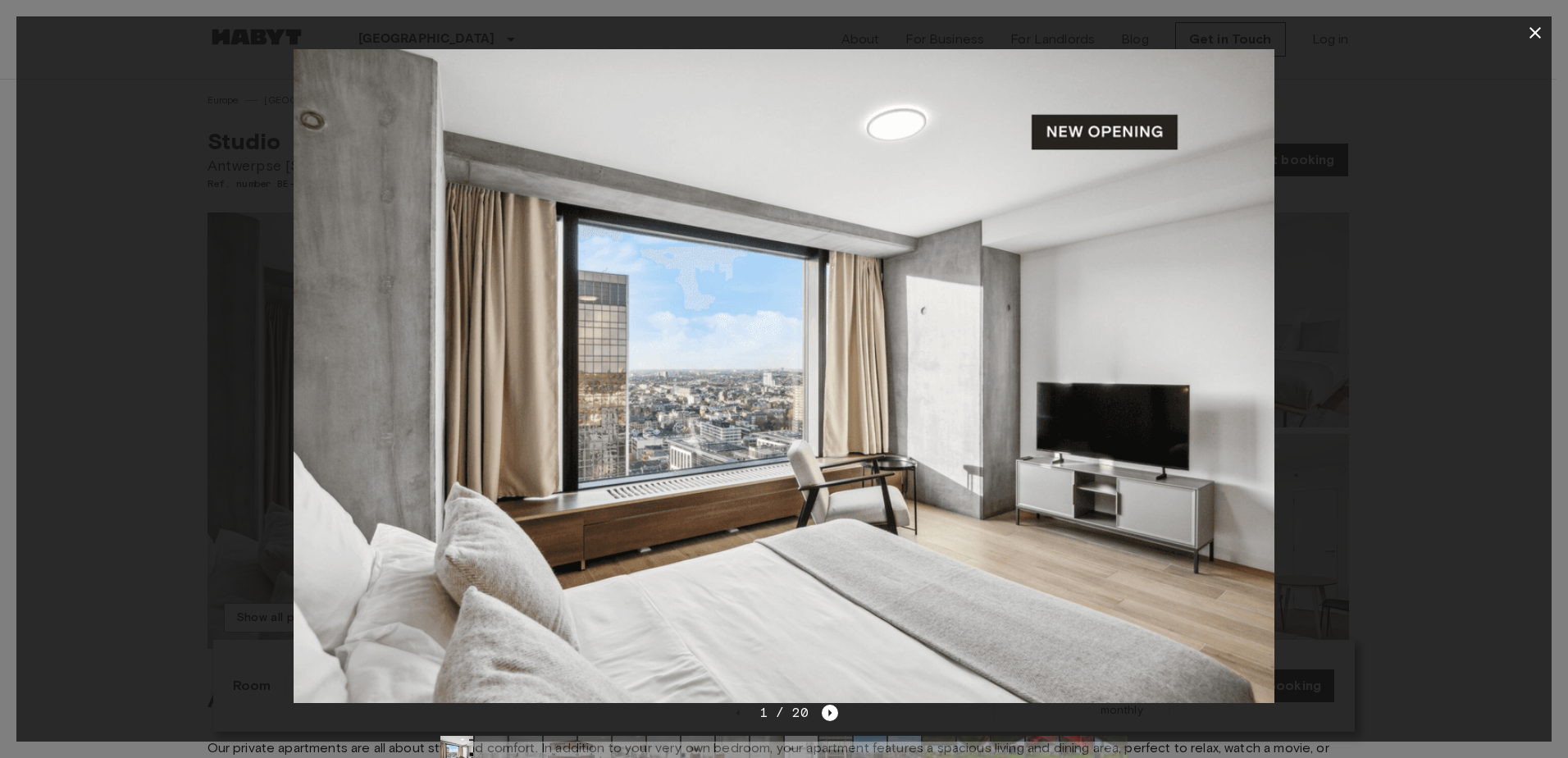
click at [840, 710] on div "1 / 20" at bounding box center [784, 742] width 1535 height 78
click at [829, 711] on icon "Next image" at bounding box center [831, 713] width 3 height 7
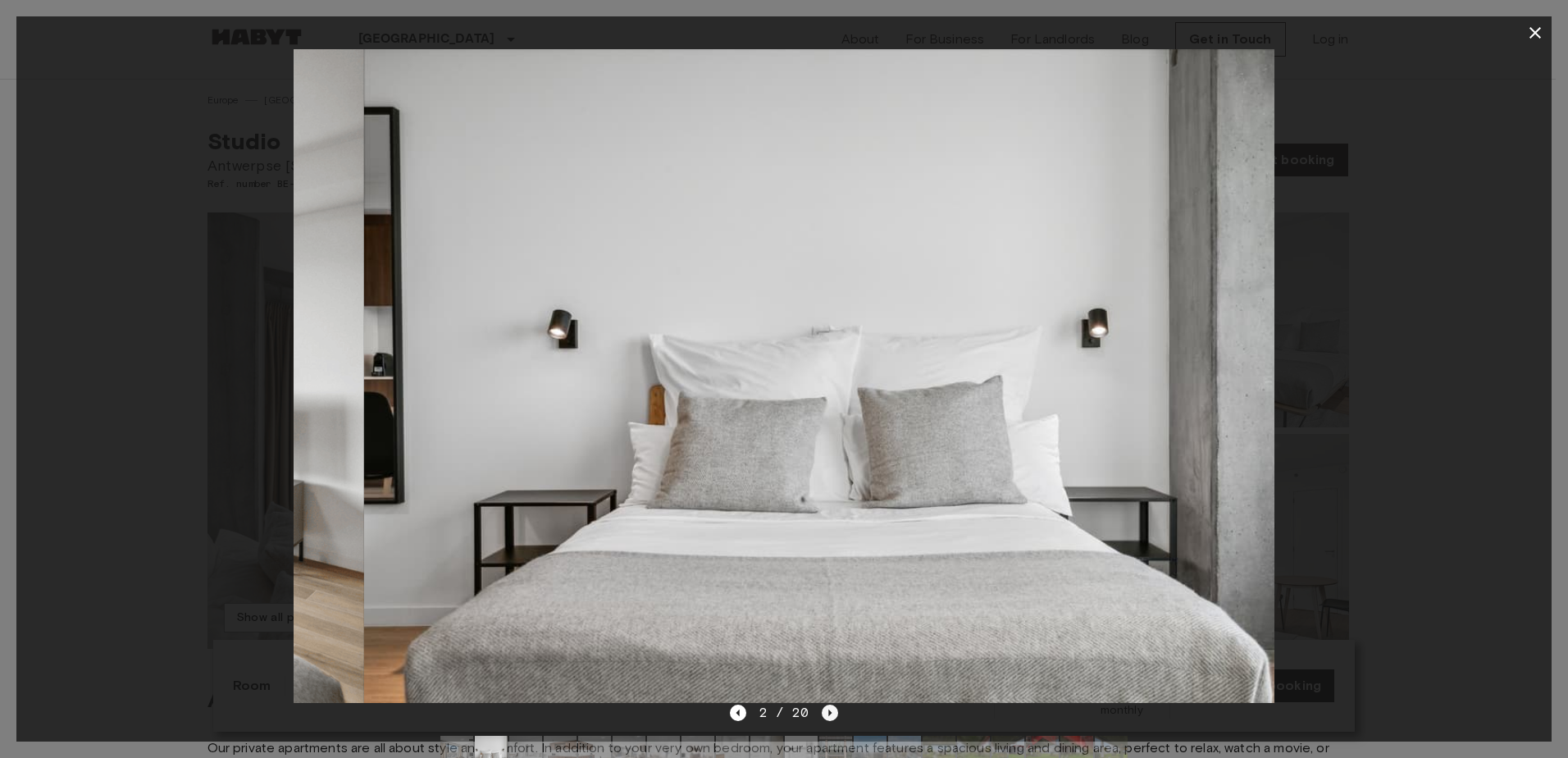
click at [829, 711] on icon "Next image" at bounding box center [831, 713] width 3 height 7
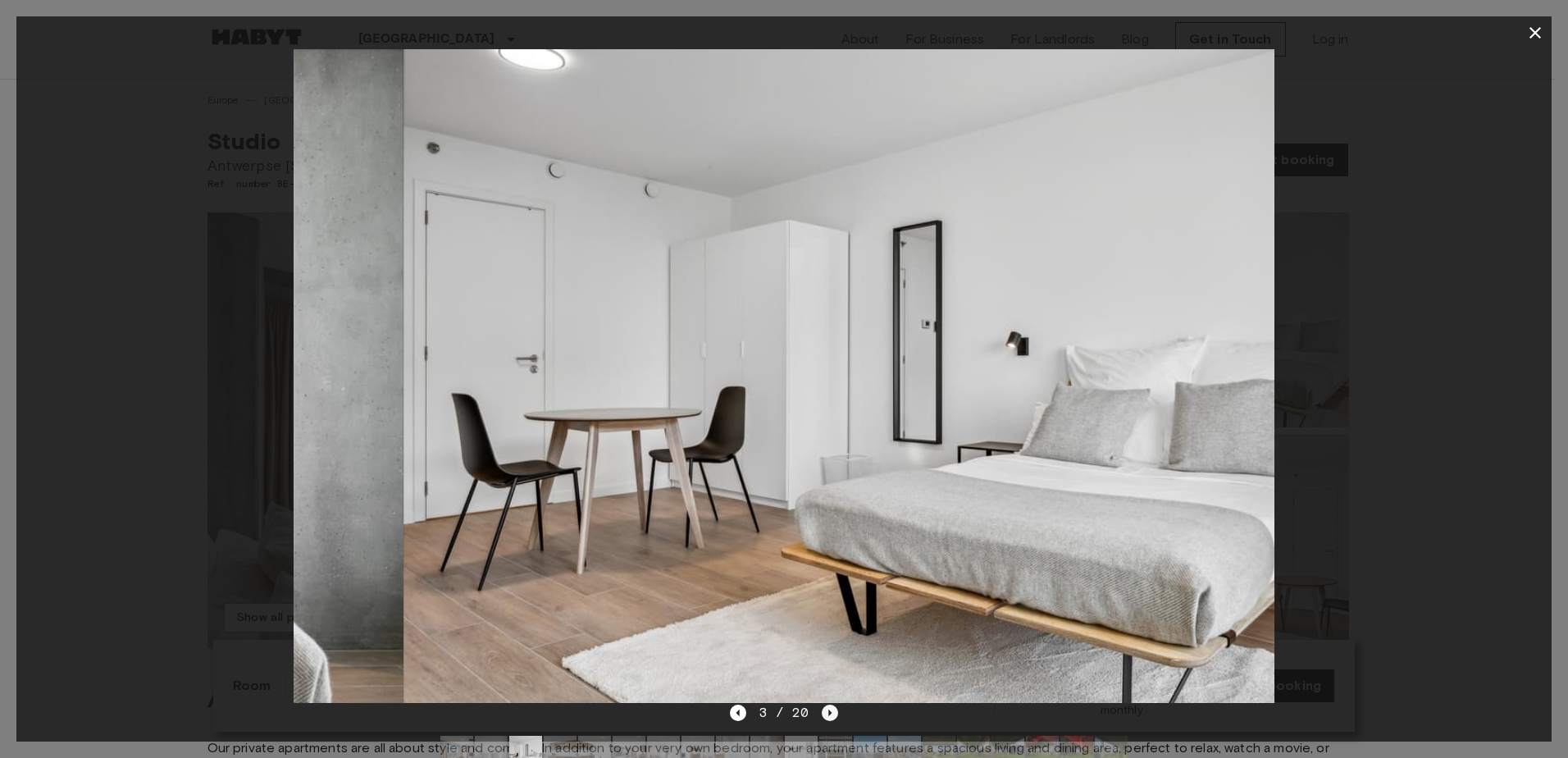
click at [829, 711] on icon "Next image" at bounding box center [831, 713] width 3 height 7
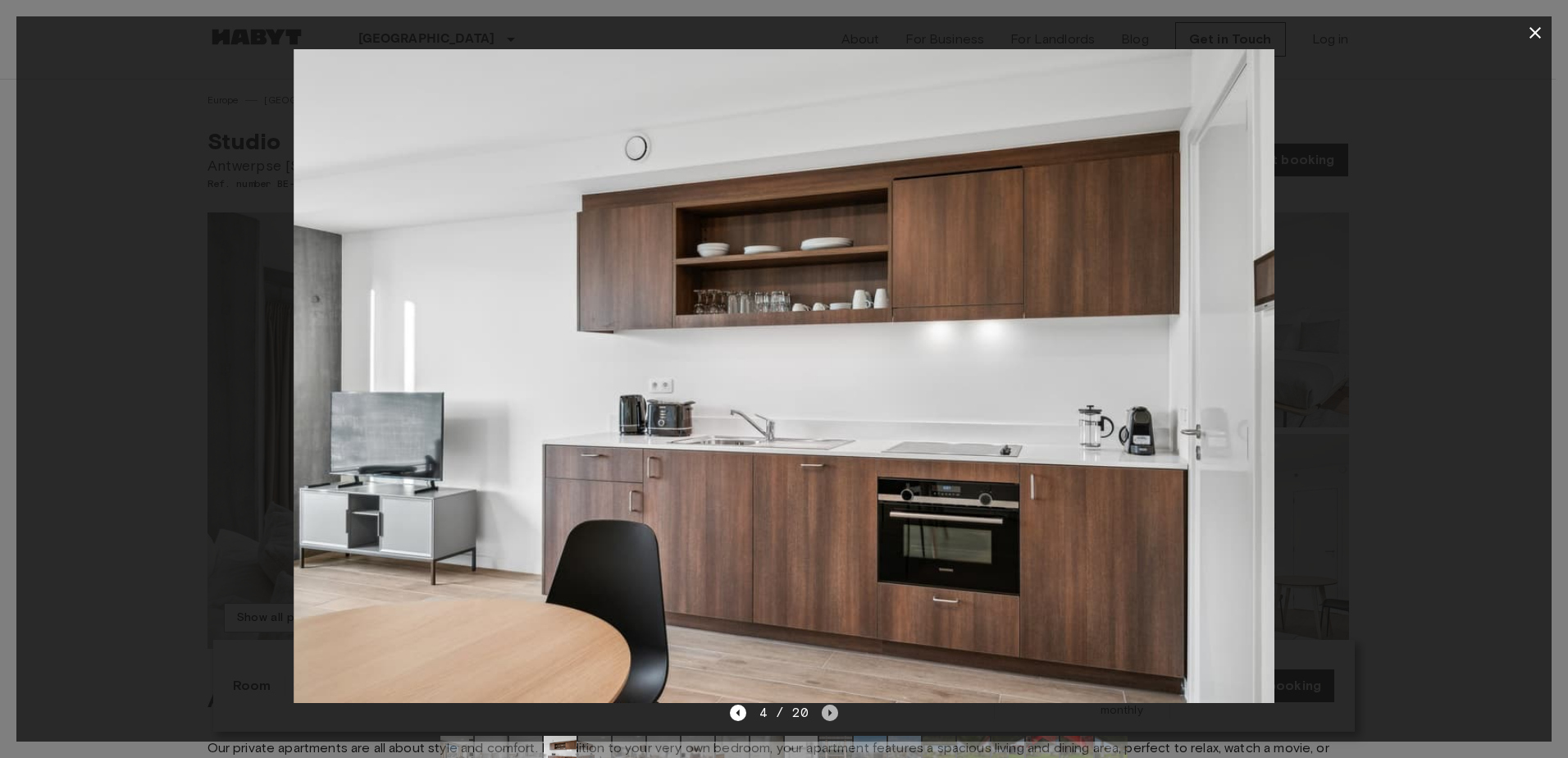
click at [829, 711] on icon "Next image" at bounding box center [831, 713] width 3 height 7
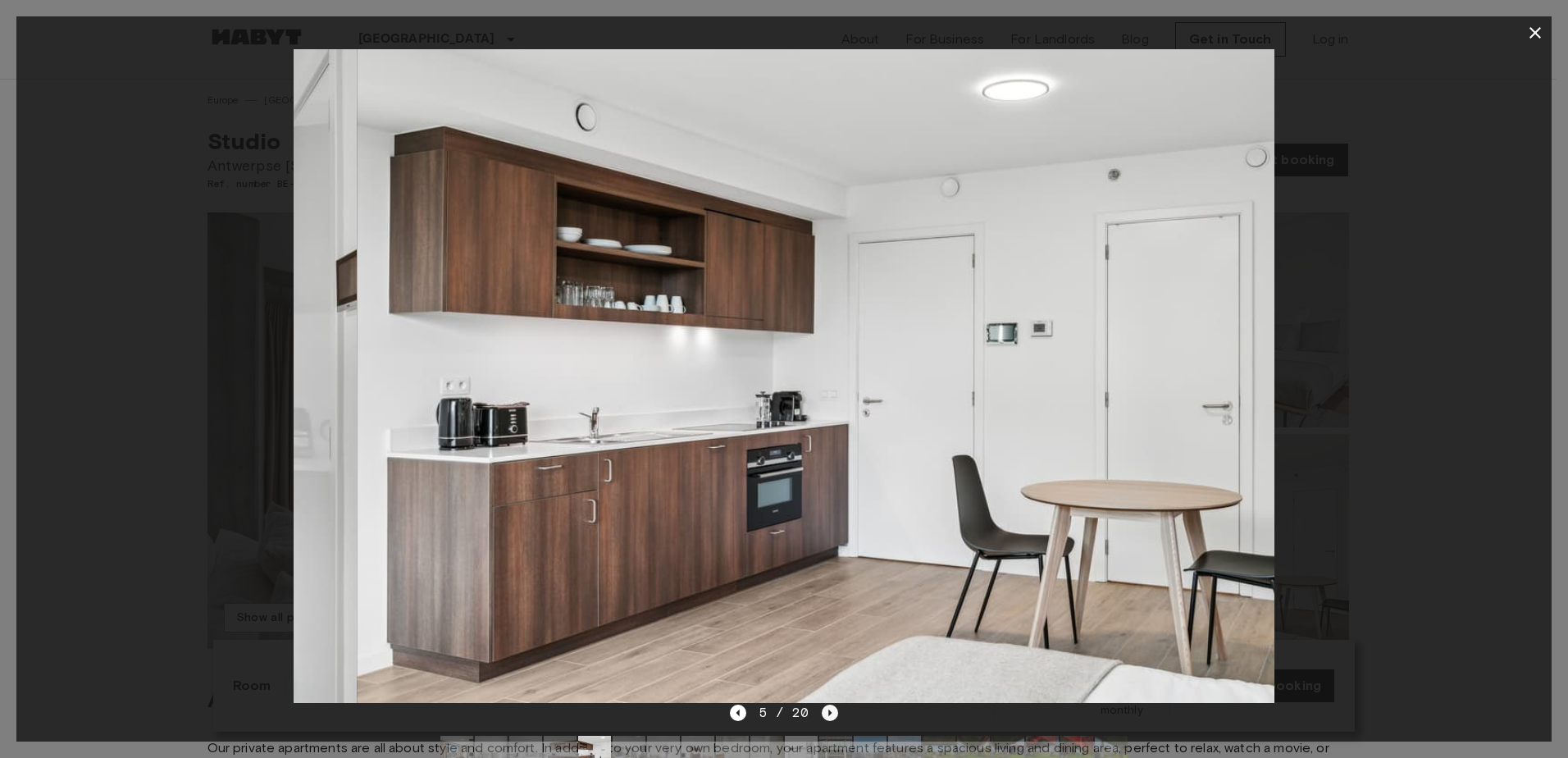
click at [829, 711] on icon "Next image" at bounding box center [831, 713] width 3 height 7
